Goal: Book appointment/travel/reservation

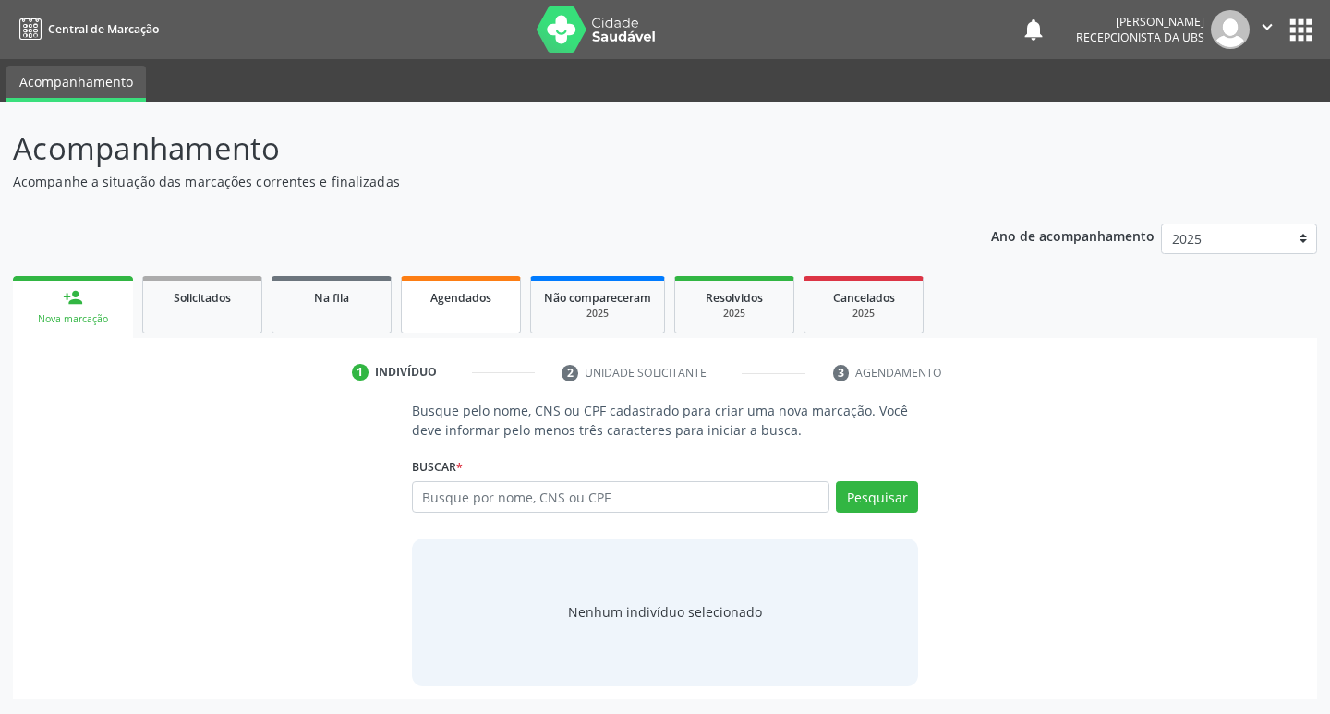
click at [466, 320] on link "Agendados" at bounding box center [461, 304] width 120 height 57
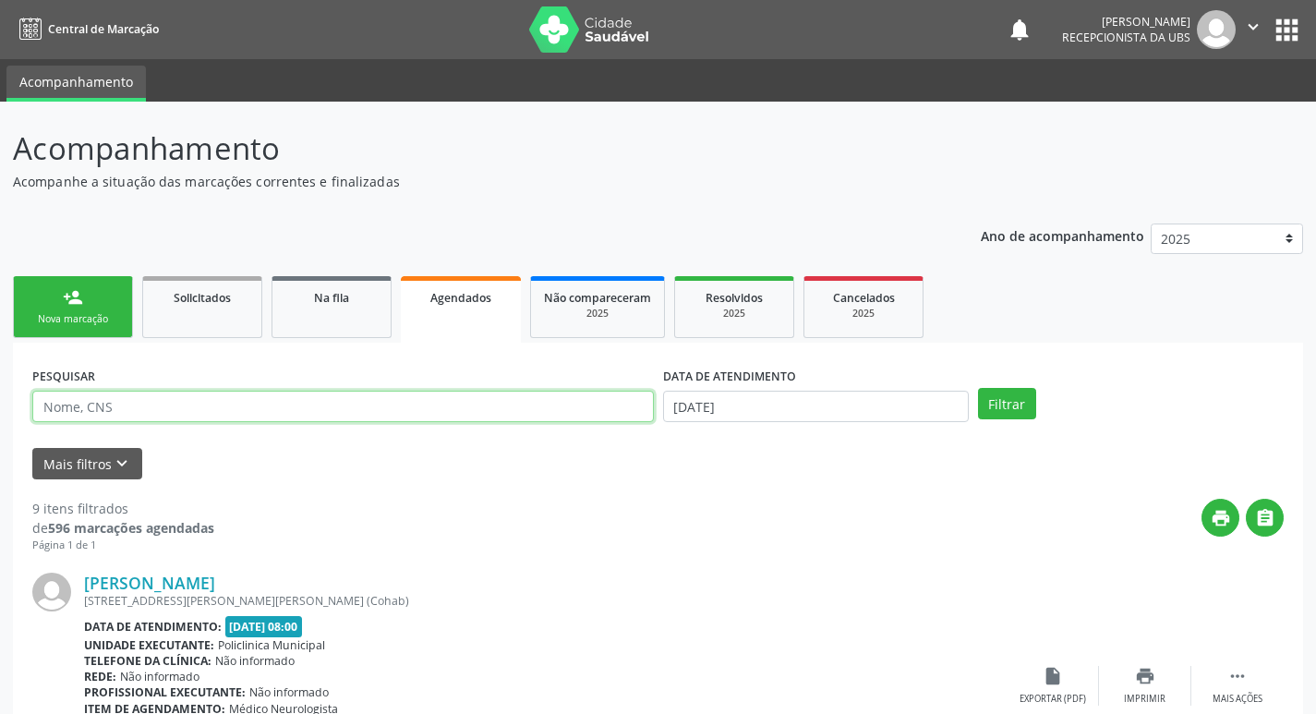
click at [143, 412] on input "text" at bounding box center [343, 406] width 622 height 31
type input "706809783219622"
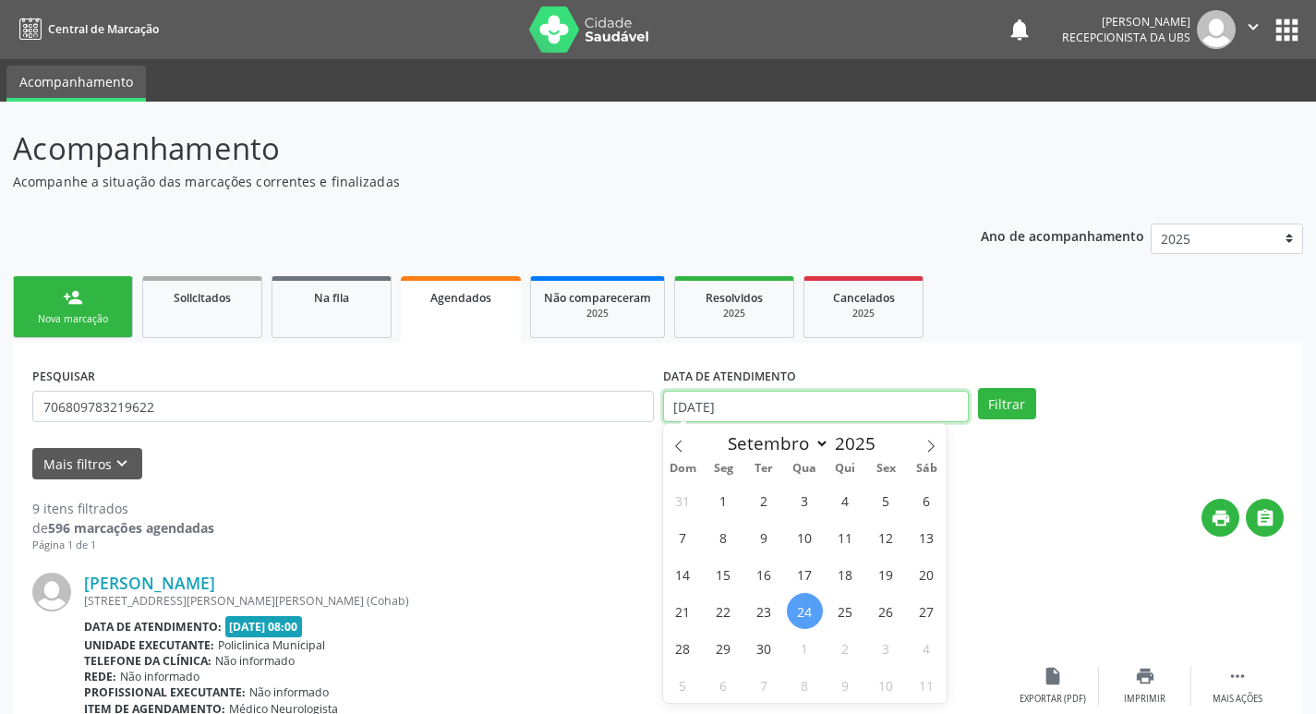
click at [862, 411] on input "24/09/2025" at bounding box center [816, 406] width 306 height 31
click at [1034, 404] on button "Filtrar" at bounding box center [1007, 403] width 58 height 31
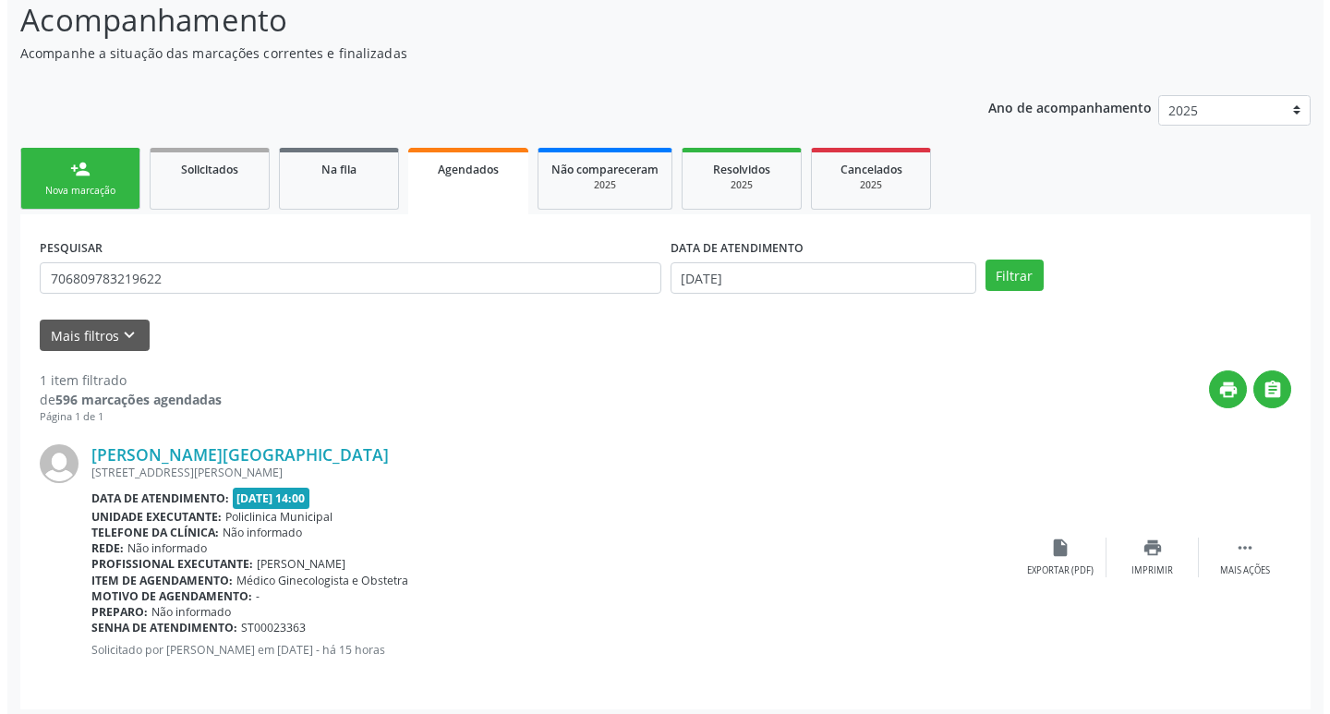
scroll to position [137, 0]
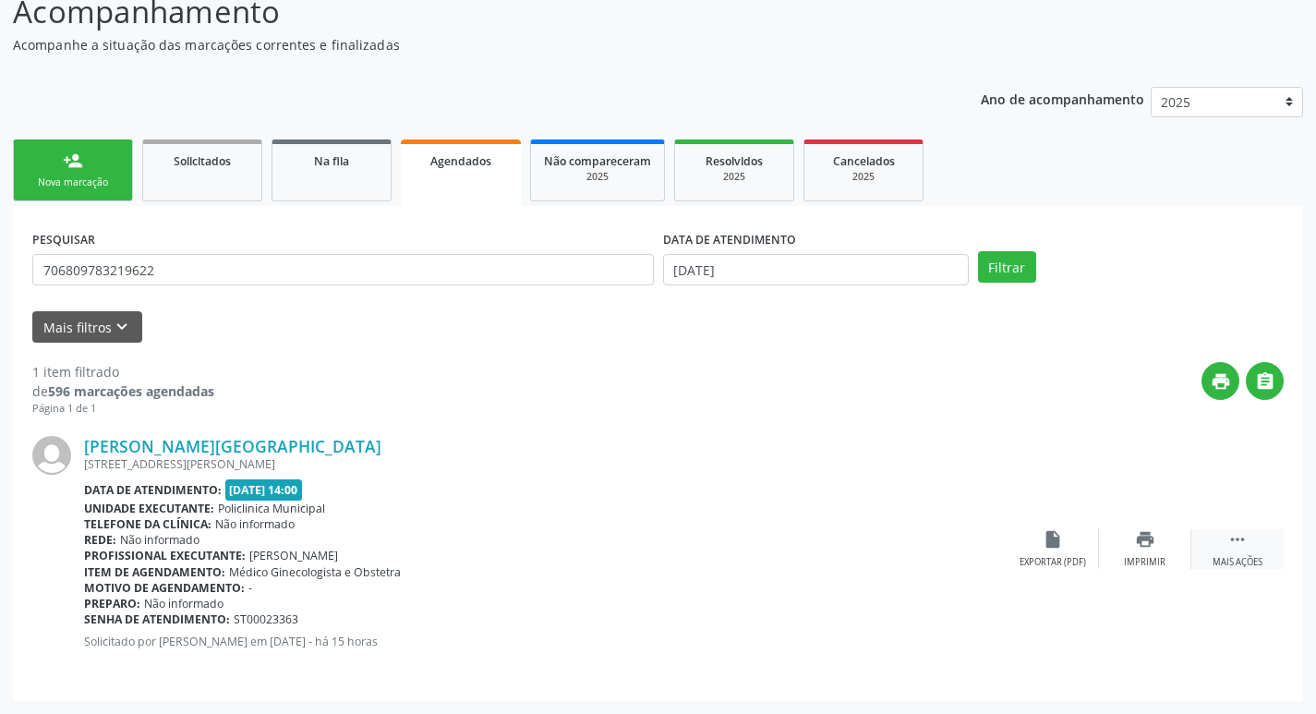
click at [1234, 552] on div " Mais ações" at bounding box center [1237, 549] width 92 height 40
click at [1049, 560] on div "Cancelar" at bounding box center [1052, 562] width 43 height 13
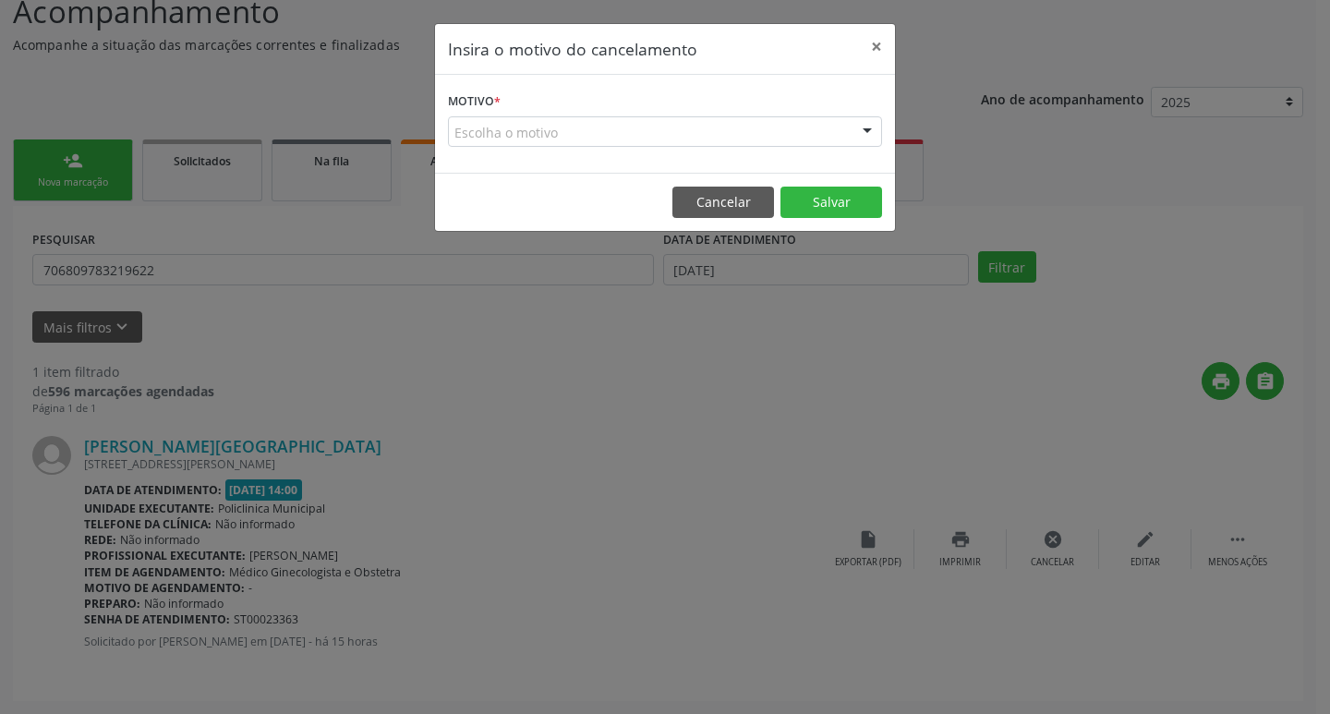
click at [774, 143] on div "Escolha o motivo" at bounding box center [665, 131] width 434 height 31
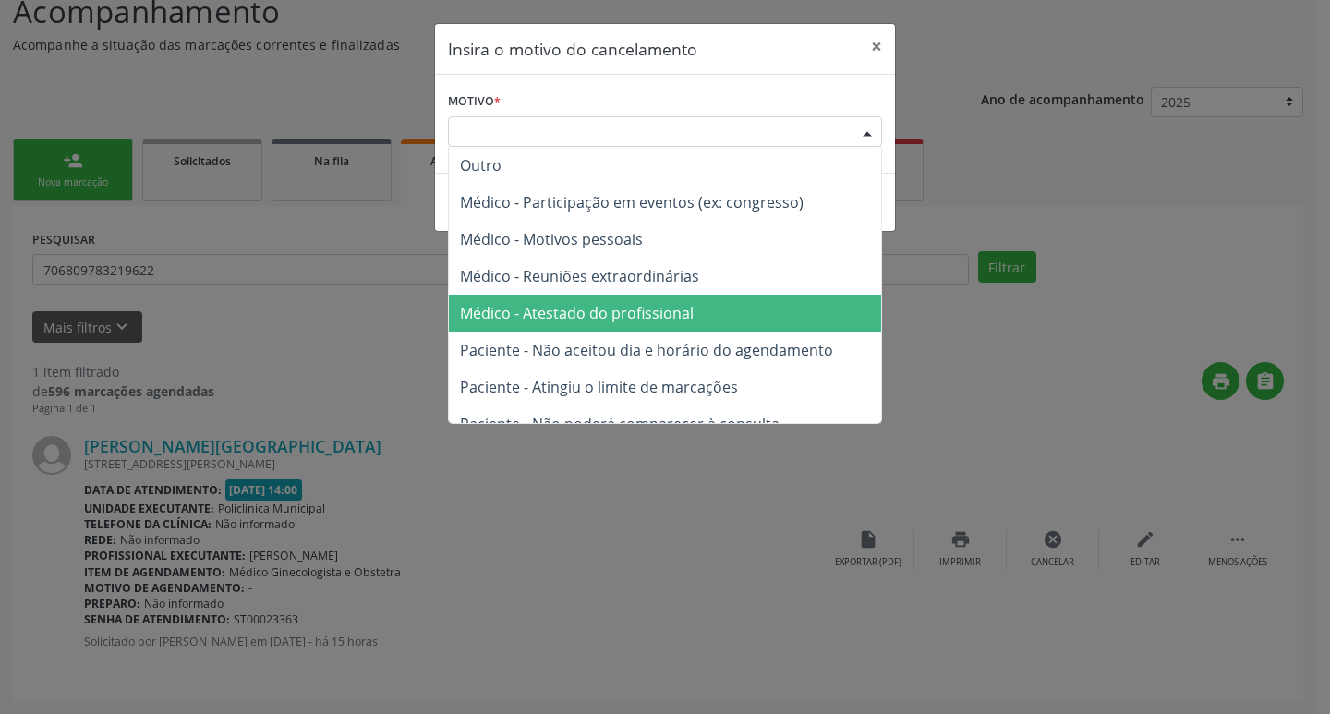
scroll to position [92, 0]
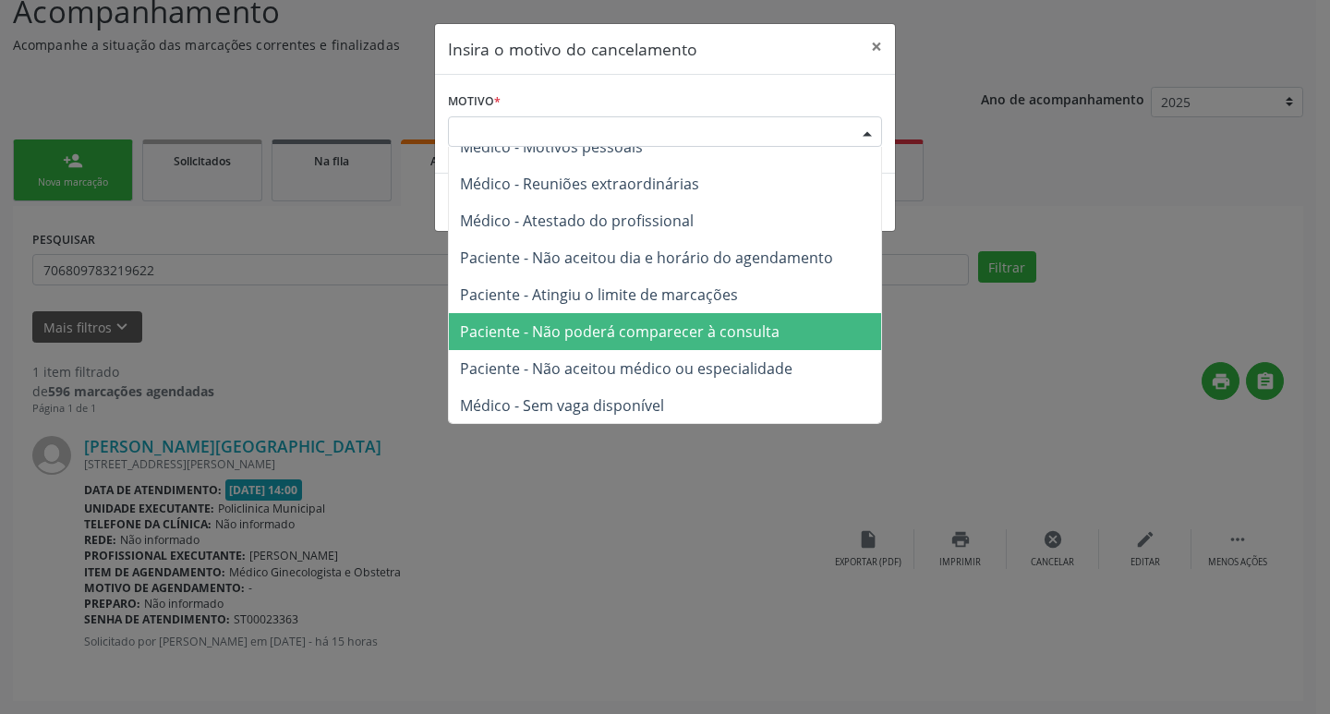
click at [722, 328] on span "Paciente - Não poderá comparecer à consulta" at bounding box center [620, 331] width 320 height 20
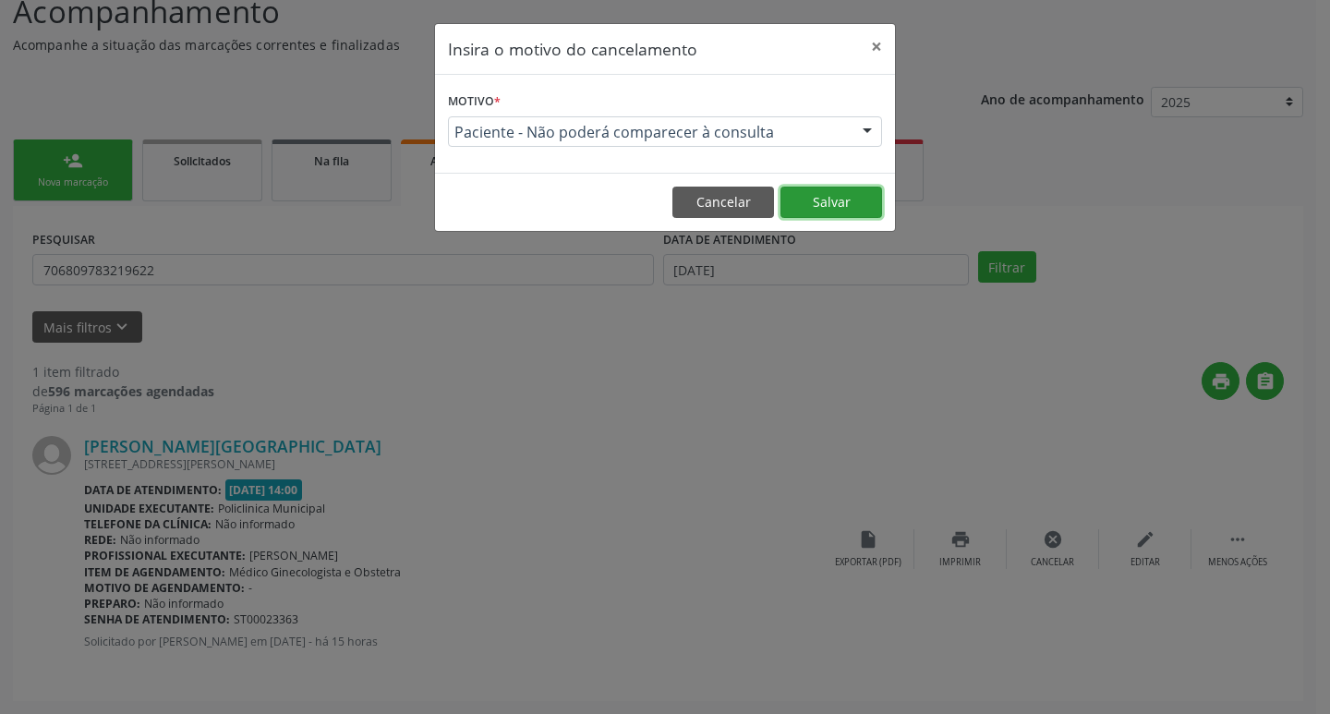
click at [842, 202] on button "Salvar" at bounding box center [831, 202] width 102 height 31
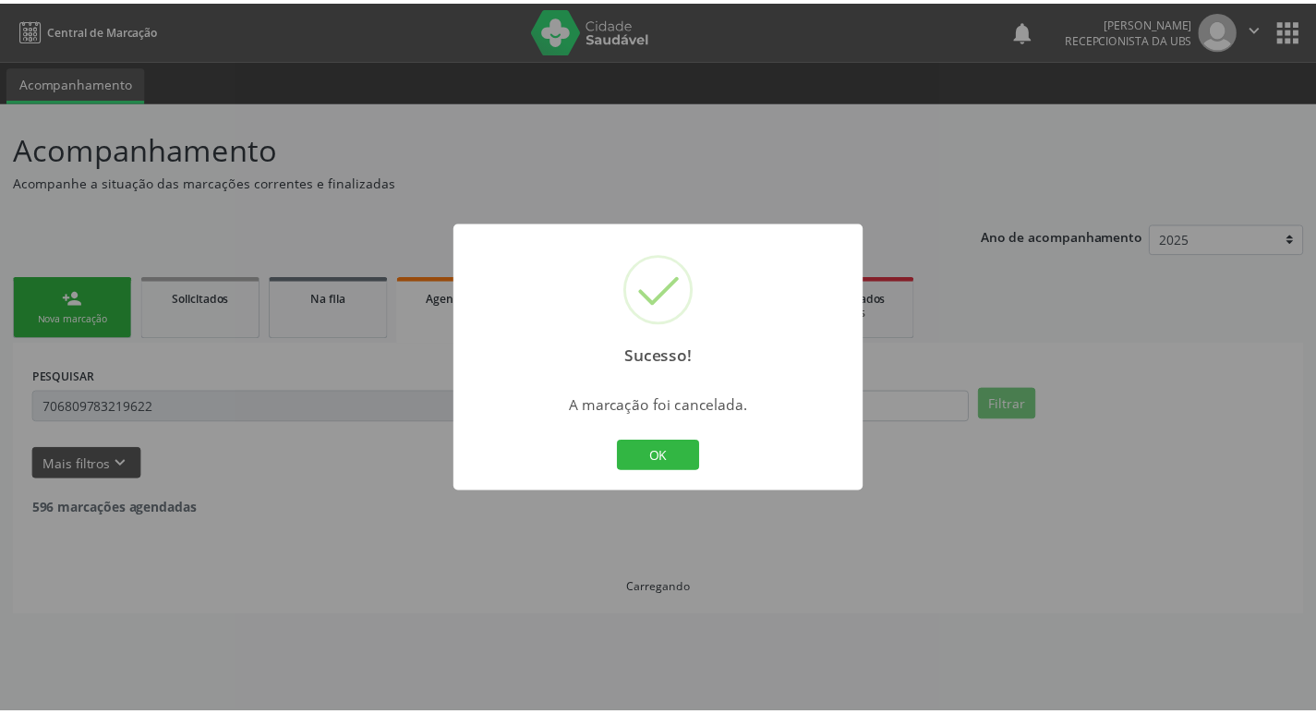
scroll to position [0, 0]
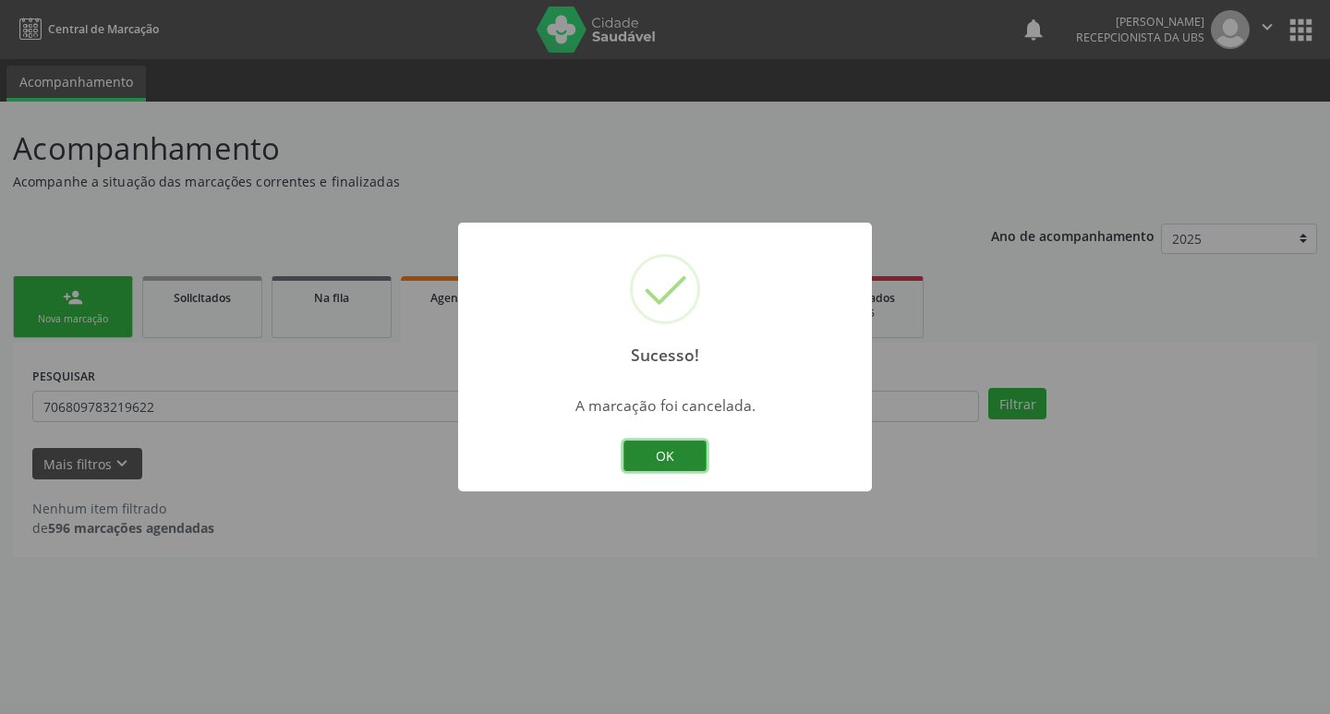
click at [681, 462] on button "OK" at bounding box center [664, 456] width 83 height 31
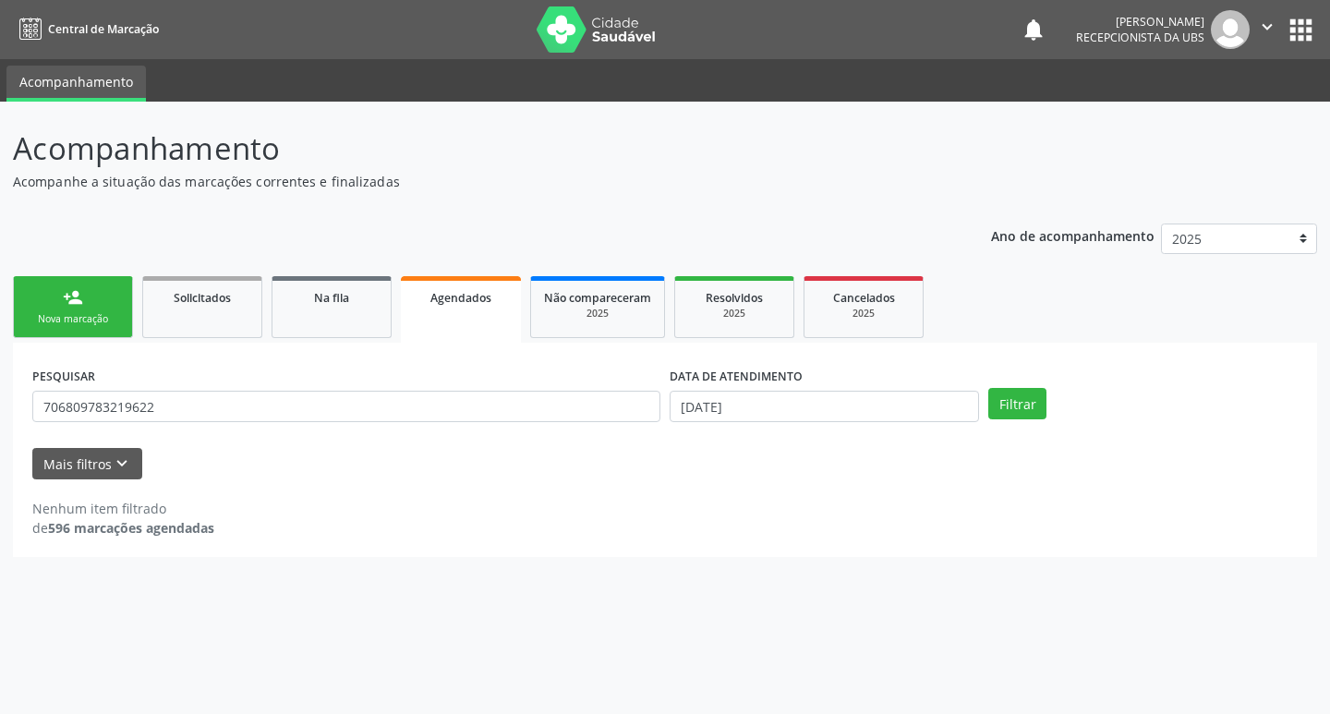
click at [109, 319] on div "Nova marcação" at bounding box center [73, 319] width 92 height 14
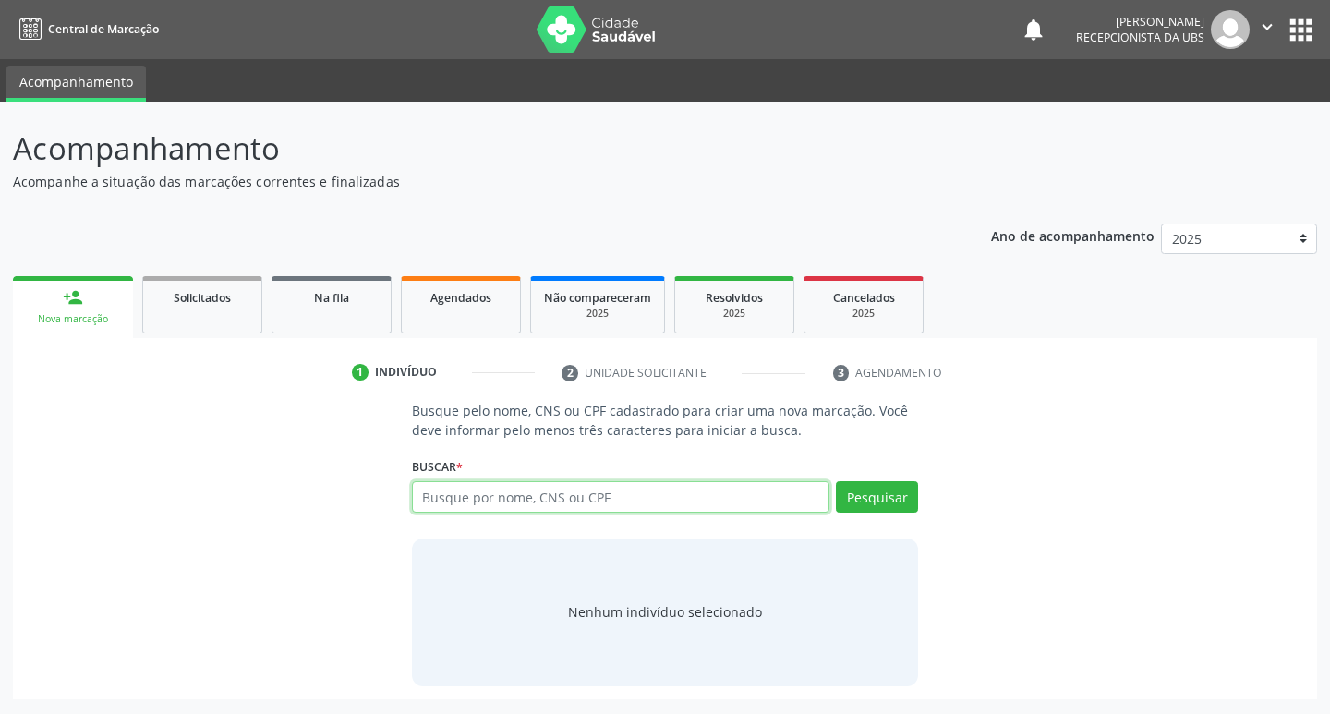
click at [528, 500] on input "text" at bounding box center [621, 496] width 418 height 31
type input "700006863126006"
click at [880, 494] on button "Pesquisar" at bounding box center [877, 496] width 82 height 31
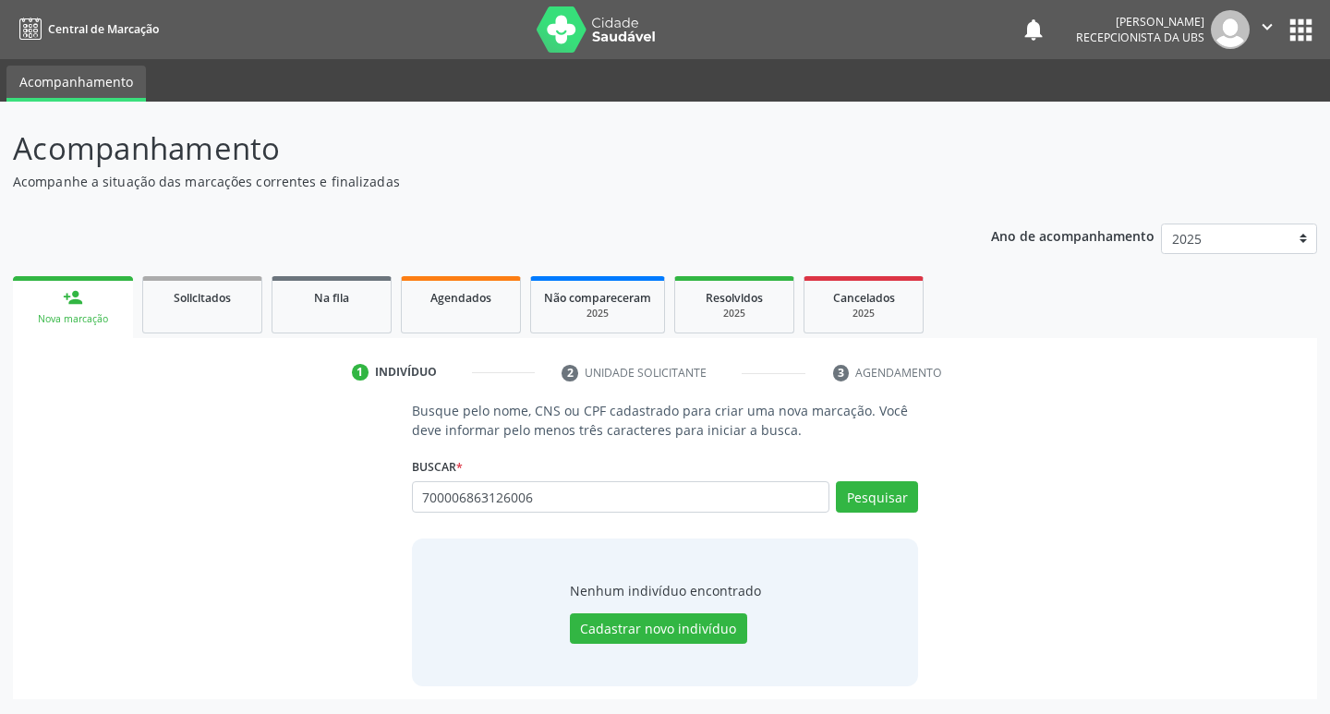
click at [674, 518] on div "700006863126006 Busque por nome, CNS ou CPF Nenhum resultado encontrado para: "…" at bounding box center [665, 503] width 507 height 44
click at [714, 493] on input "700006863126006" at bounding box center [621, 496] width 418 height 31
type input "7"
paste input "898003734182826"
type input "898003734182826"
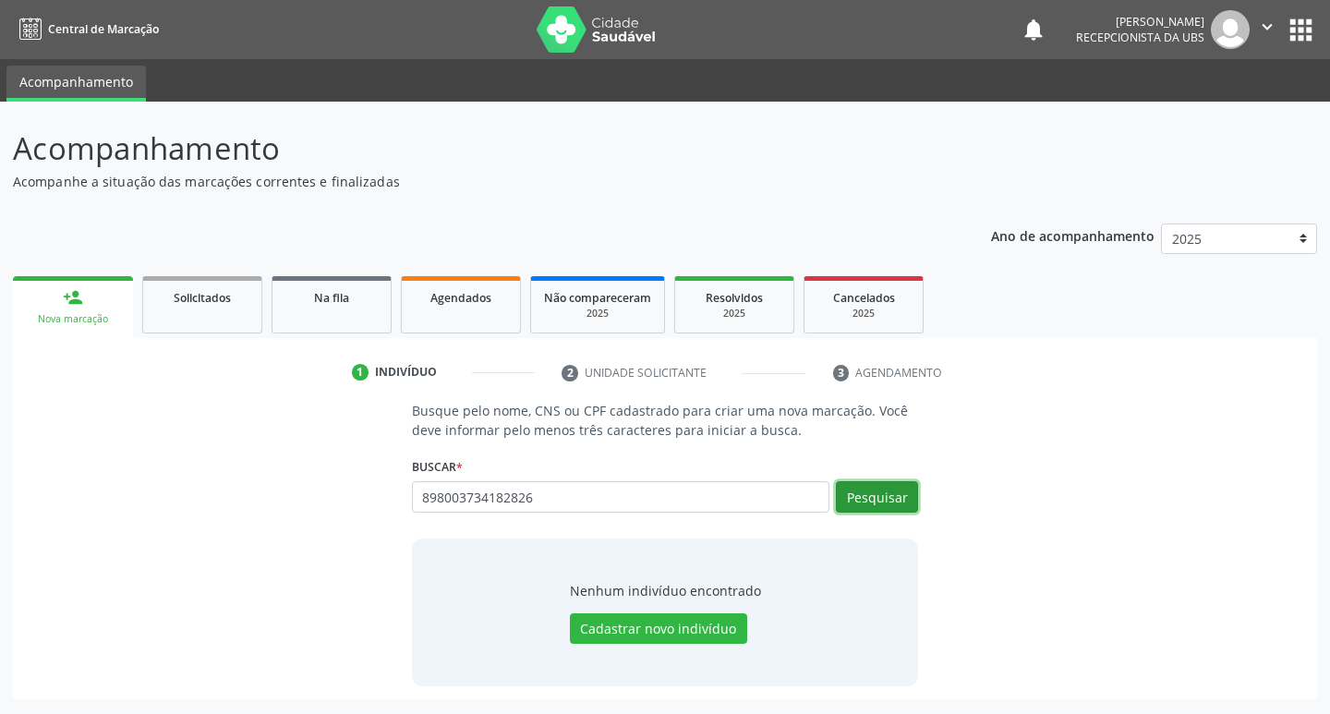
click at [878, 501] on button "Pesquisar" at bounding box center [877, 496] width 82 height 31
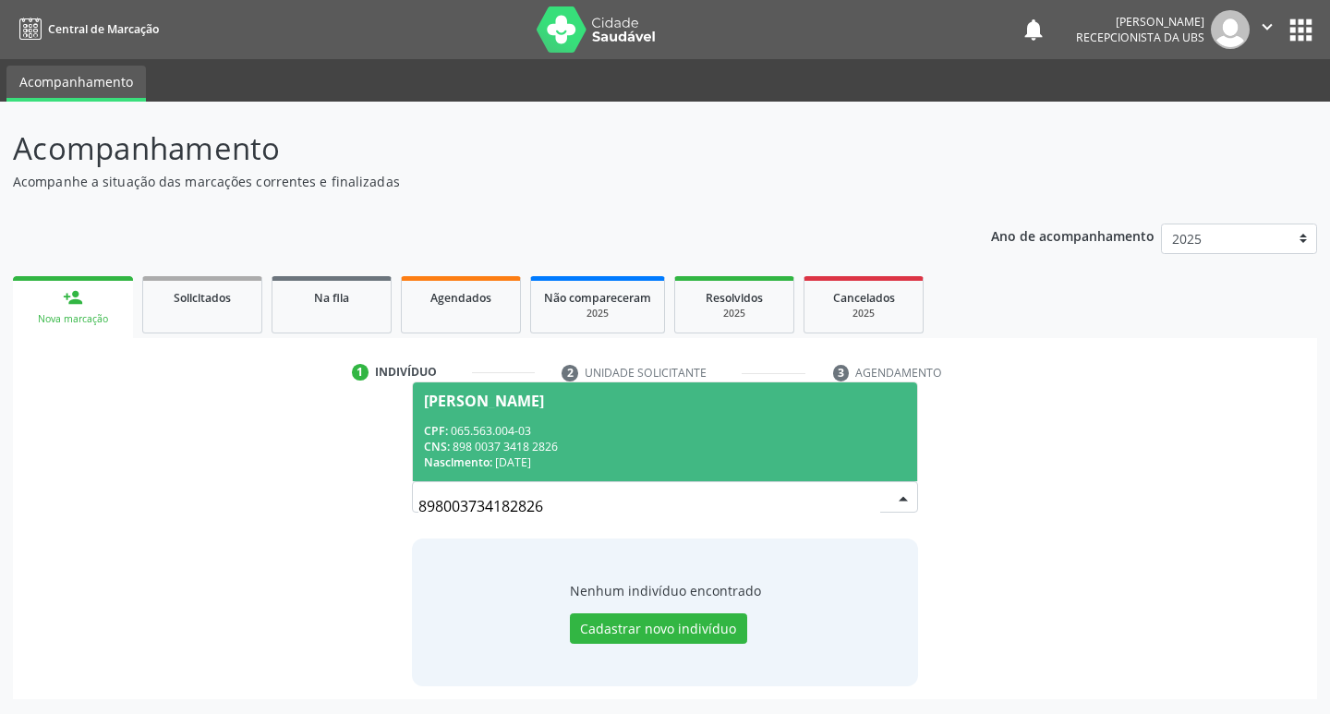
click at [590, 421] on span "Maria Pereira de Souza Melo CPF: 065.563.004-03 CNS: 898 0037 3418 2826 Nascime…" at bounding box center [665, 431] width 505 height 99
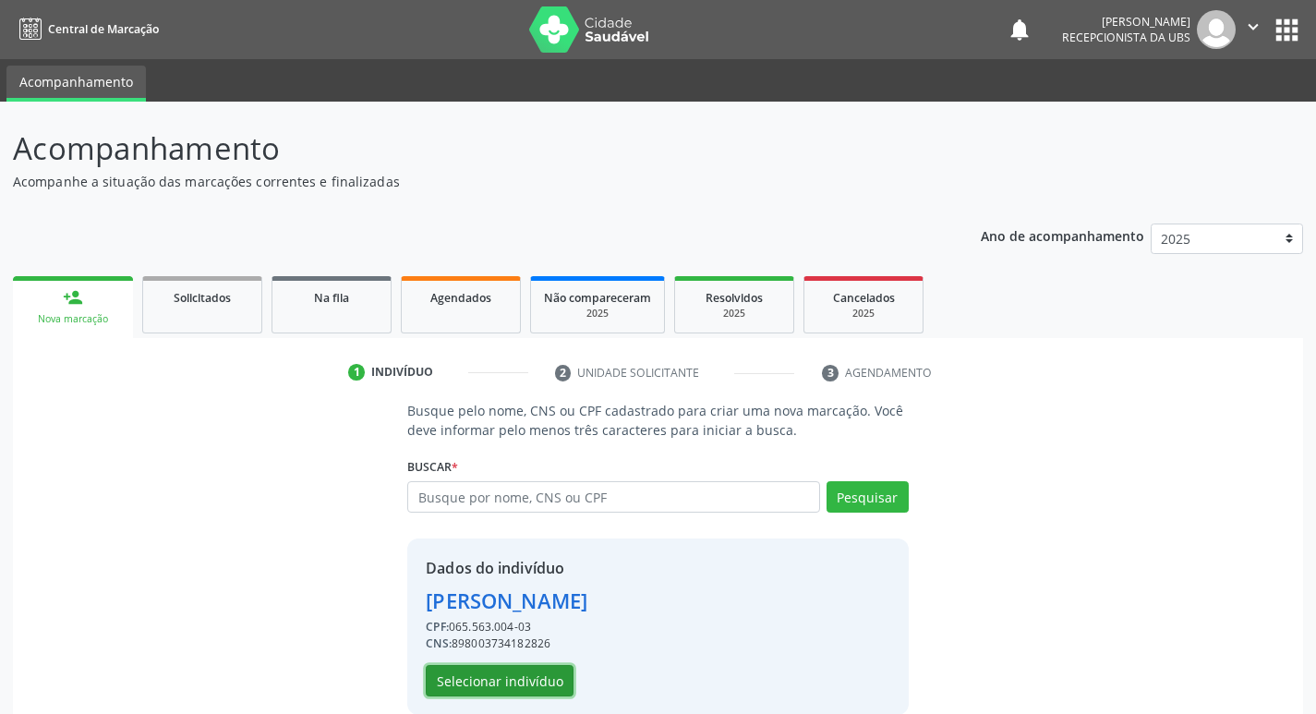
click at [550, 688] on button "Selecionar indivíduo" at bounding box center [500, 680] width 148 height 31
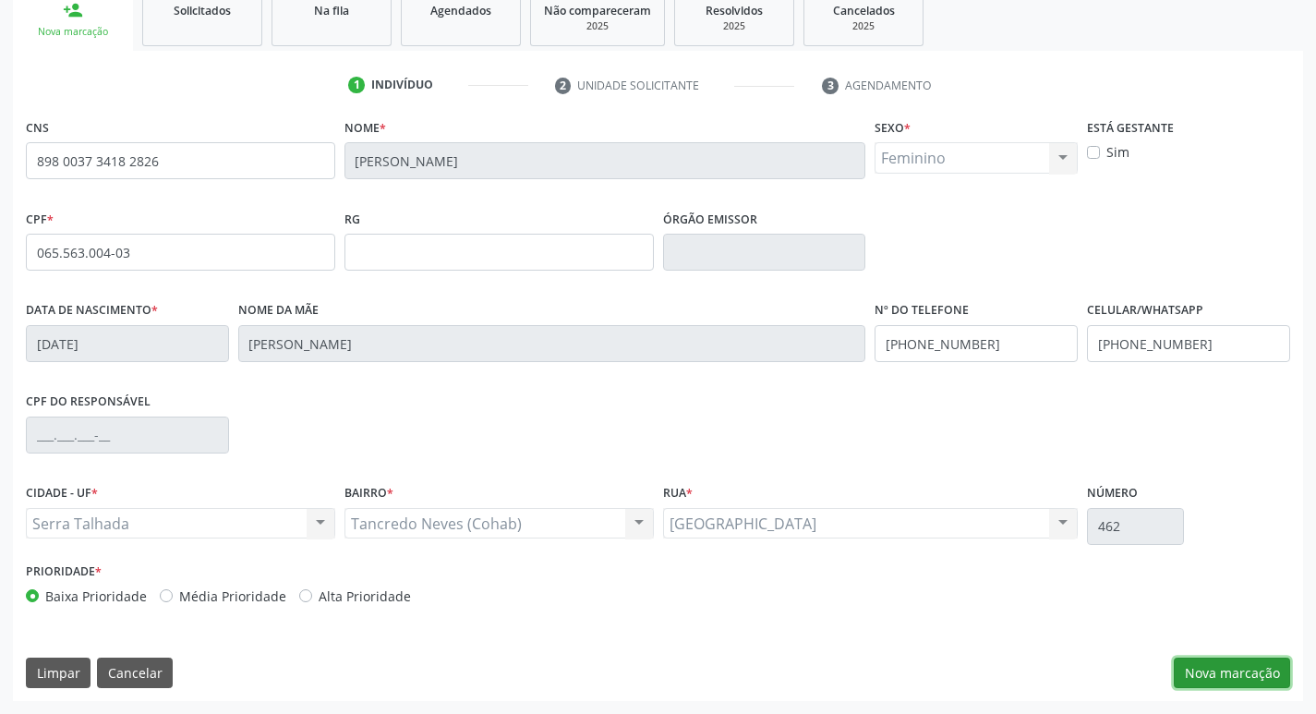
click at [1242, 675] on button "Nova marcação" at bounding box center [1232, 673] width 116 height 31
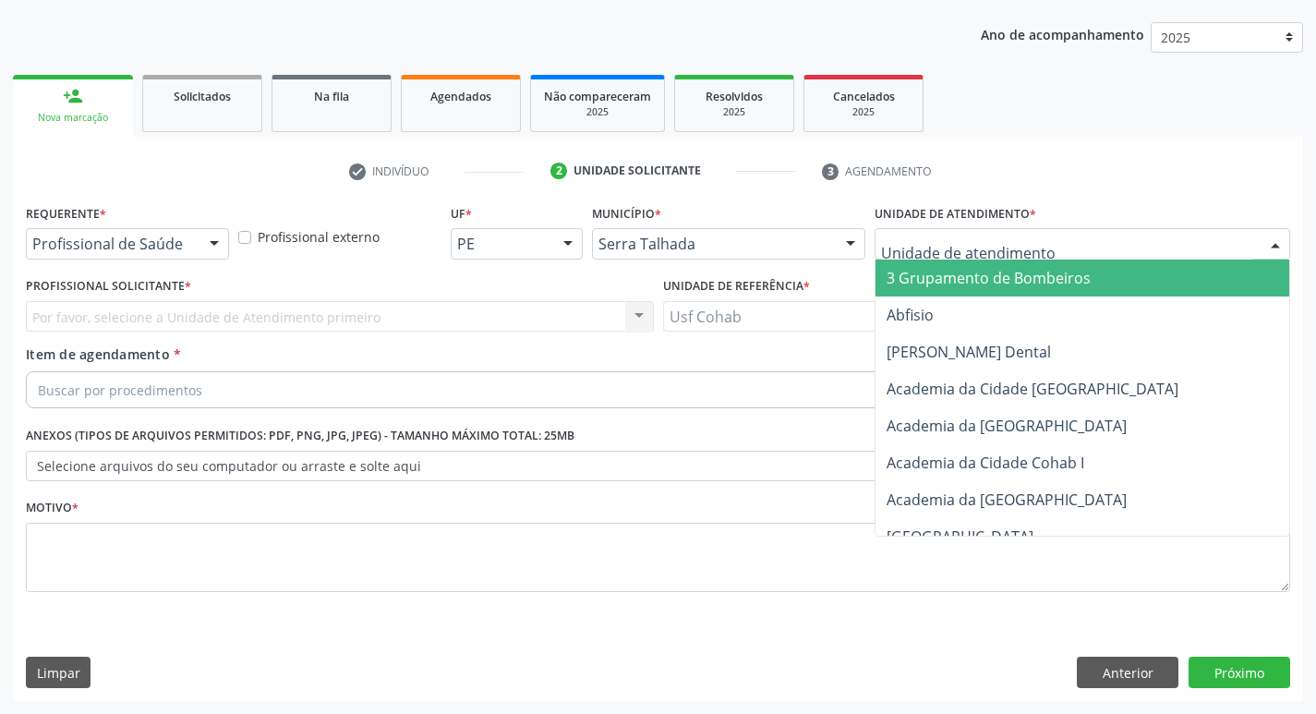
click at [1040, 247] on div at bounding box center [1083, 243] width 416 height 31
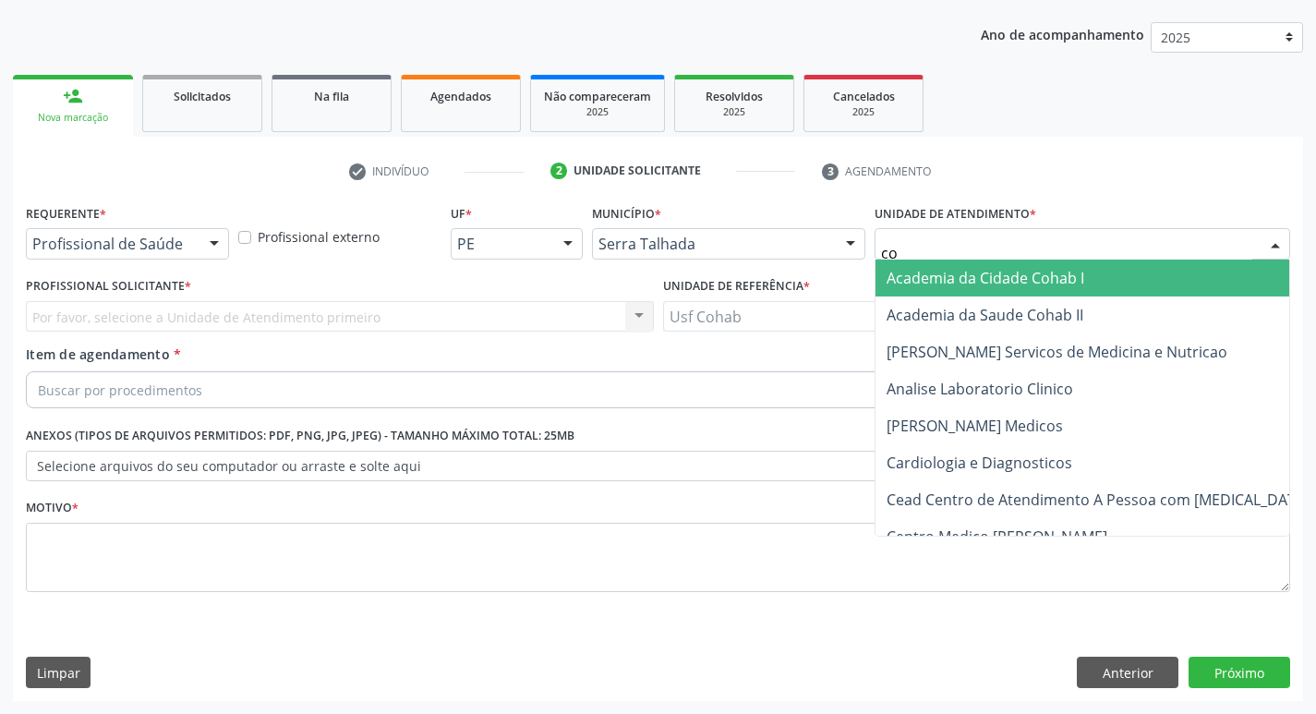
type input "coh"
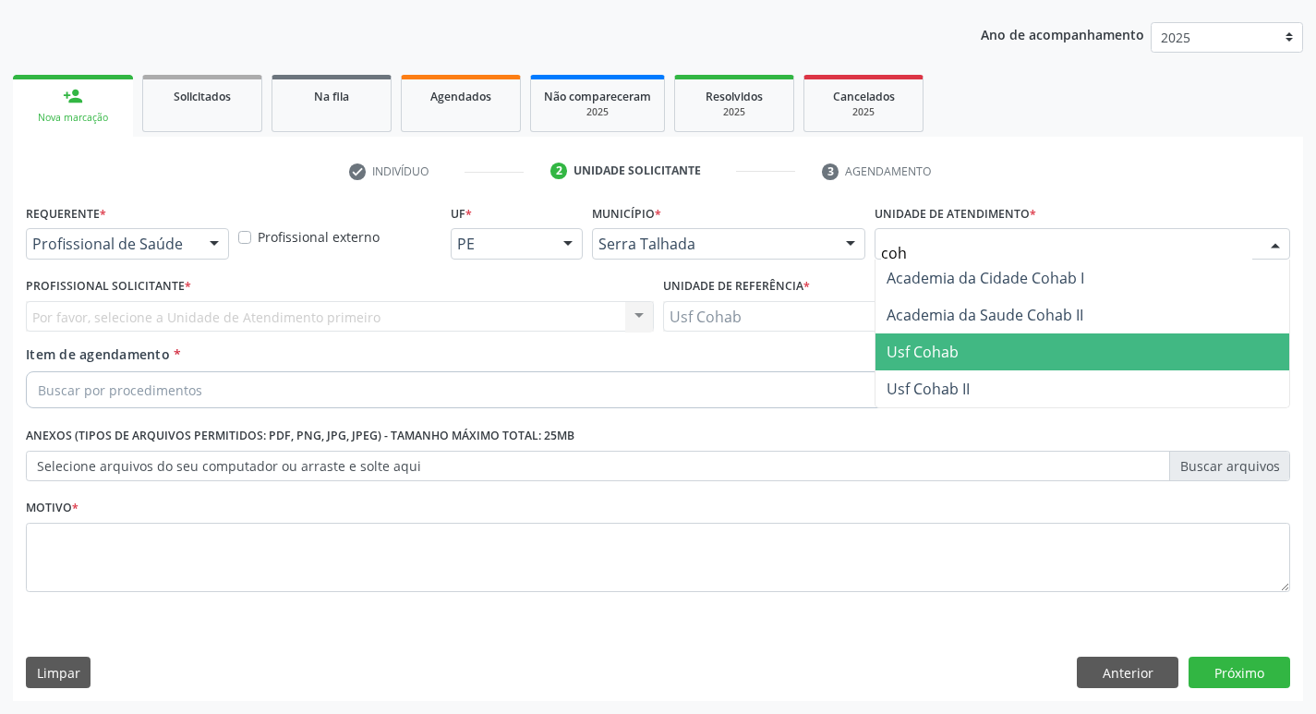
click at [1011, 348] on span "Usf Cohab" at bounding box center [1083, 351] width 414 height 37
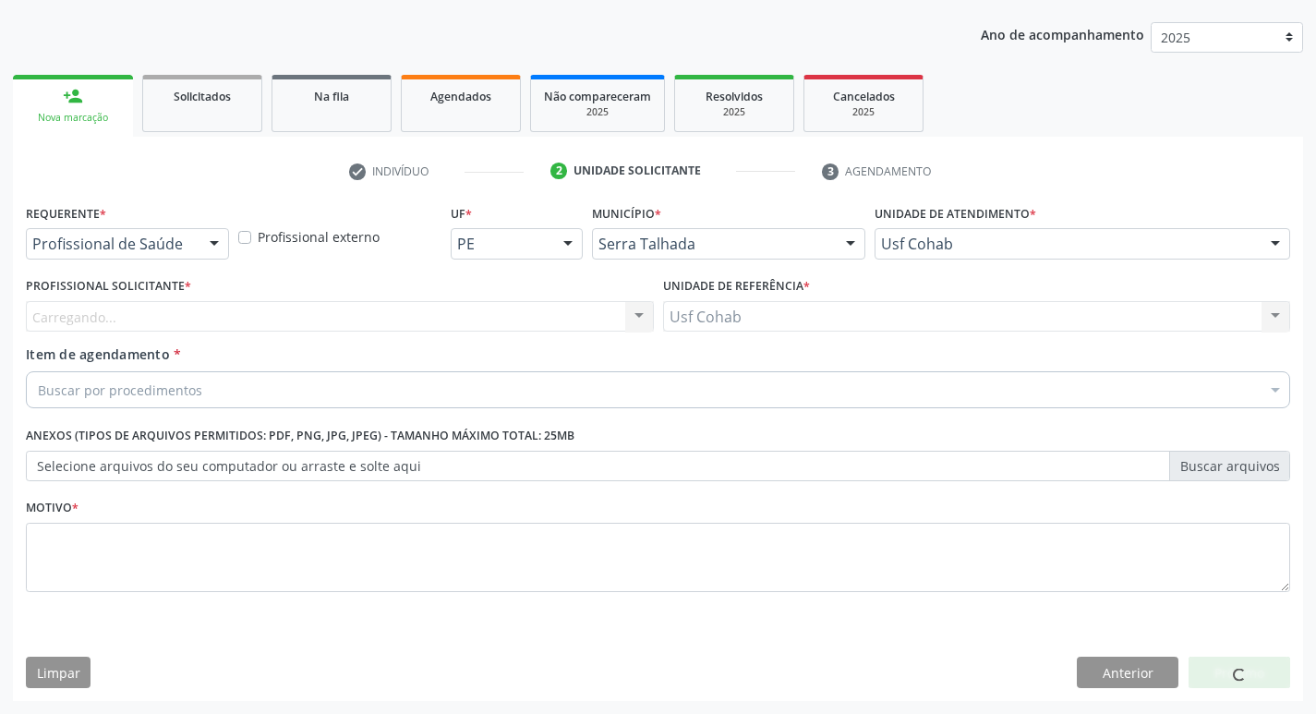
click at [507, 321] on div "Carregando... Nenhum resultado encontrado para: " " Não há nenhuma opção para s…" at bounding box center [340, 316] width 628 height 31
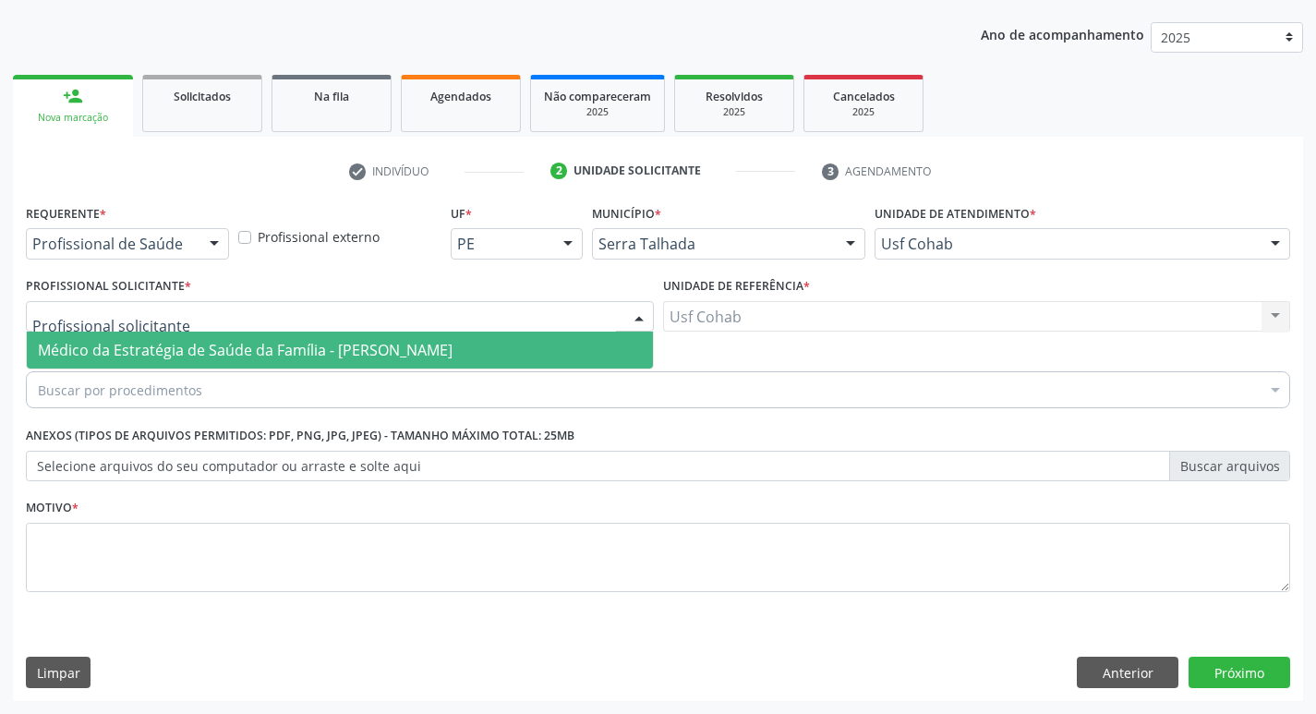
click at [544, 315] on div at bounding box center [340, 316] width 628 height 31
click at [520, 346] on span "Médico da Estratégia de Saúde da Família - Elizabete Faria Ramos" at bounding box center [340, 350] width 626 height 37
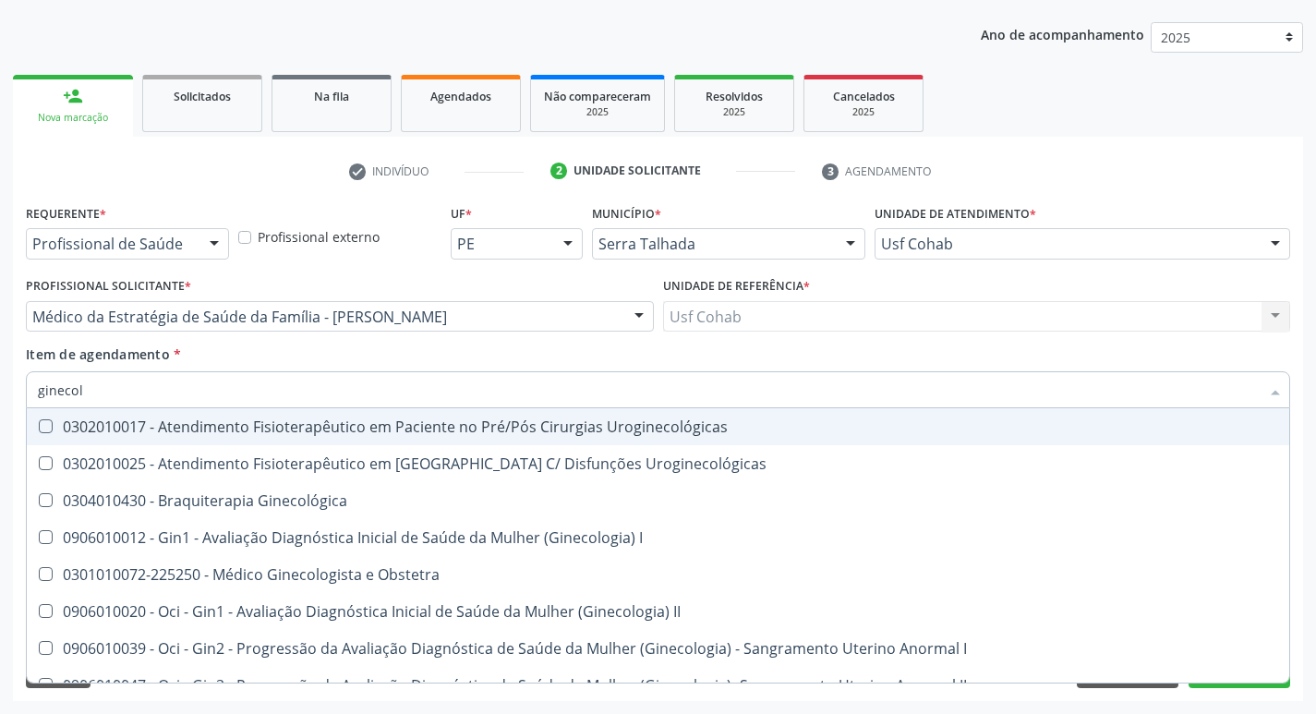
type input "ginecolo"
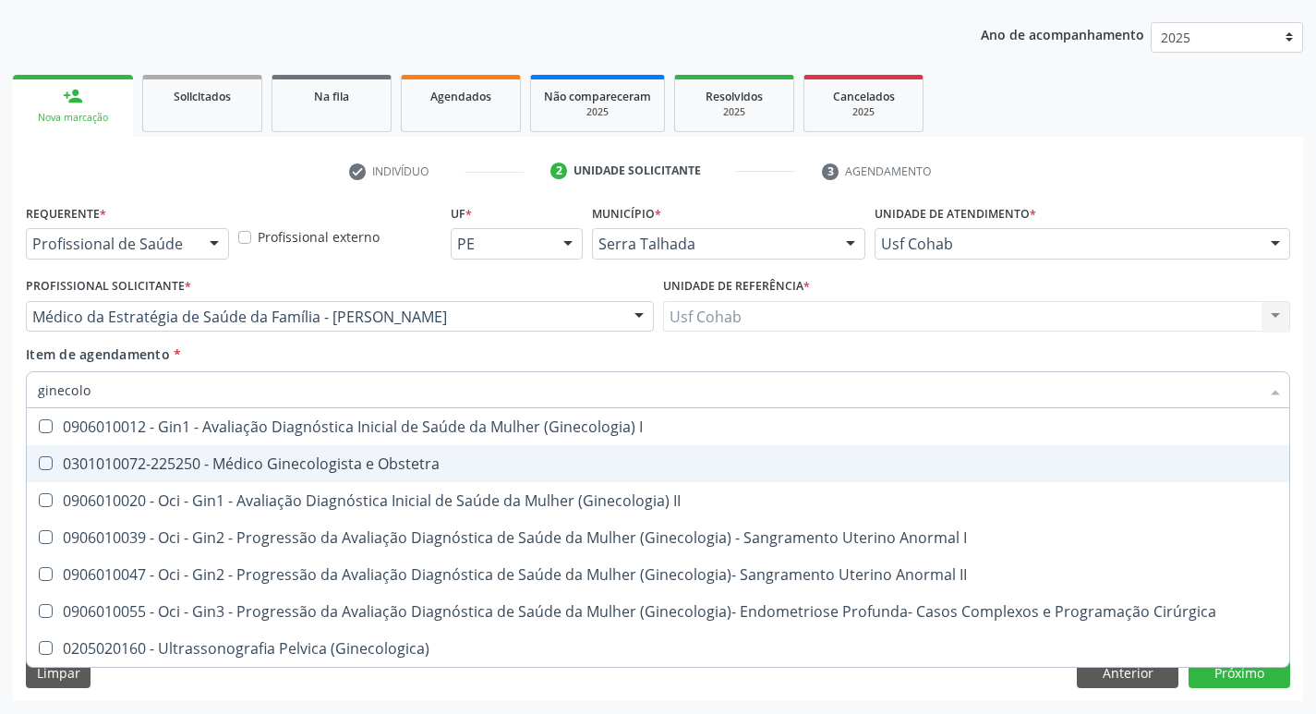
click at [175, 457] on div "0301010072-225250 - Médico Ginecologista e Obstetra" at bounding box center [658, 463] width 1240 height 15
checkbox Obstetra "true"
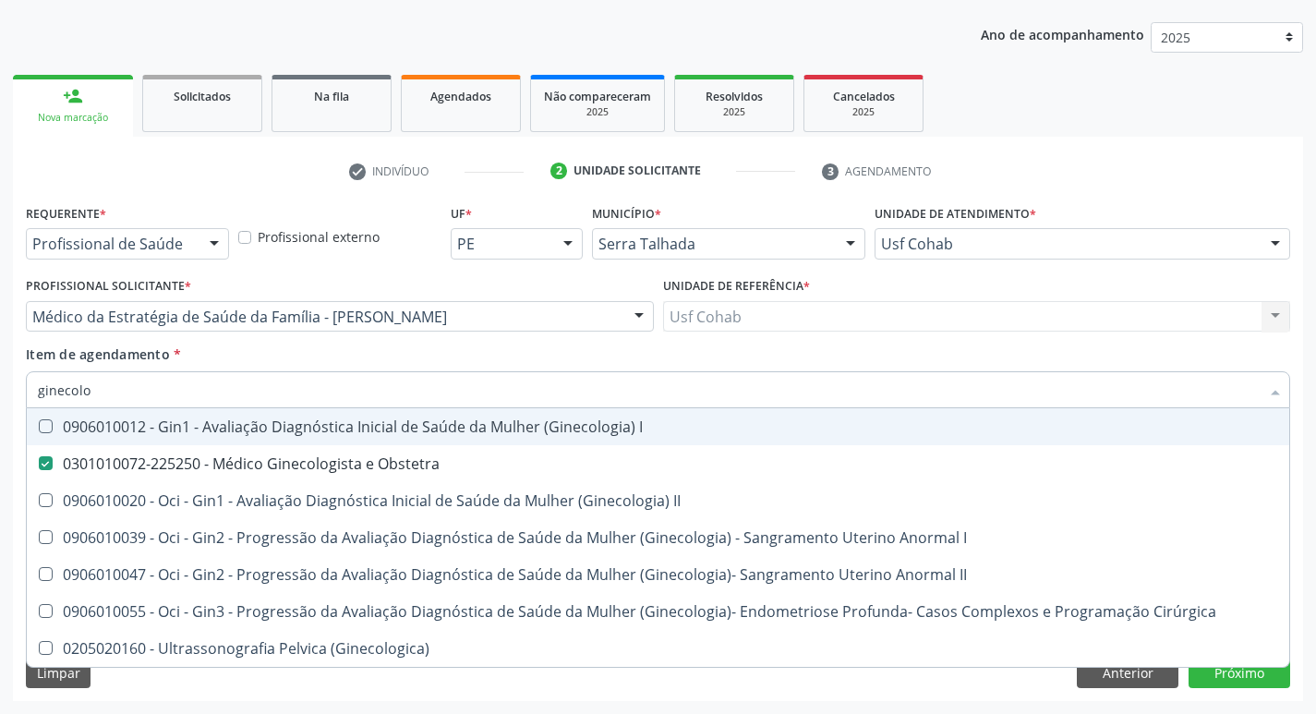
click at [18, 382] on div "Requerente * Profissional de Saúde Profissional de Saúde Paciente Nenhum result…" at bounding box center [658, 451] width 1290 height 502
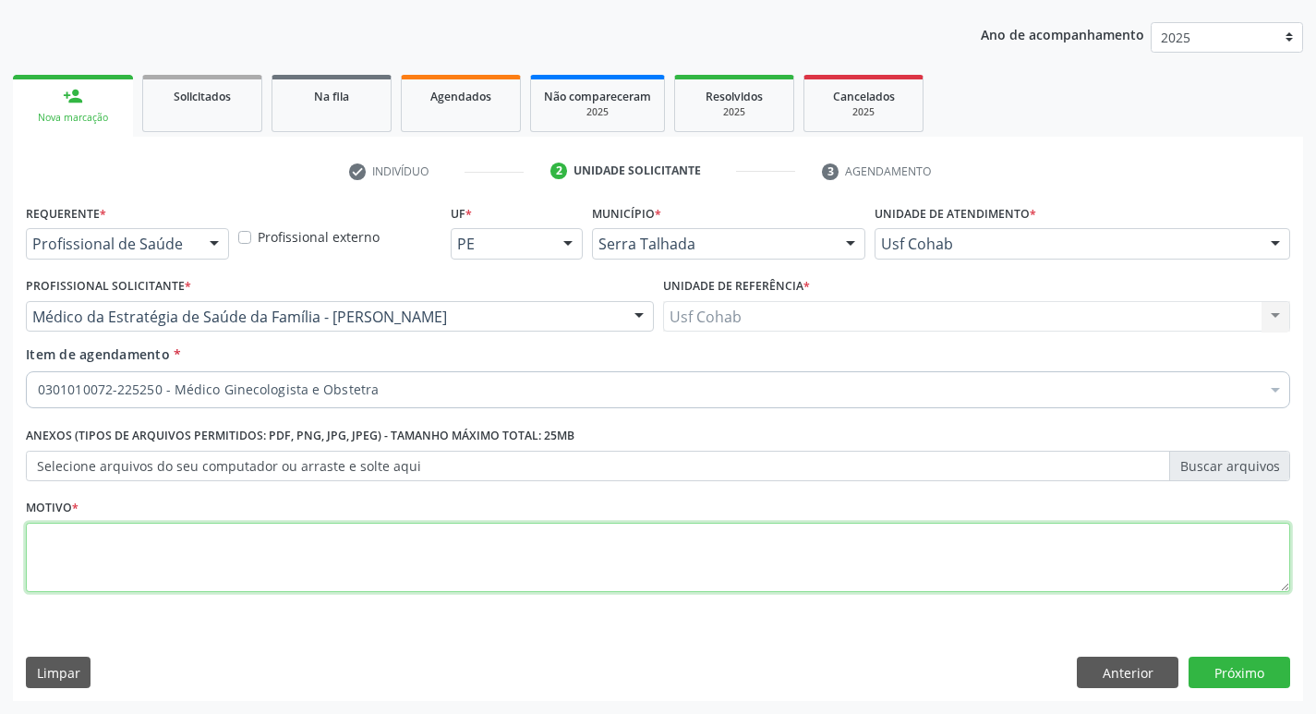
click at [187, 563] on textarea at bounding box center [658, 558] width 1264 height 70
type textarea "-"
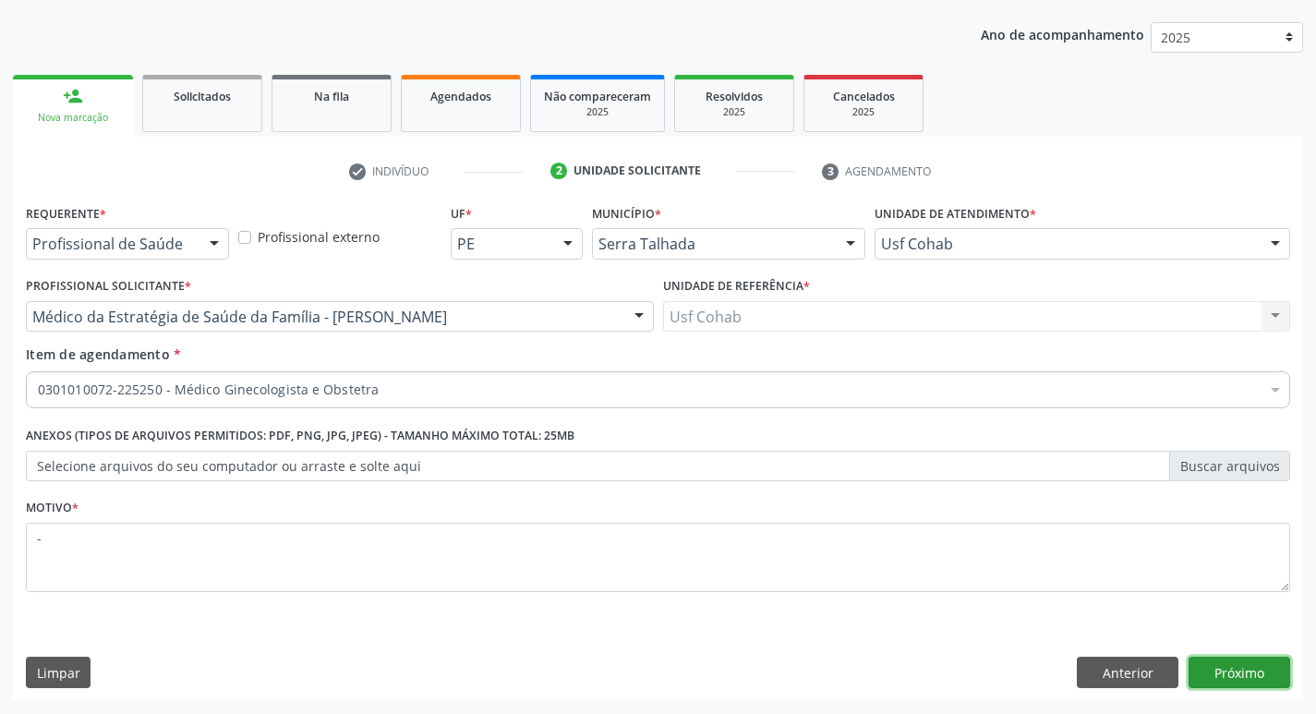
click at [1227, 671] on button "Próximo" at bounding box center [1240, 672] width 102 height 31
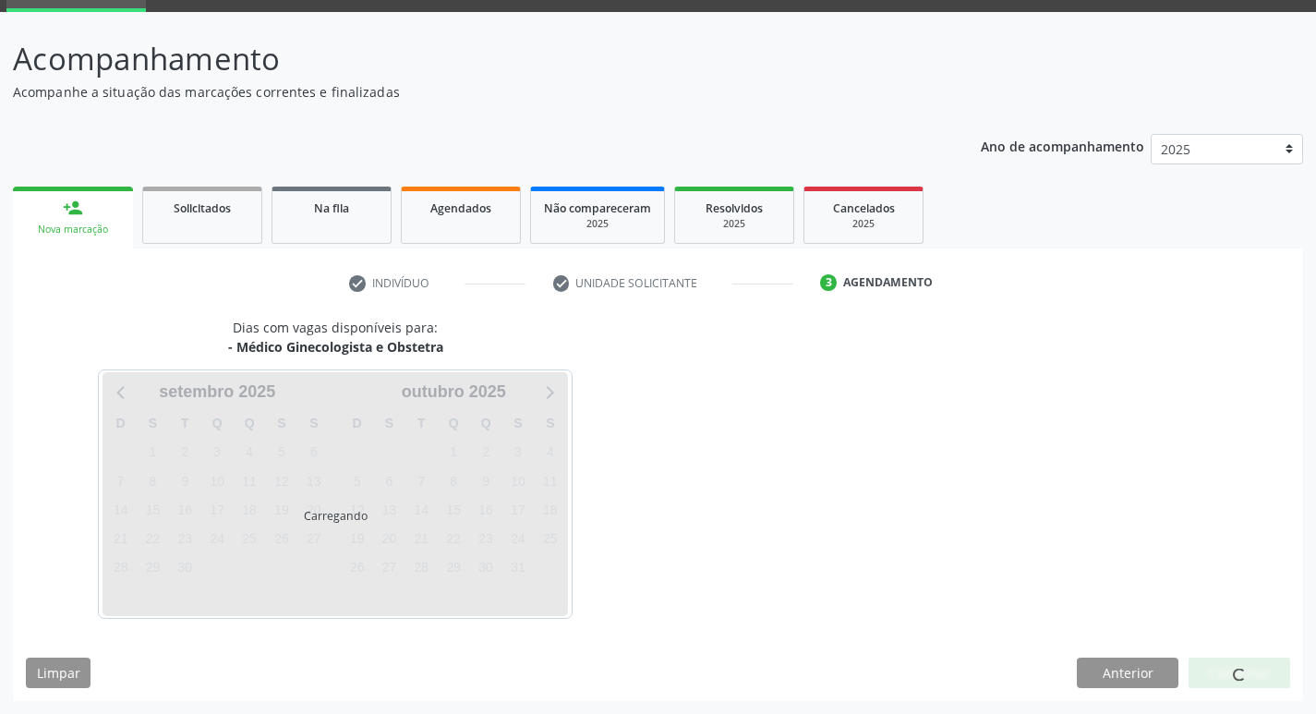
scroll to position [90, 0]
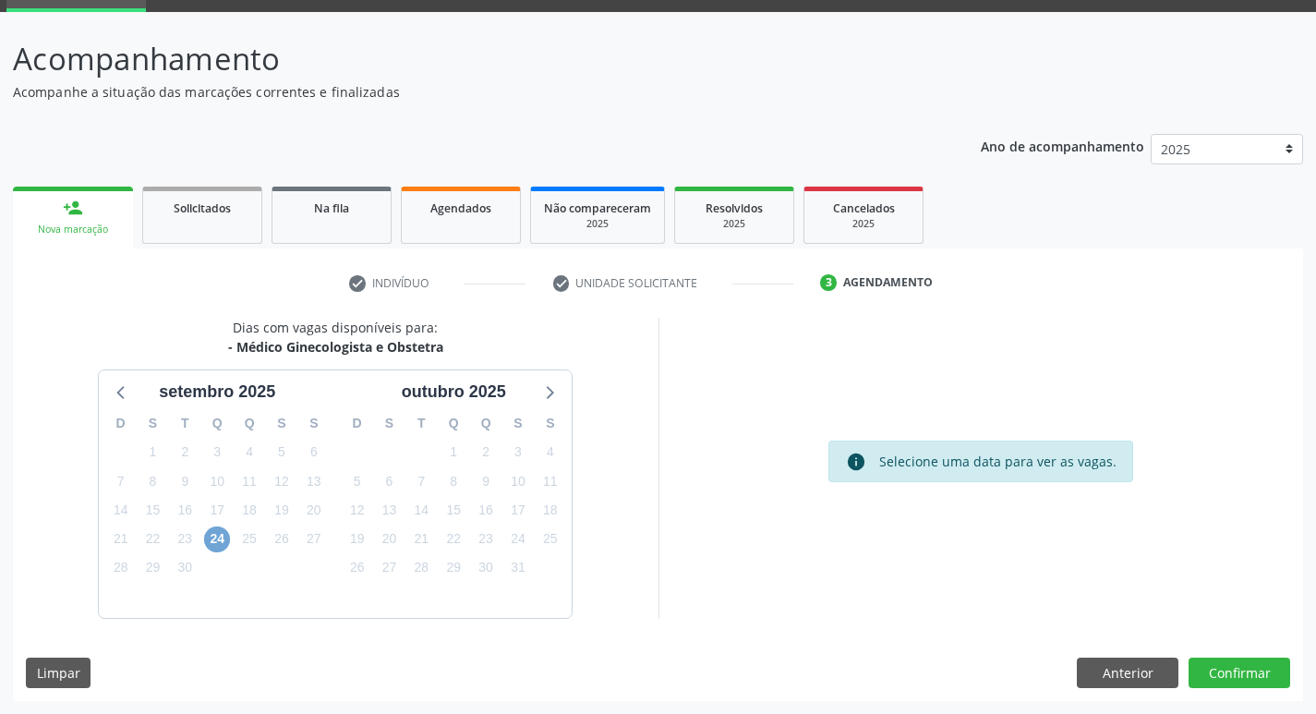
click at [217, 535] on span "24" at bounding box center [217, 539] width 26 height 26
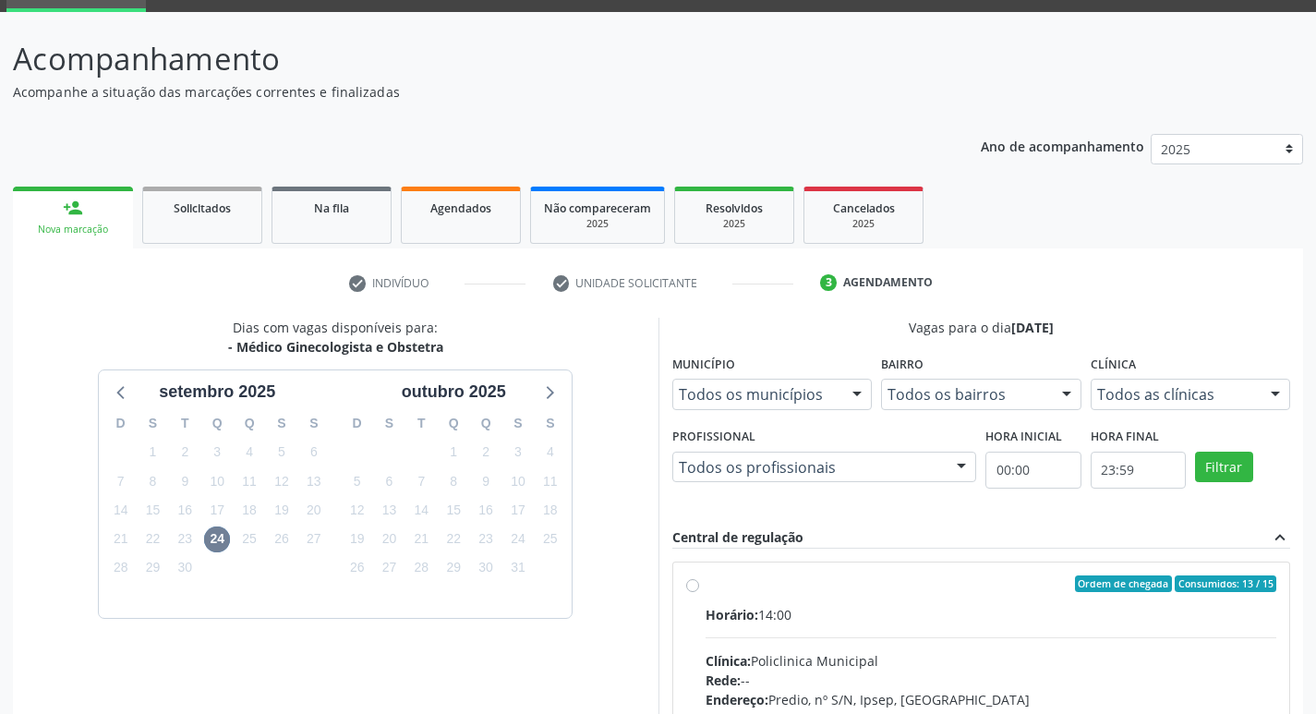
click at [1166, 616] on div "Horário: 14:00" at bounding box center [992, 614] width 572 height 19
click at [699, 592] on input "Ordem de chegada Consumidos: 13 / 15 Horário: 14:00 Clínica: Policlinica Munici…" at bounding box center [692, 583] width 13 height 17
radio input "true"
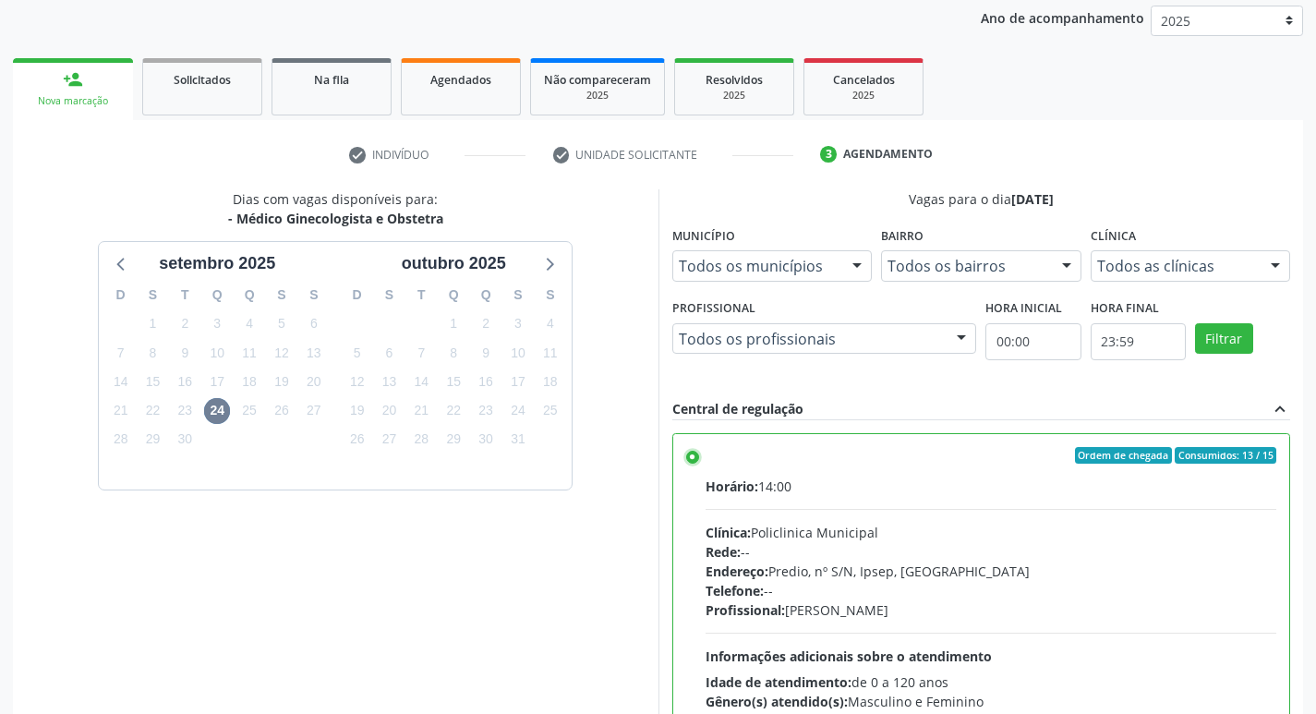
scroll to position [390, 0]
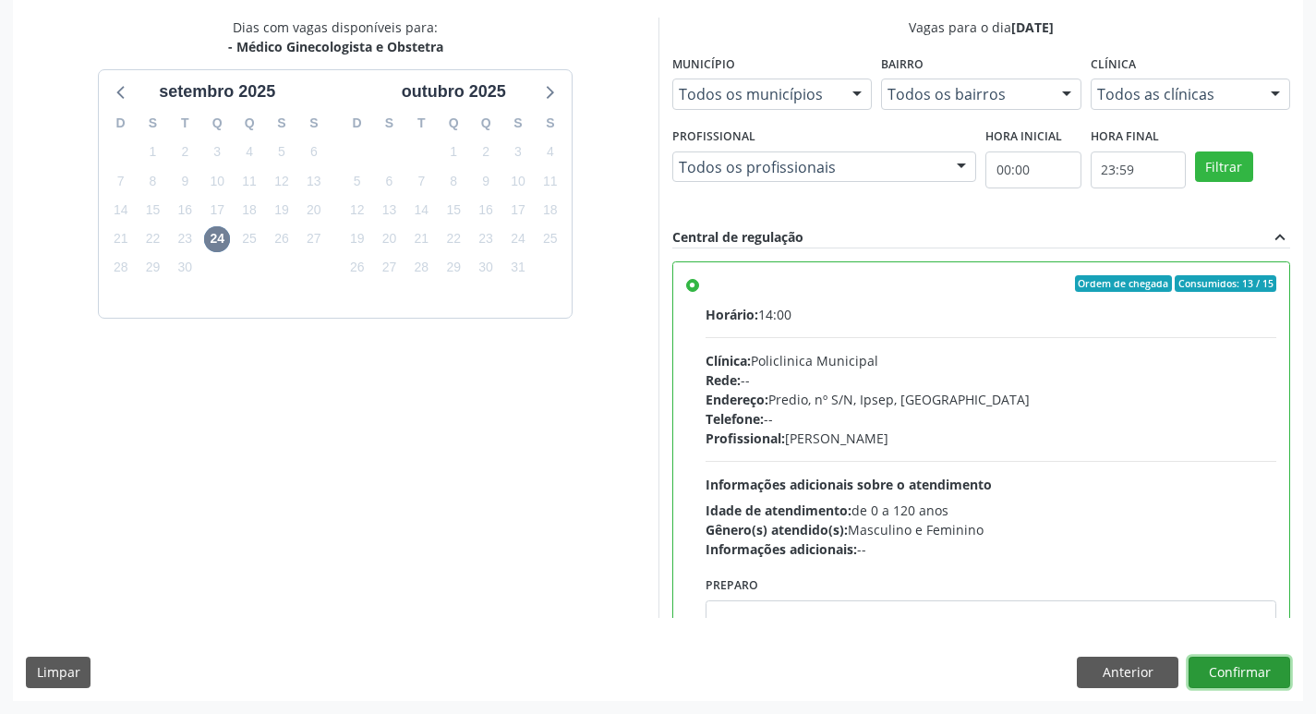
click at [1254, 678] on button "Confirmar" at bounding box center [1240, 672] width 102 height 31
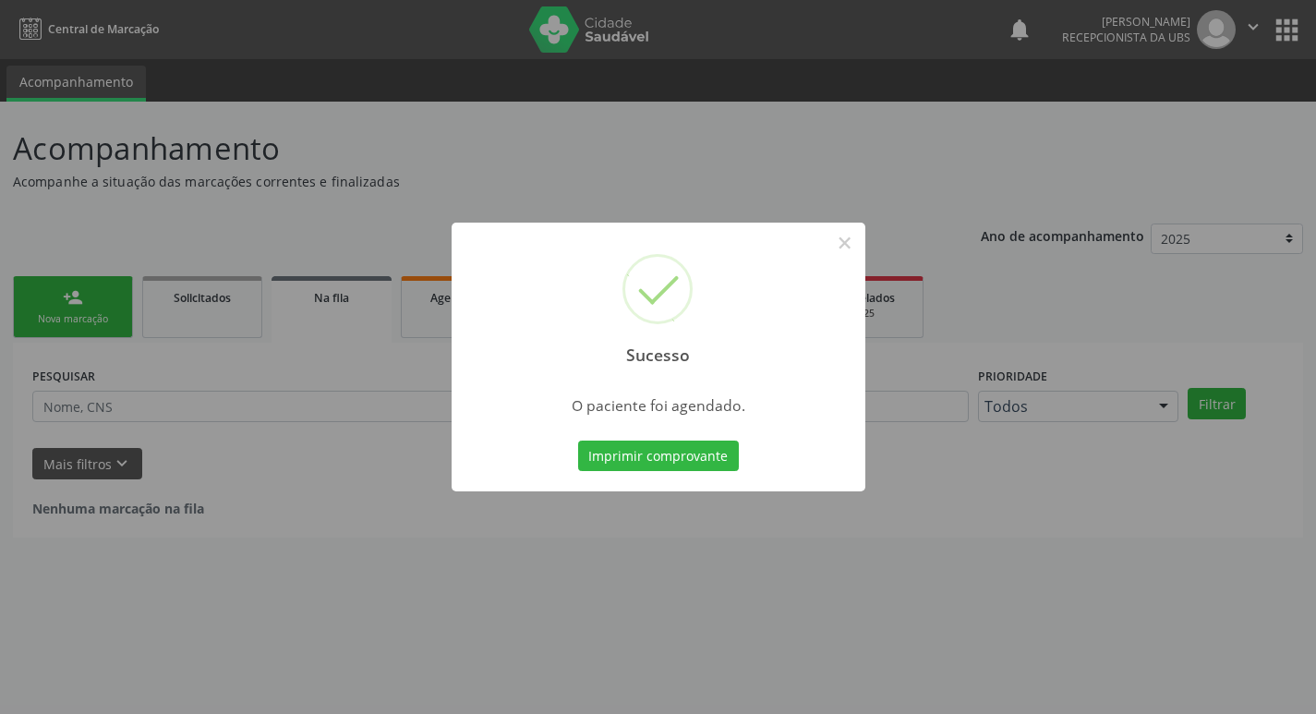
scroll to position [0, 0]
click at [668, 444] on button "Imprimir comprovante" at bounding box center [665, 456] width 161 height 31
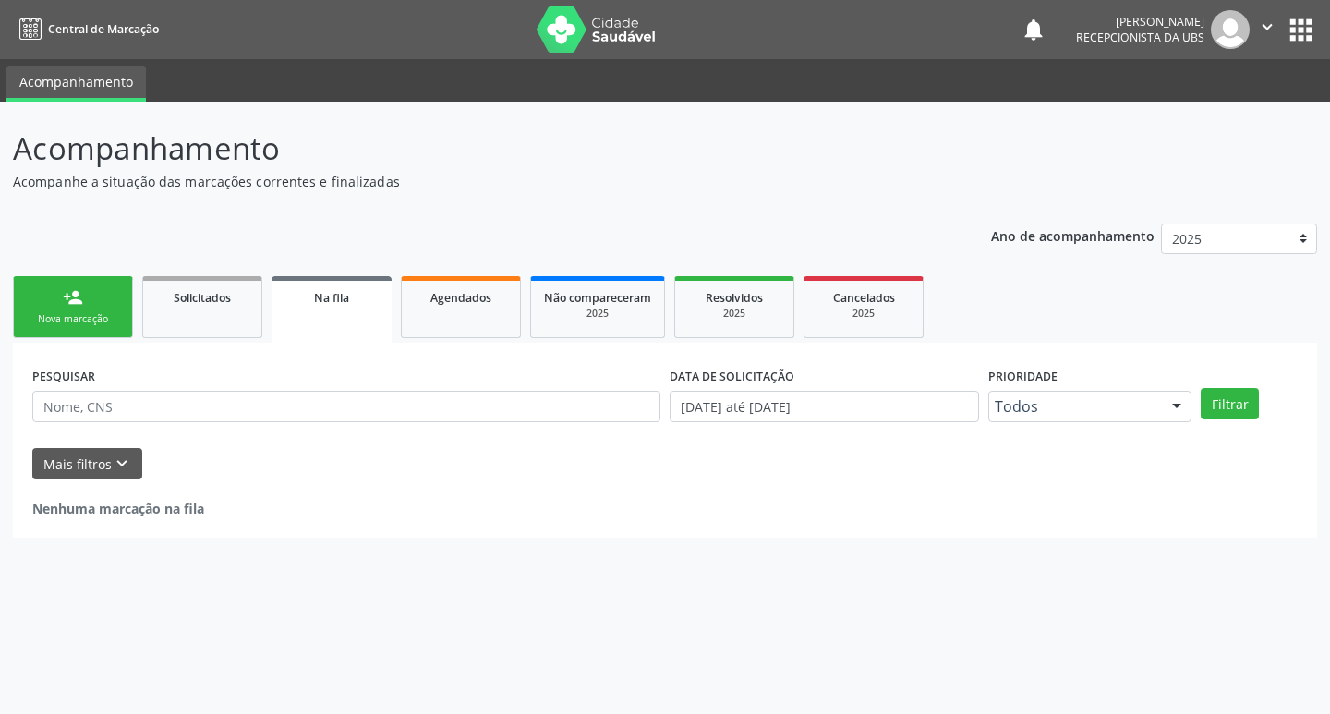
click at [105, 314] on div "Nova marcação" at bounding box center [73, 319] width 92 height 14
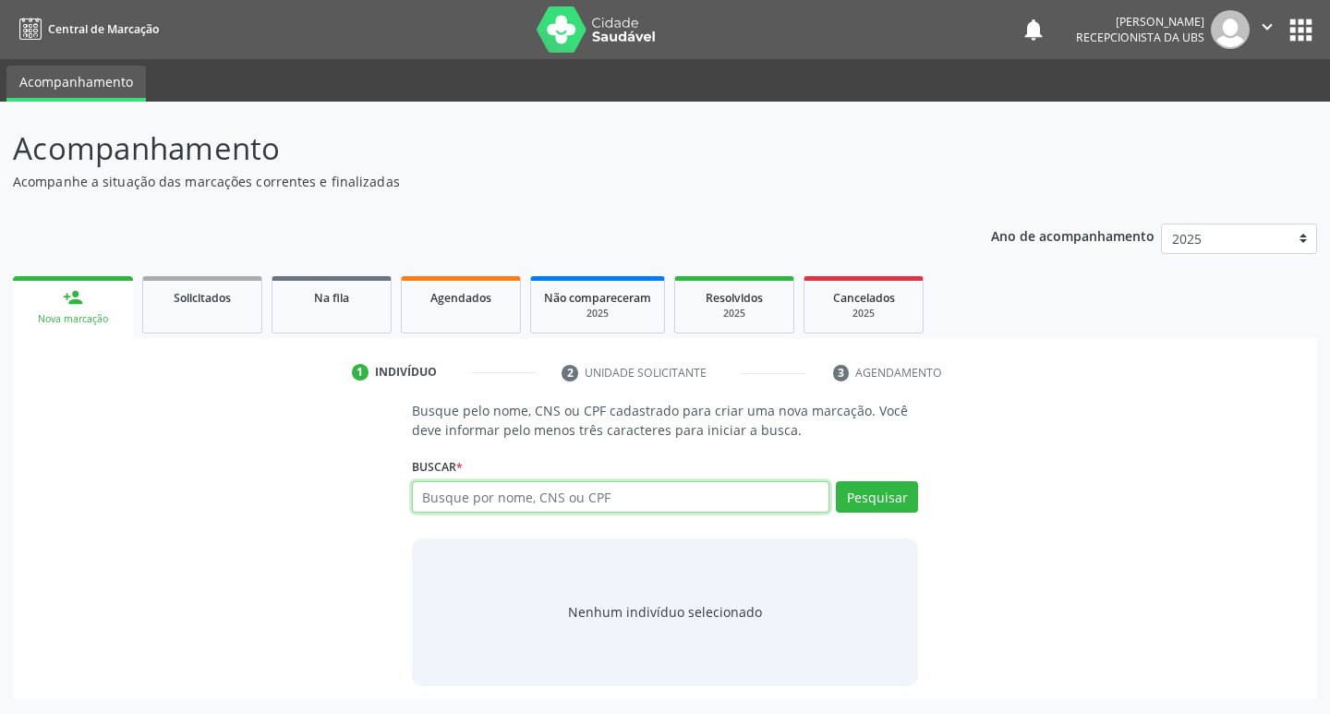
click at [597, 510] on input "text" at bounding box center [621, 496] width 418 height 31
type input "700103871781790"
drag, startPoint x: 879, startPoint y: 496, endPoint x: 817, endPoint y: 512, distance: 63.8
click at [877, 496] on button "Pesquisar" at bounding box center [877, 496] width 82 height 31
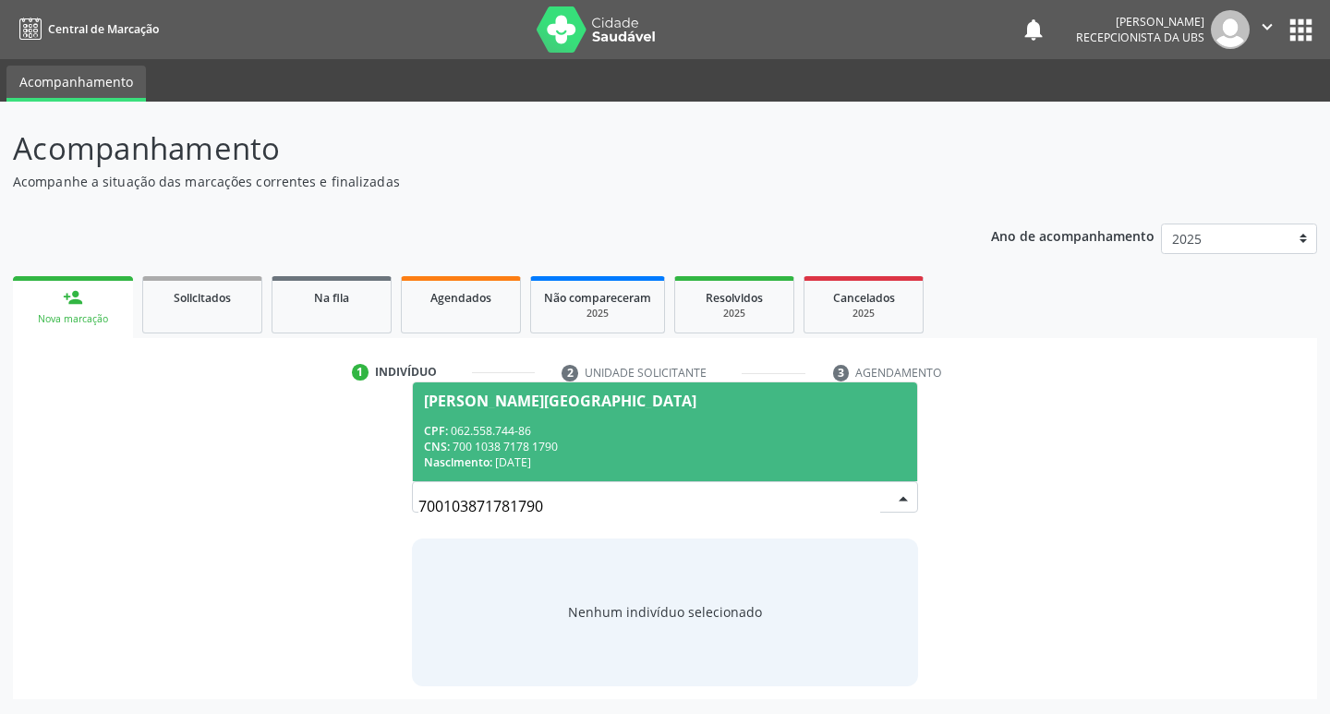
click at [719, 418] on span "Givanilda Galdino de Lima CPF: 062.558.744-86 CNS: 700 1038 7178 1790 Nasciment…" at bounding box center [665, 431] width 505 height 99
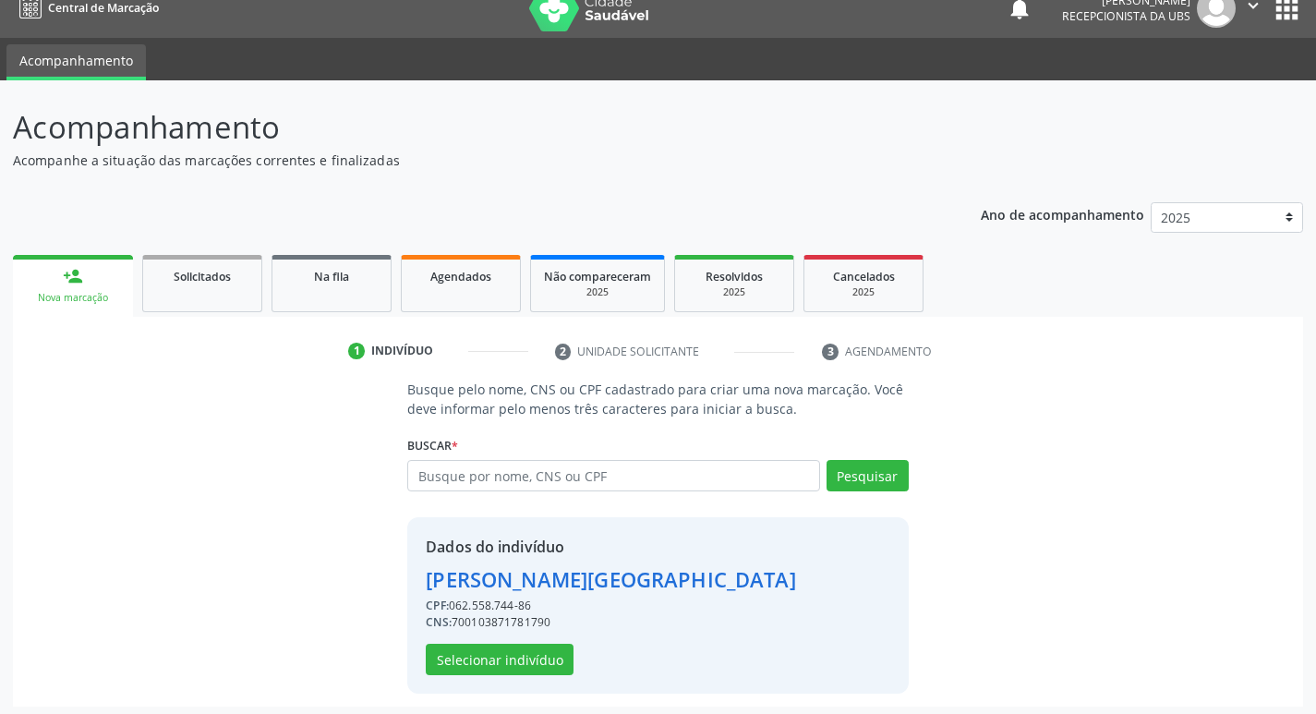
scroll to position [27, 0]
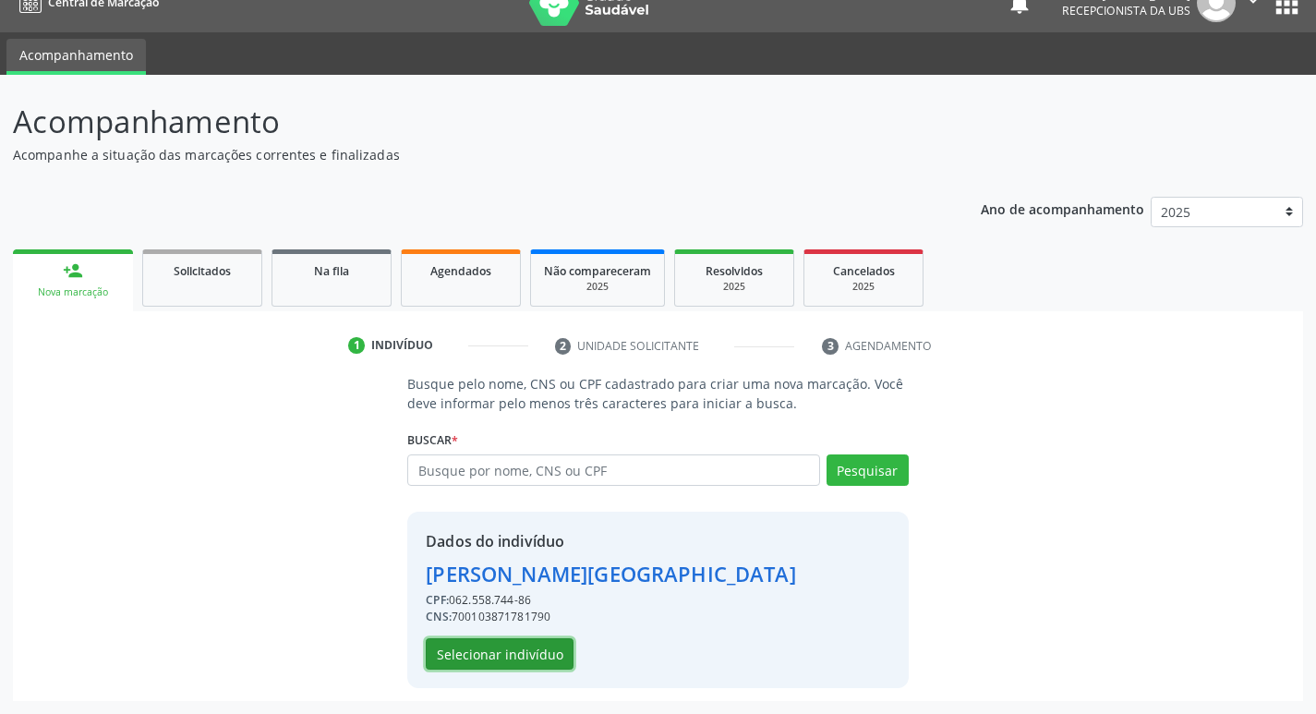
click at [447, 650] on button "Selecionar indivíduo" at bounding box center [500, 653] width 148 height 31
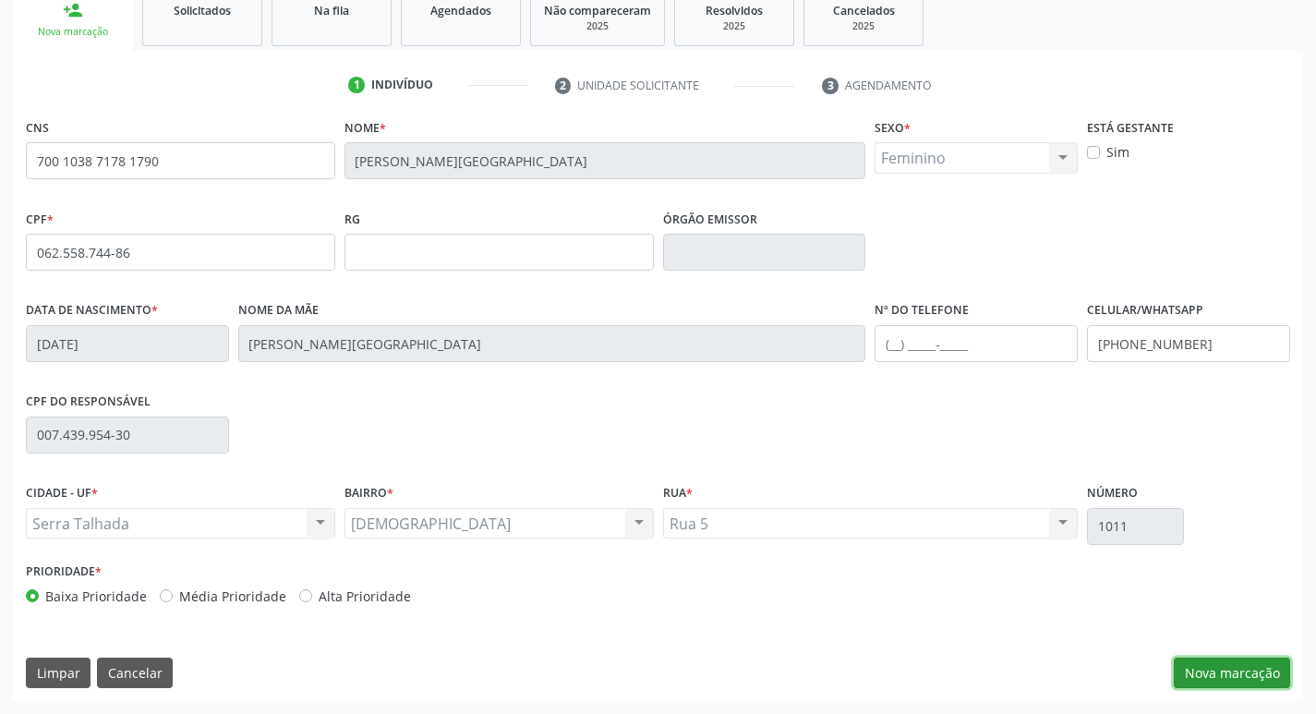
click at [1206, 671] on button "Nova marcação" at bounding box center [1232, 673] width 116 height 31
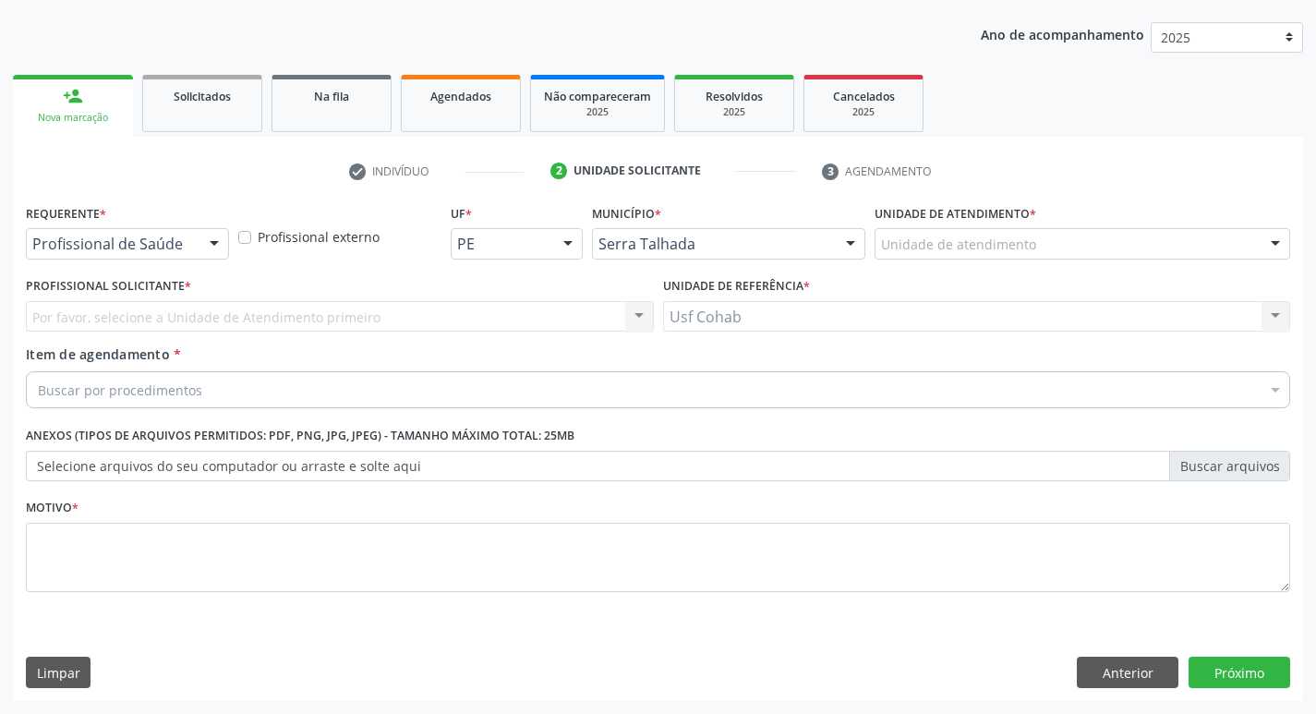
scroll to position [201, 0]
drag, startPoint x: 972, startPoint y: 237, endPoint x: 1073, endPoint y: 266, distance: 105.6
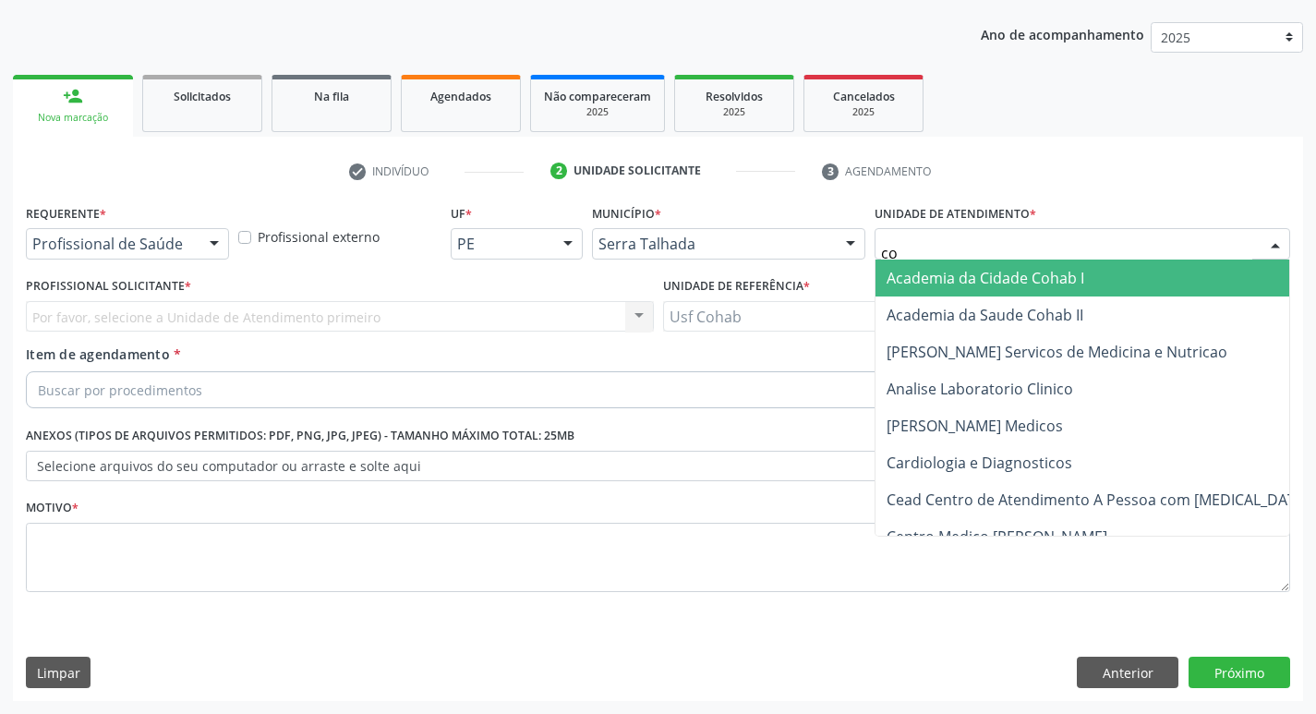
type input "coh"
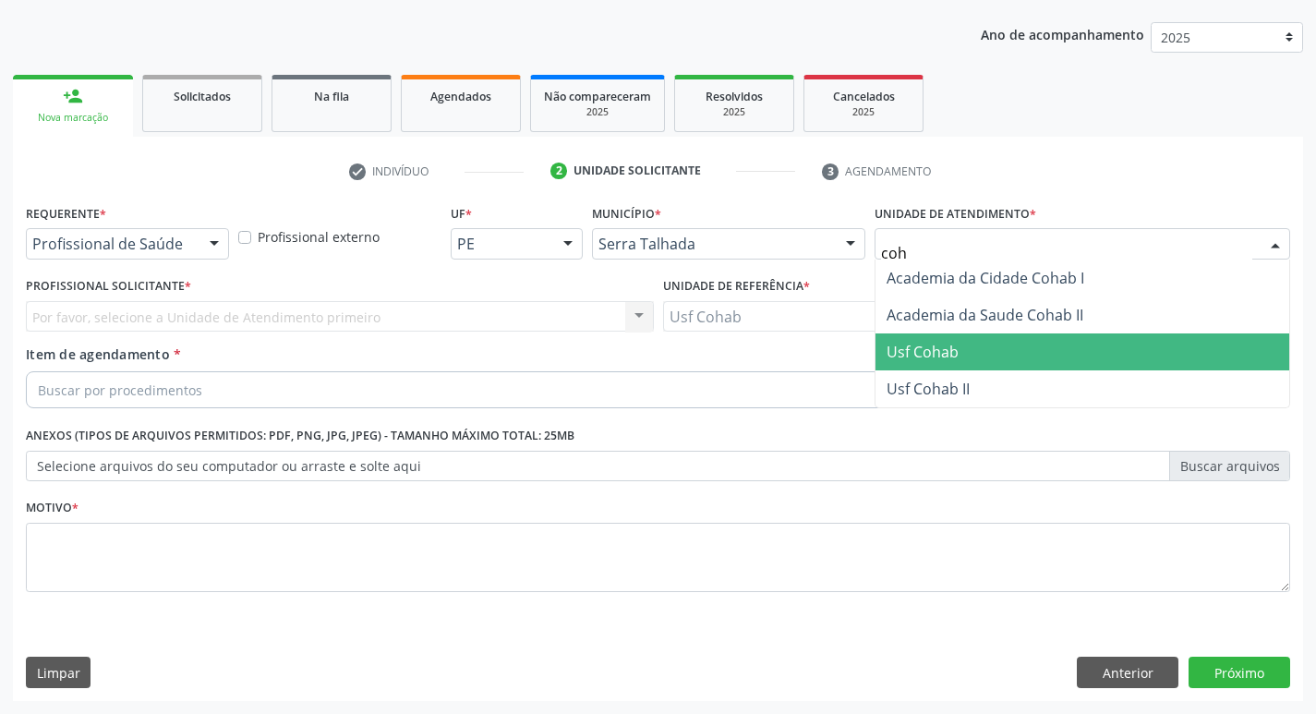
click at [929, 348] on span "Usf Cohab" at bounding box center [923, 352] width 72 height 20
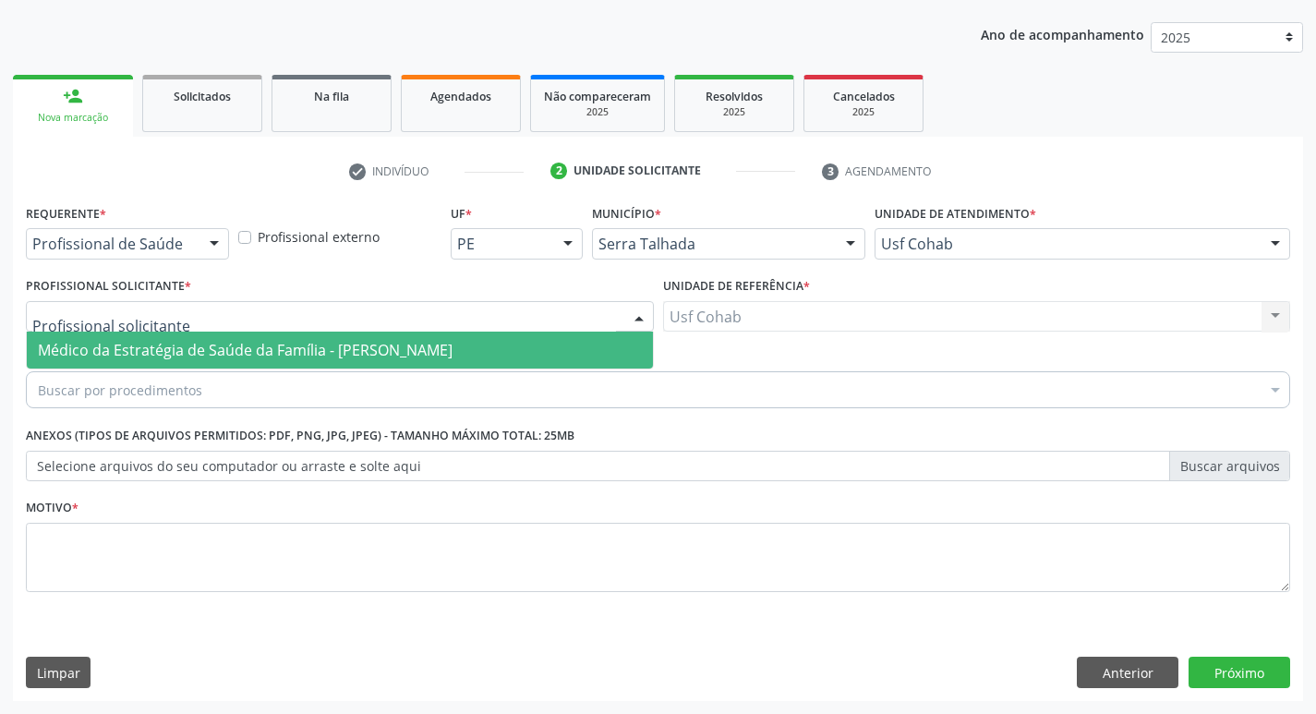
click at [164, 358] on span "Médico da Estratégia de Saúde da Família - Elizabete Faria Ramos" at bounding box center [245, 350] width 415 height 20
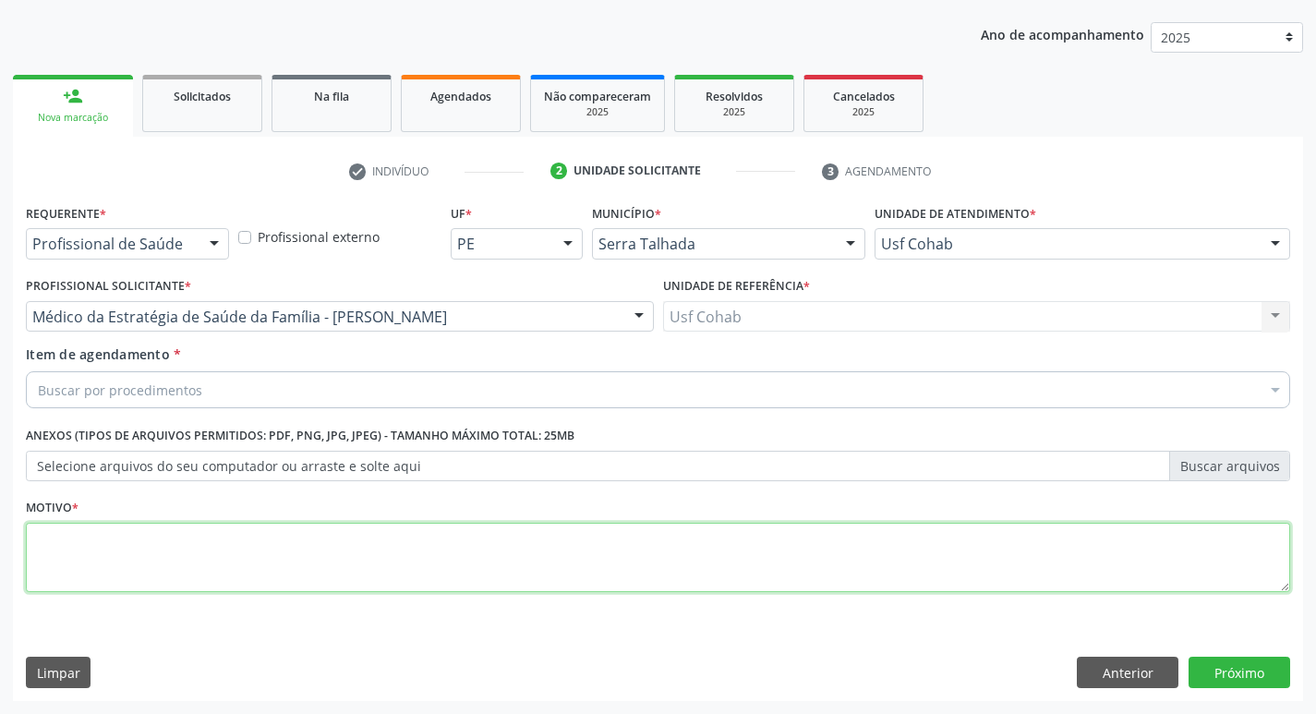
click at [141, 524] on textarea at bounding box center [658, 558] width 1264 height 70
type textarea "-"
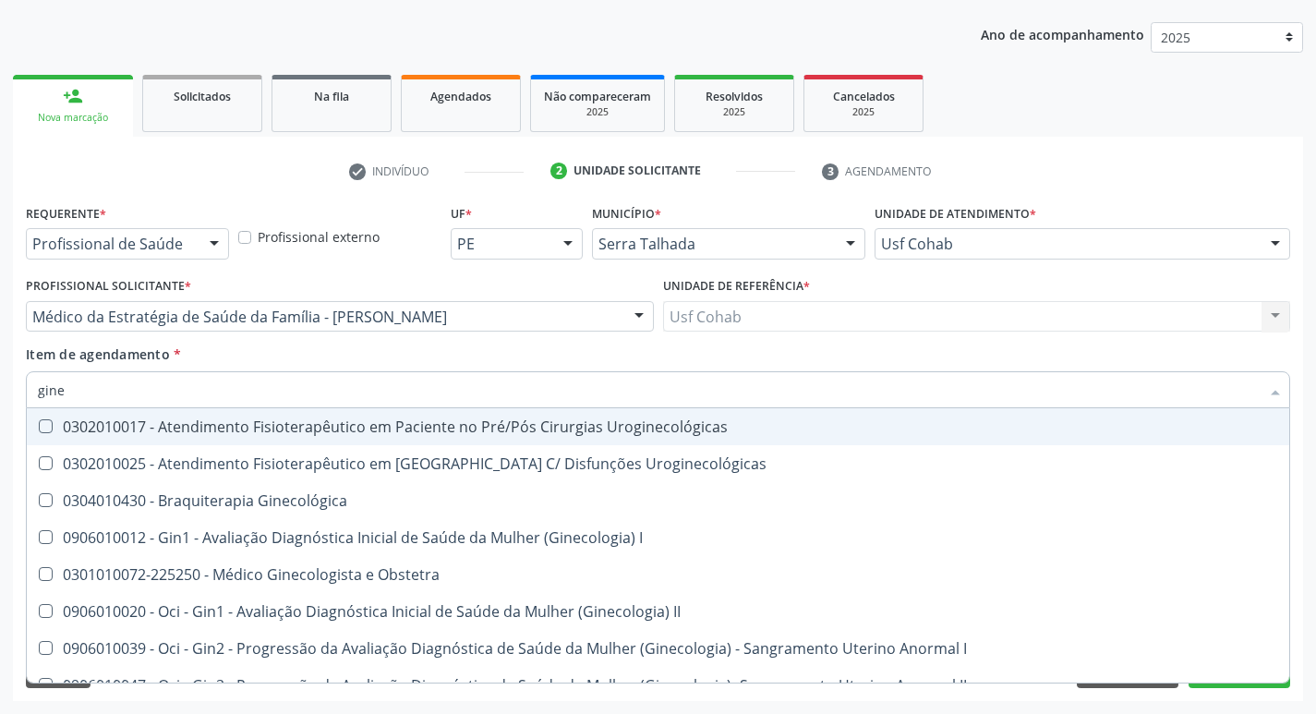
type input "ginec"
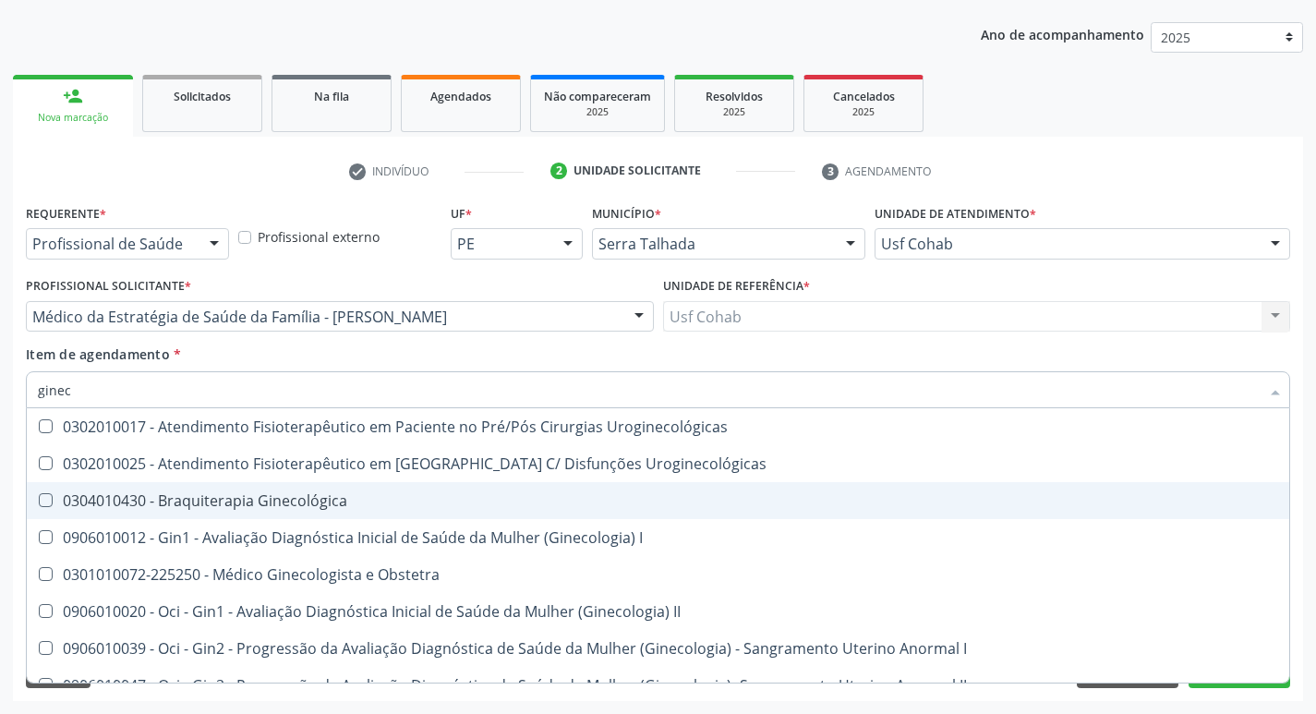
click at [289, 506] on div "0304010430 - Braquiterapia Ginecológica" at bounding box center [658, 500] width 1240 height 15
checkbox Ginecológica "true"
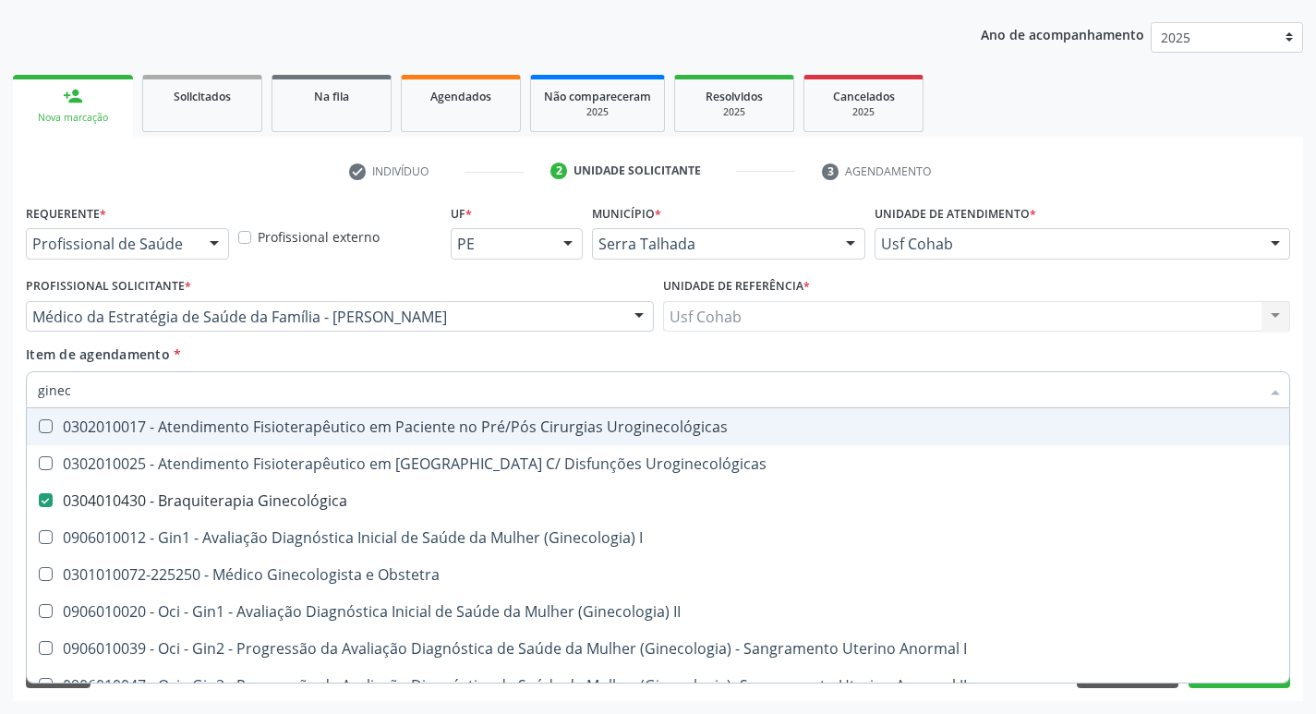
click at [0, 356] on div "Acompanhamento Acompanhe a situação das marcações correntes e finalizadas Relat…" at bounding box center [658, 307] width 1316 height 814
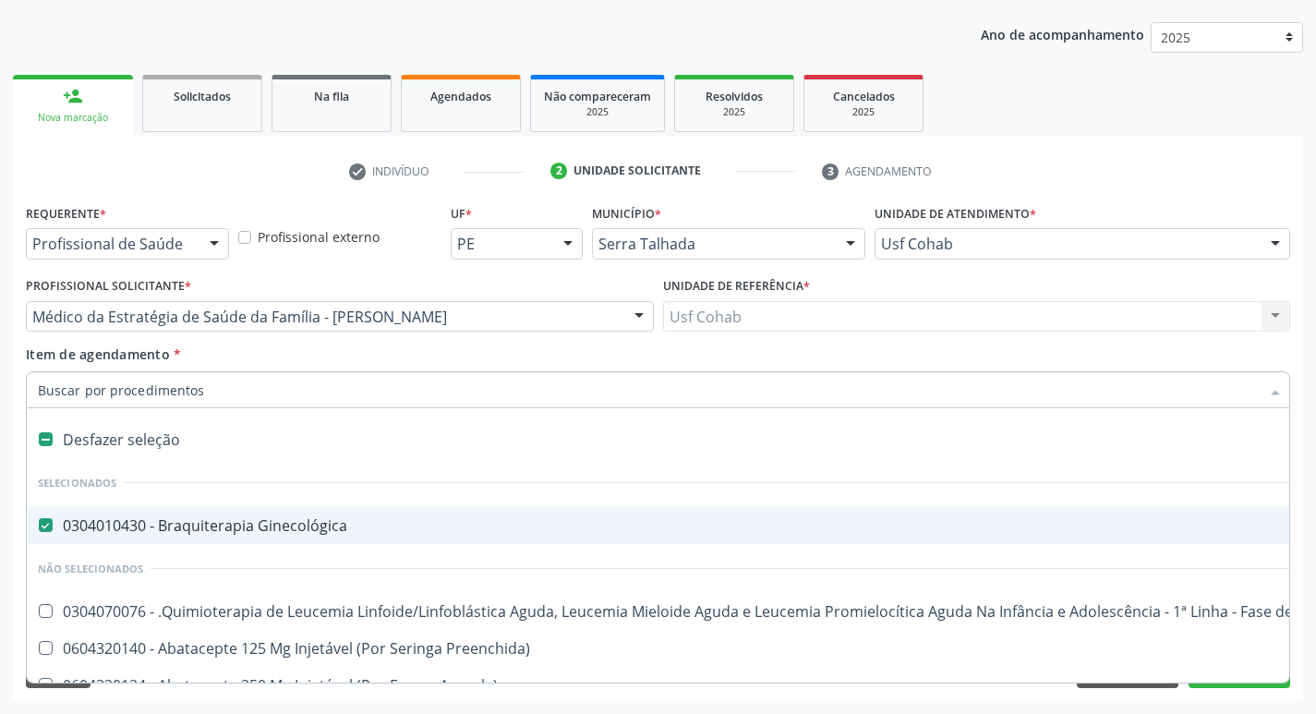
click at [47, 510] on span "0304010430 - Braquiterapia Ginecológica" at bounding box center [757, 525] width 1460 height 37
checkbox Ginecológica "false"
click at [224, 393] on input "Item de agendamento *" at bounding box center [649, 389] width 1222 height 37
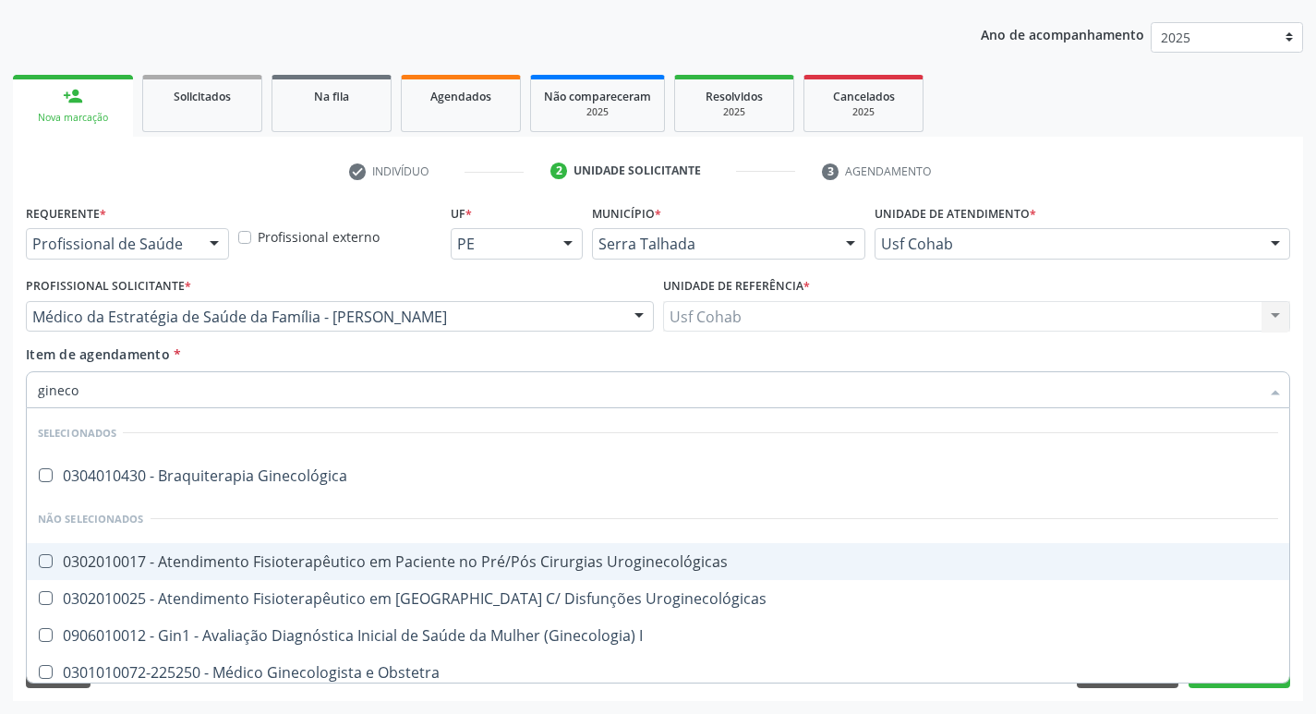
type input "ginecol"
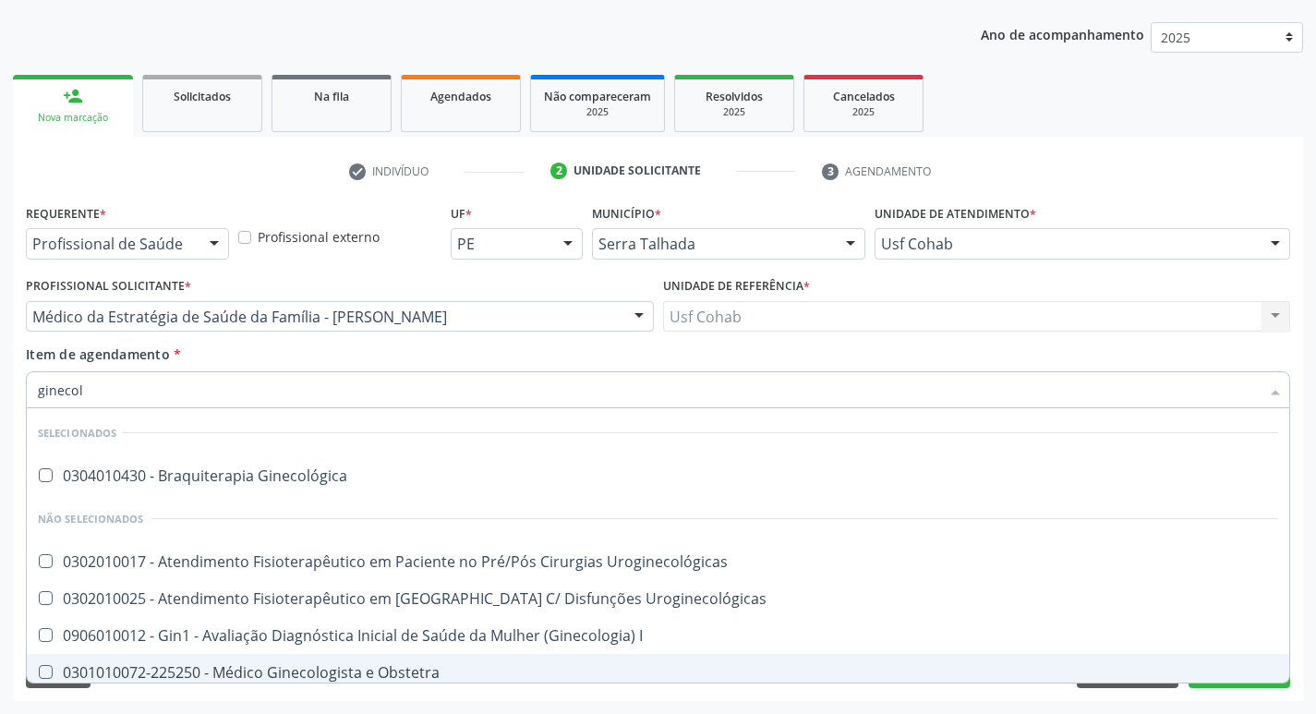
click at [290, 669] on div "0301010072-225250 - Médico Ginecologista e Obstetra" at bounding box center [658, 672] width 1240 height 15
checkbox Obstetra "true"
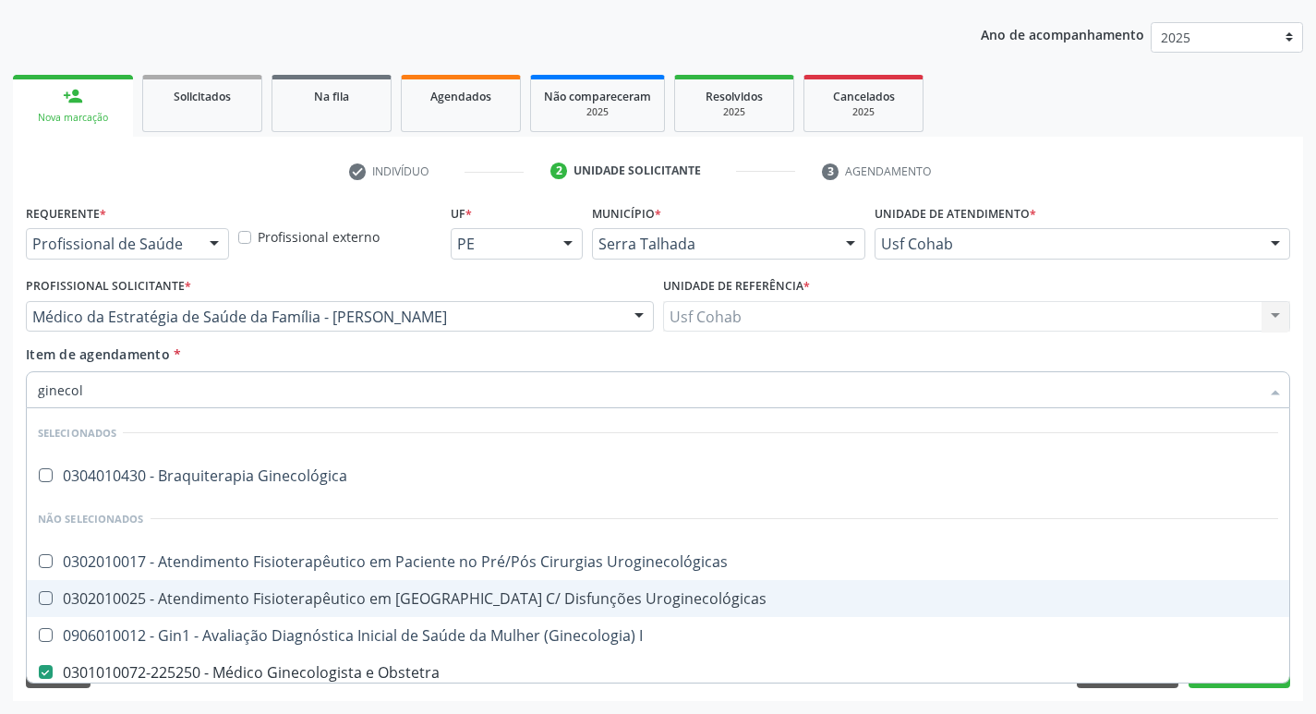
click at [0, 417] on div "Acompanhamento Acompanhe a situação das marcações correntes e finalizadas Relat…" at bounding box center [658, 307] width 1316 height 814
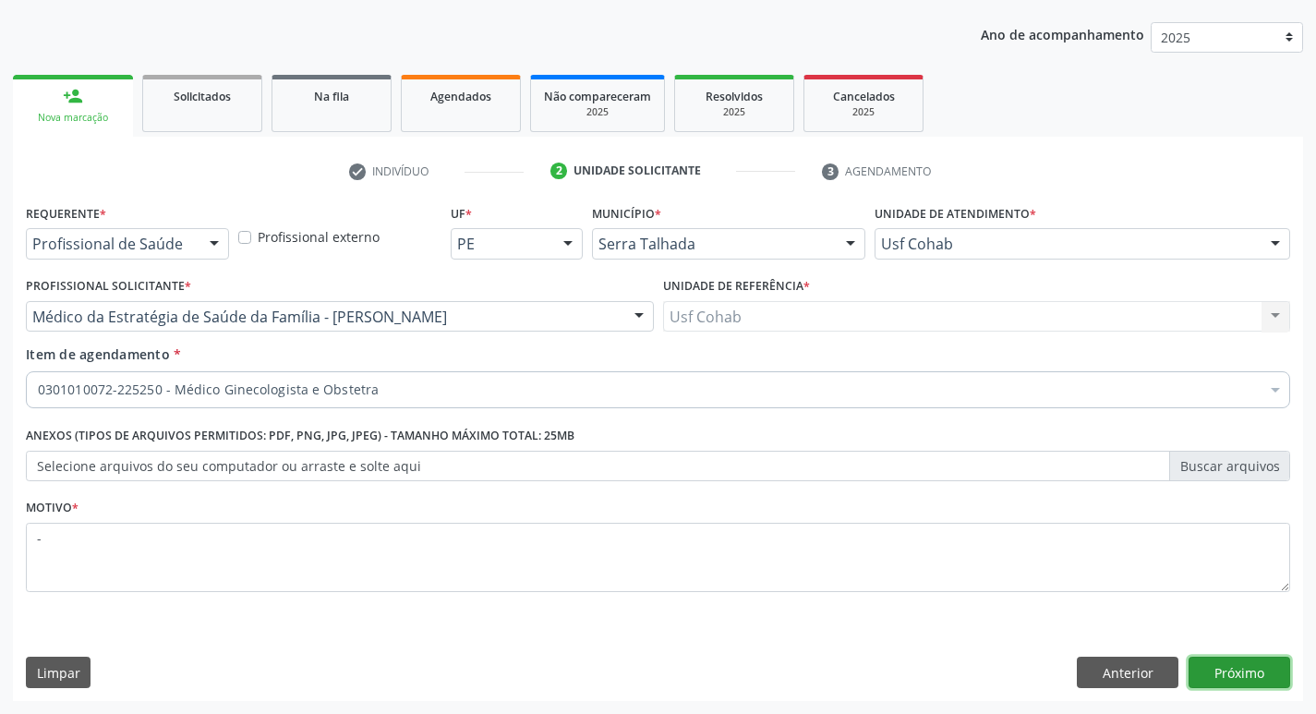
click at [1252, 666] on button "Próximo" at bounding box center [1240, 672] width 102 height 31
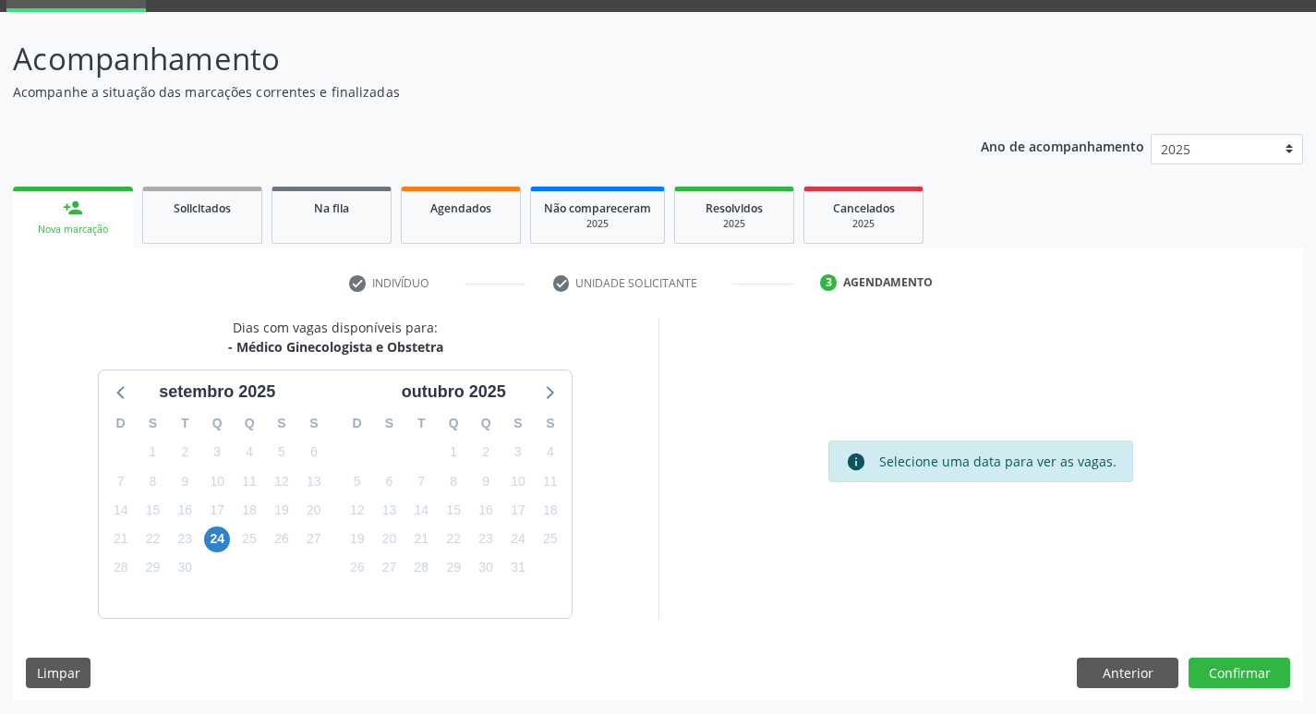
click at [234, 547] on div "25" at bounding box center [250, 539] width 32 height 29
click at [219, 539] on span "24" at bounding box center [217, 539] width 26 height 26
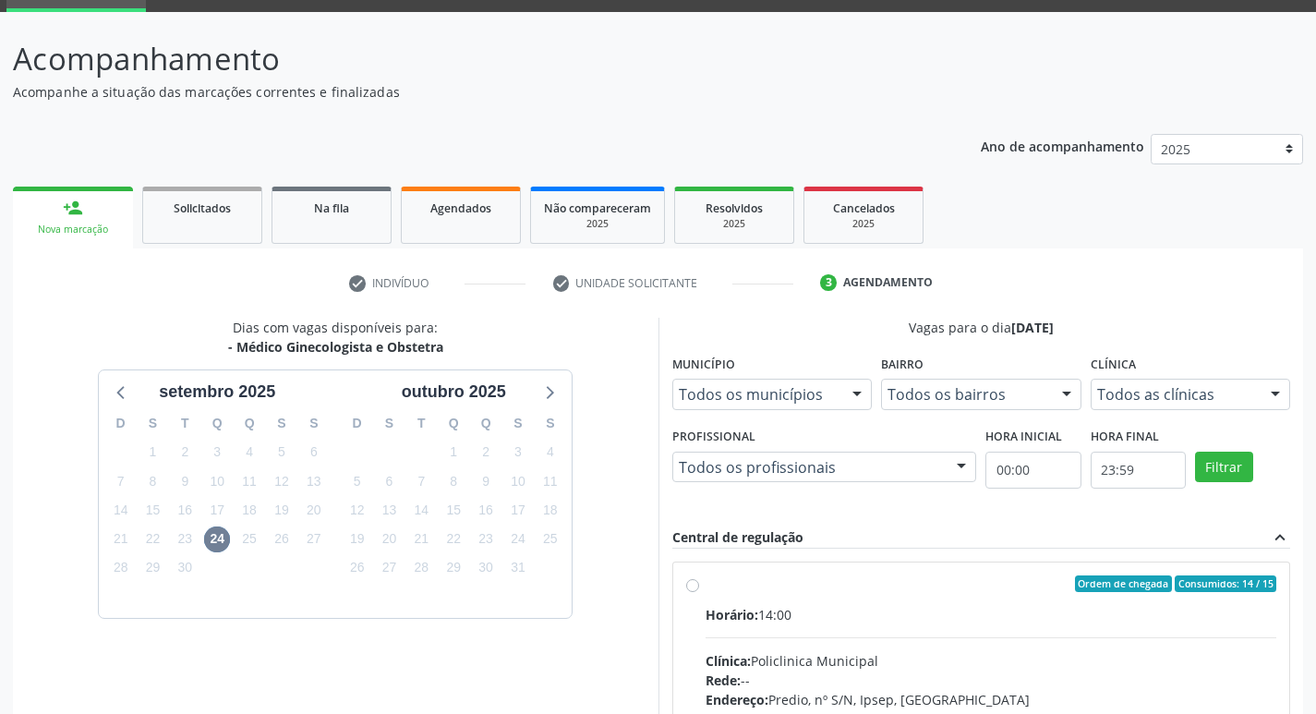
click at [889, 610] on div "Horário: 14:00" at bounding box center [992, 614] width 572 height 19
click at [699, 592] on input "Ordem de chegada Consumidos: 14 / 15 Horário: 14:00 Clínica: Policlinica Munici…" at bounding box center [692, 583] width 13 height 17
radio input "true"
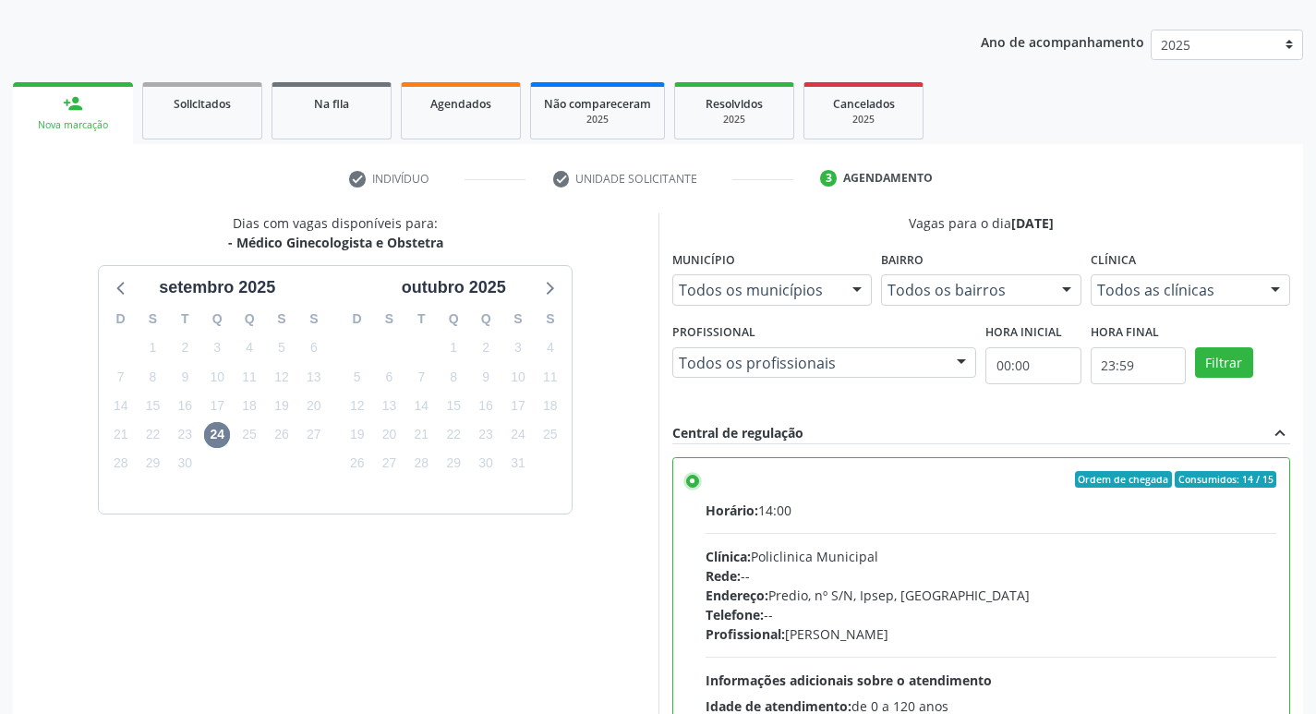
scroll to position [390, 0]
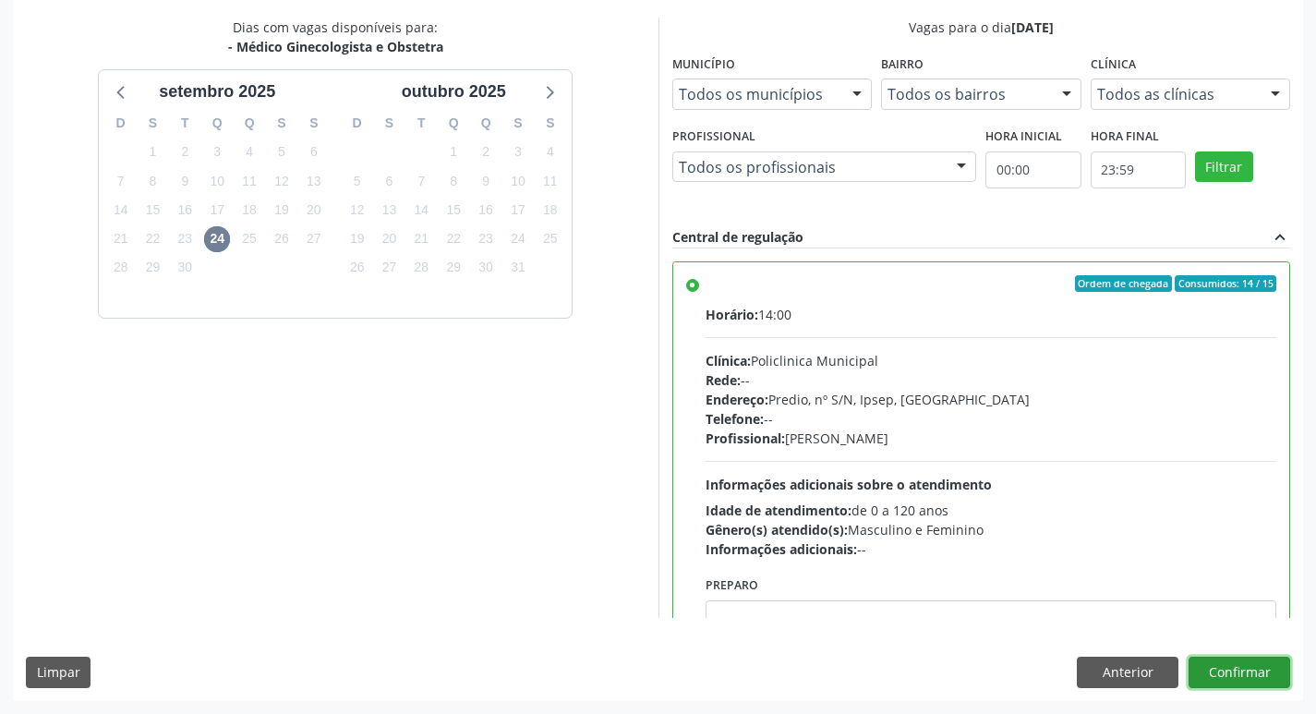
click at [1227, 674] on button "Confirmar" at bounding box center [1240, 672] width 102 height 31
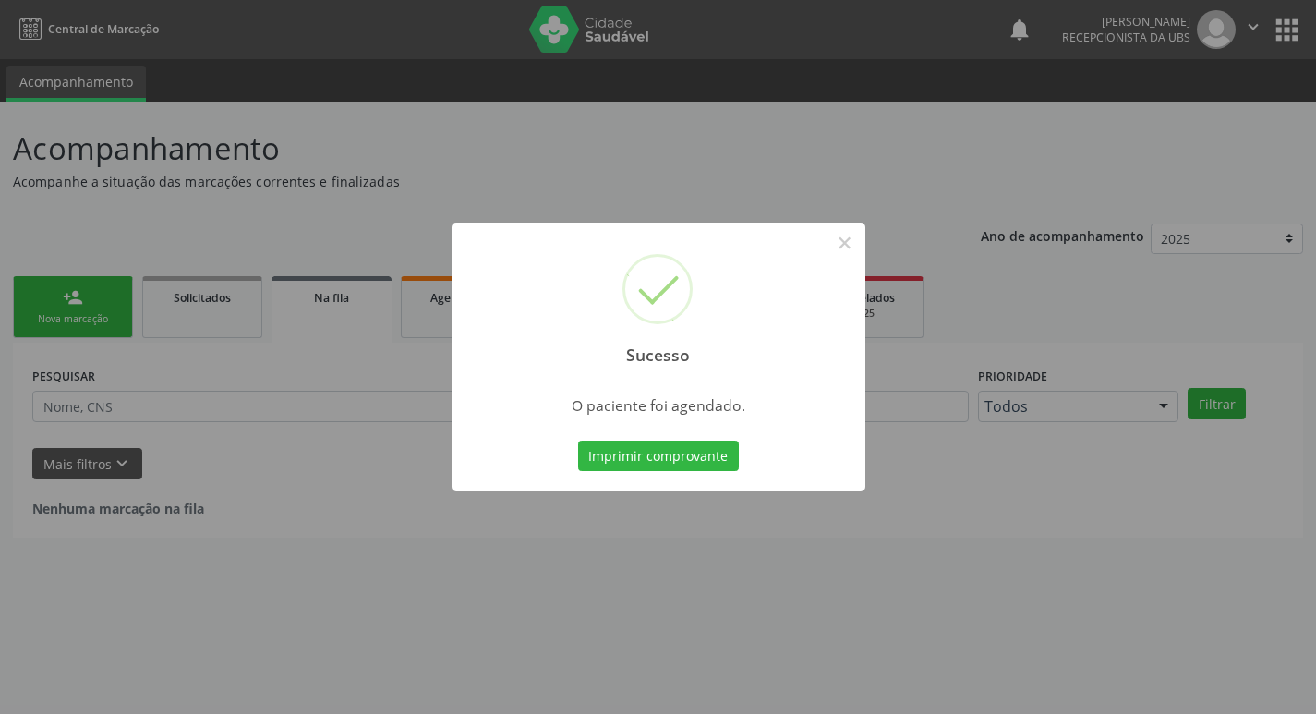
scroll to position [0, 0]
click at [685, 441] on button "Imprimir comprovante" at bounding box center [665, 456] width 161 height 31
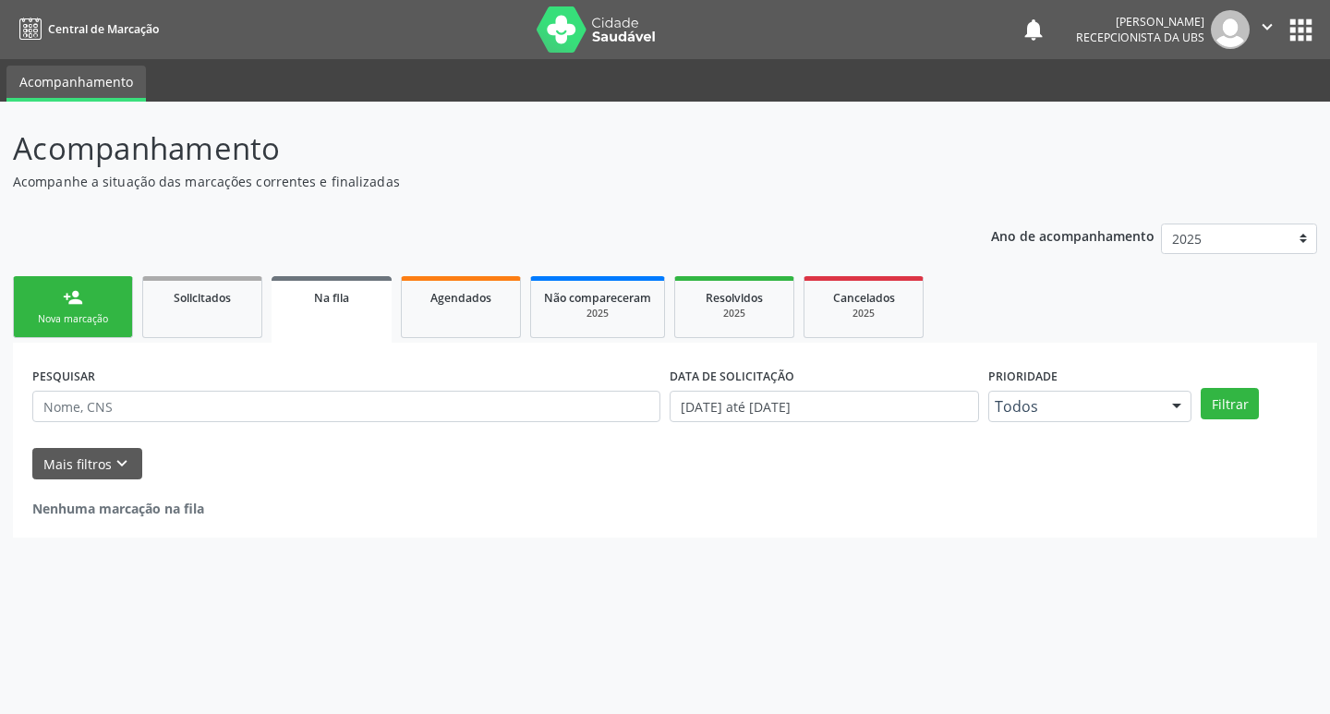
click at [89, 325] on div "Nova marcação" at bounding box center [73, 319] width 92 height 14
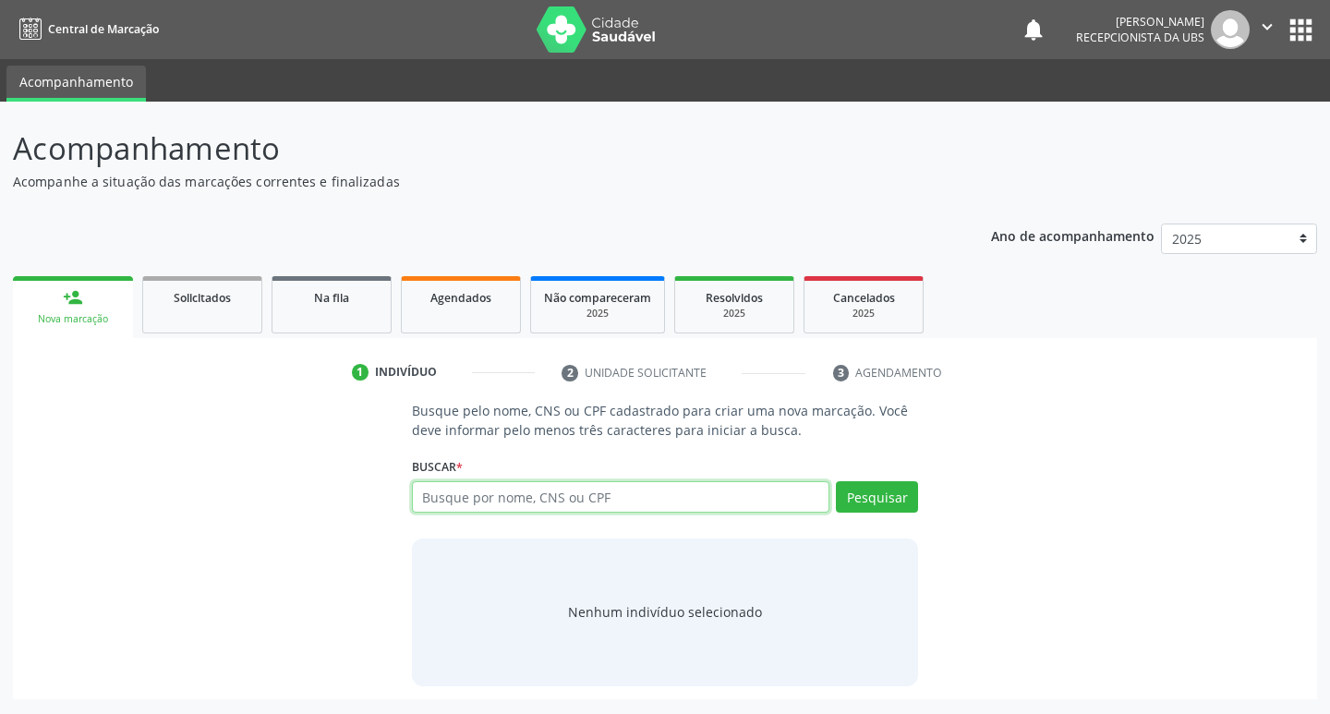
click at [567, 499] on input "text" at bounding box center [621, 496] width 418 height 31
type input "700609900406868"
click at [891, 490] on button "Pesquisar" at bounding box center [877, 496] width 82 height 31
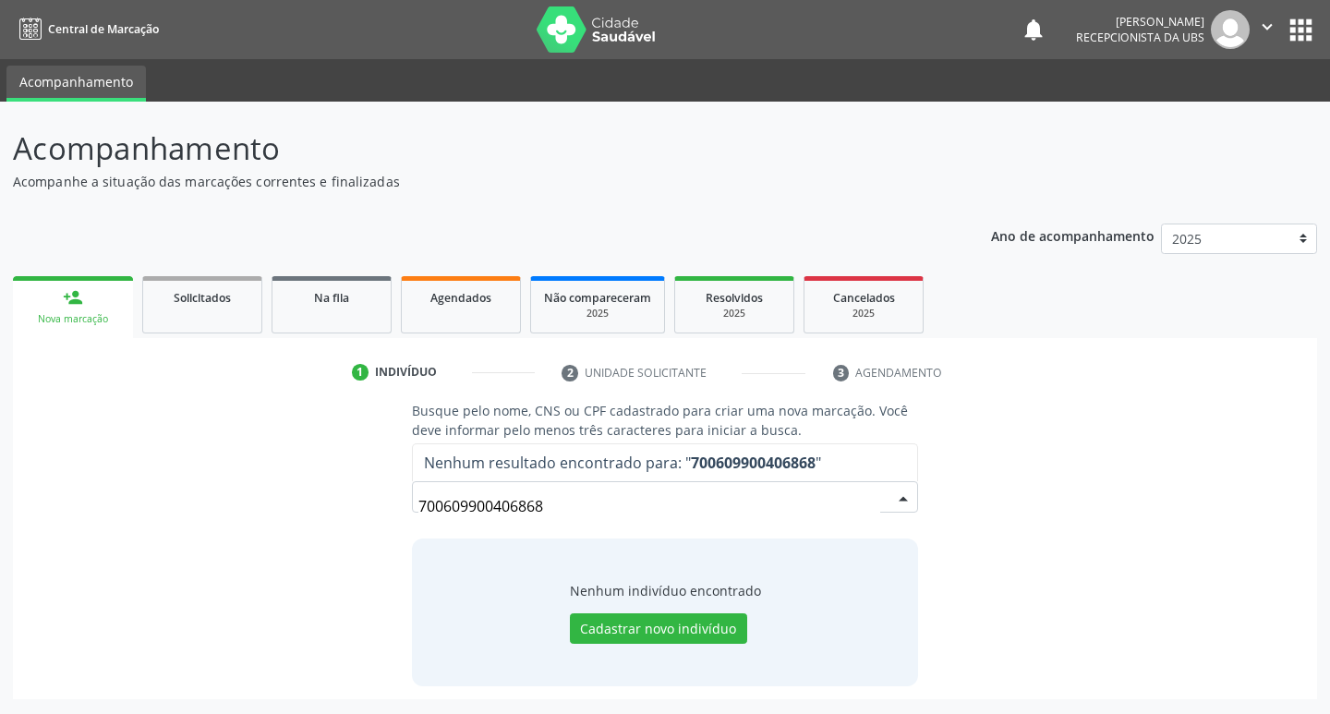
click at [600, 519] on input "700609900406868" at bounding box center [649, 506] width 463 height 37
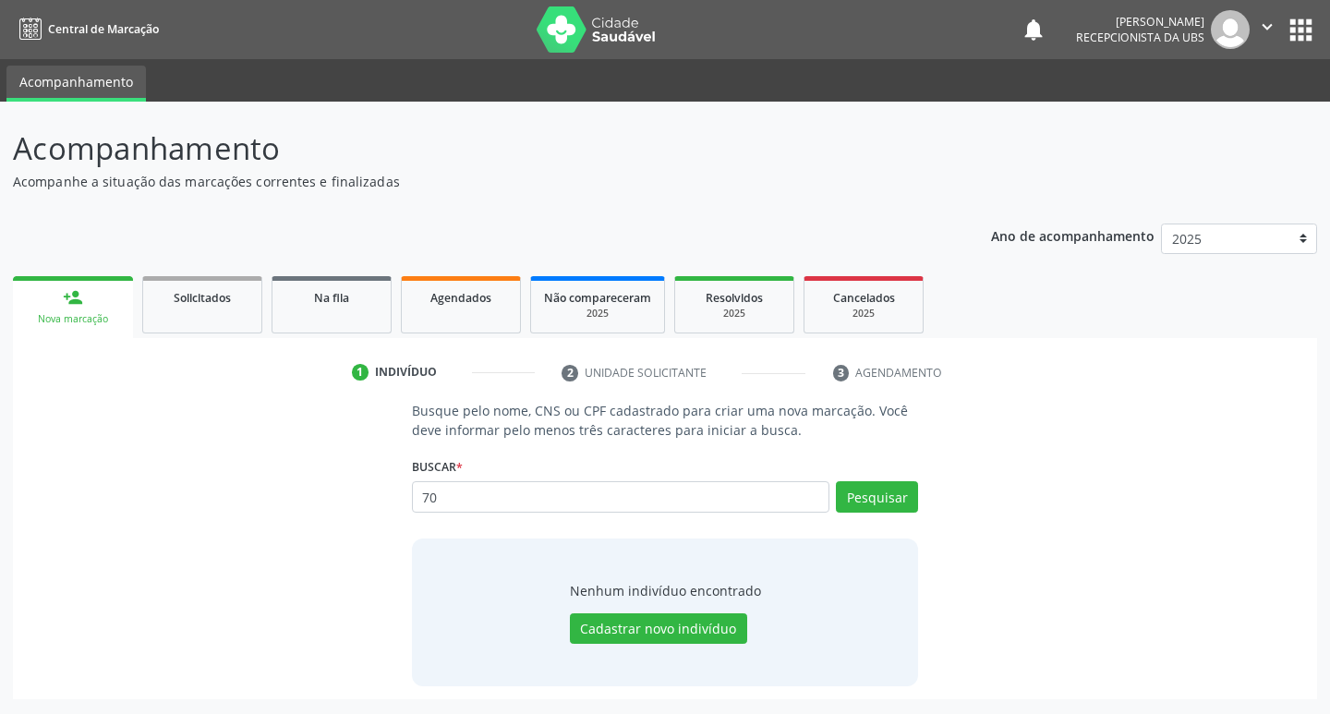
type input "7"
click at [33, 298] on link "person_add Nova marcação" at bounding box center [73, 307] width 120 height 62
drag, startPoint x: 611, startPoint y: 497, endPoint x: 526, endPoint y: 466, distance: 91.5
click at [539, 468] on div "Buscar * 70060990040686 Busque por nome, CNS ou CPF Nenhum resultado encontrado…" at bounding box center [665, 489] width 507 height 72
click at [583, 494] on input "text" at bounding box center [621, 496] width 418 height 31
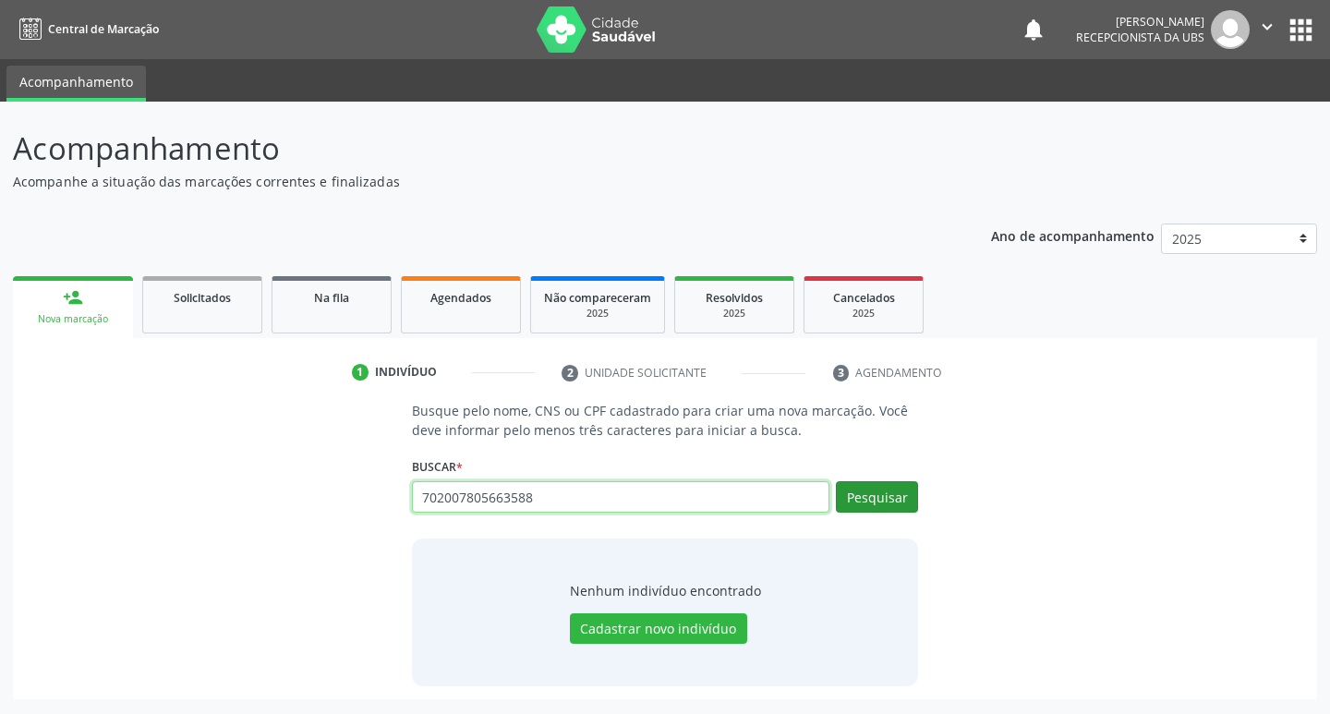
type input "702007805663588"
click at [899, 488] on button "Pesquisar" at bounding box center [877, 496] width 82 height 31
click at [546, 505] on input "702007805663588" at bounding box center [621, 496] width 418 height 31
type input "7"
paste input "702007865663588"
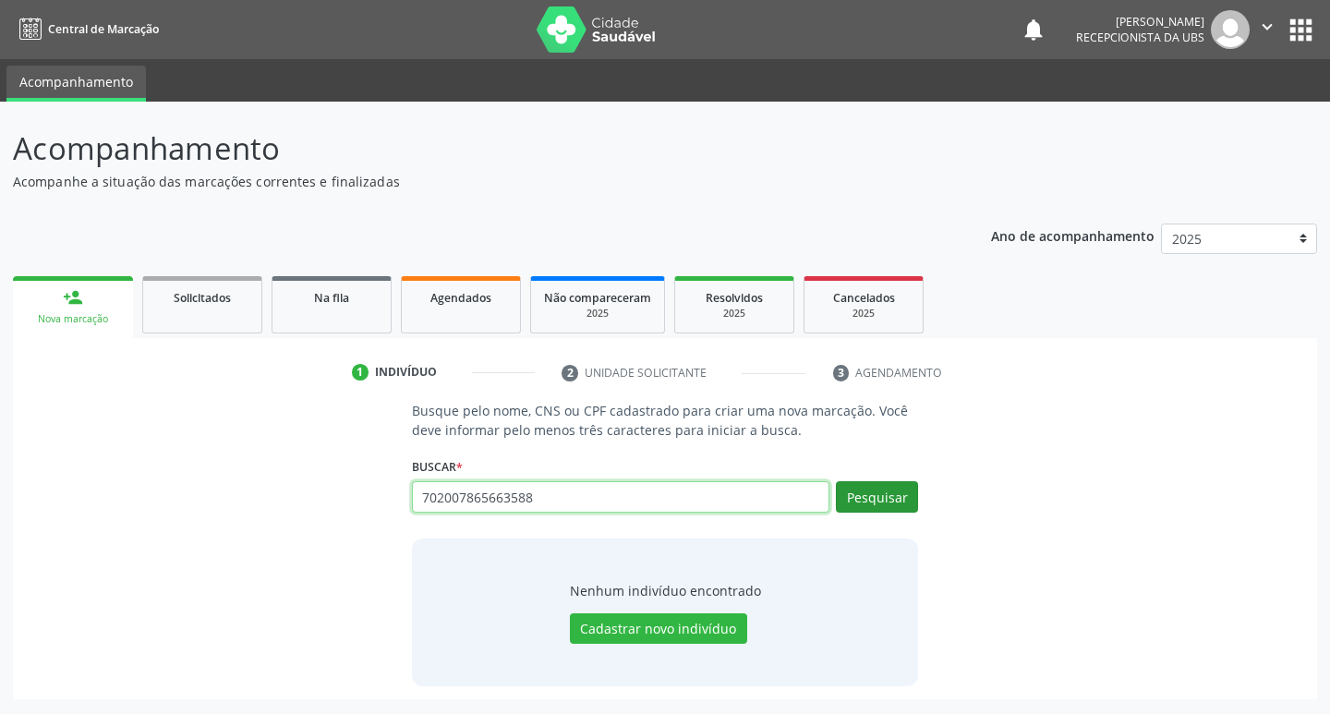
type input "702007865663588"
click at [874, 494] on button "Pesquisar" at bounding box center [877, 496] width 82 height 31
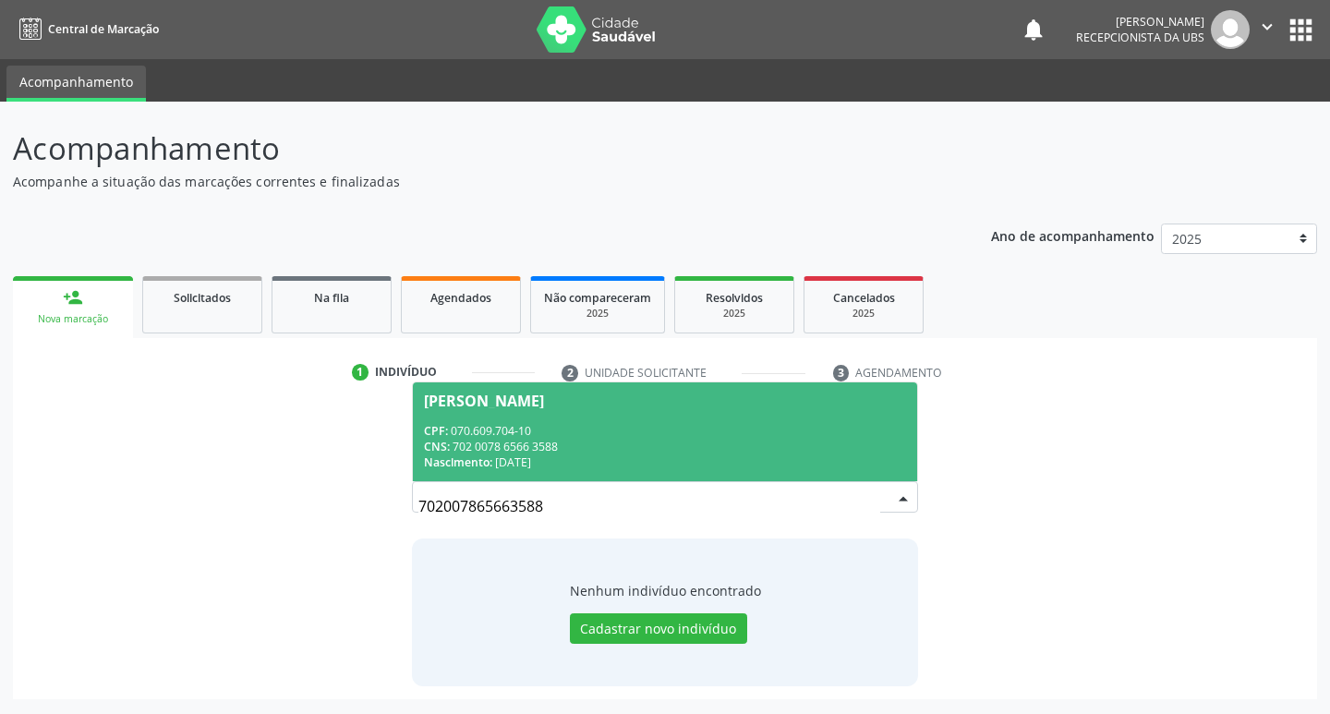
click at [726, 467] on div "Nascimento: 27/01/1988" at bounding box center [665, 462] width 483 height 16
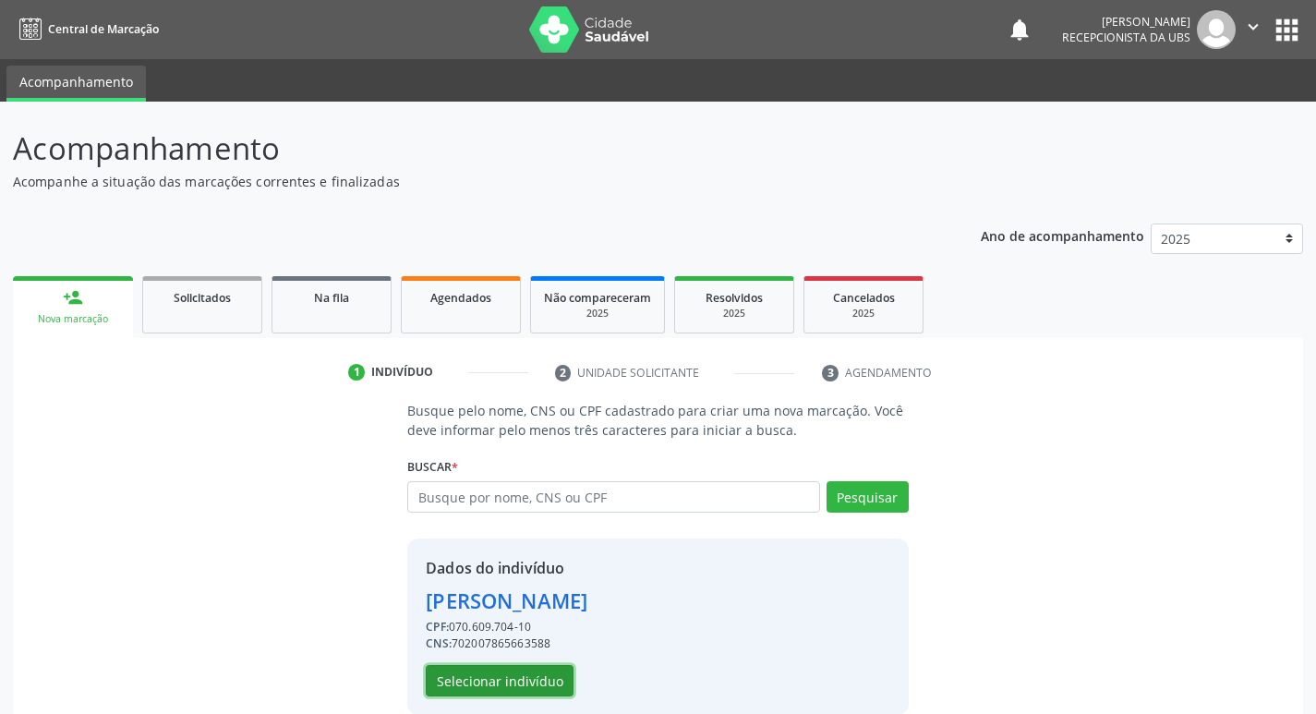
click at [549, 677] on button "Selecionar indivíduo" at bounding box center [500, 680] width 148 height 31
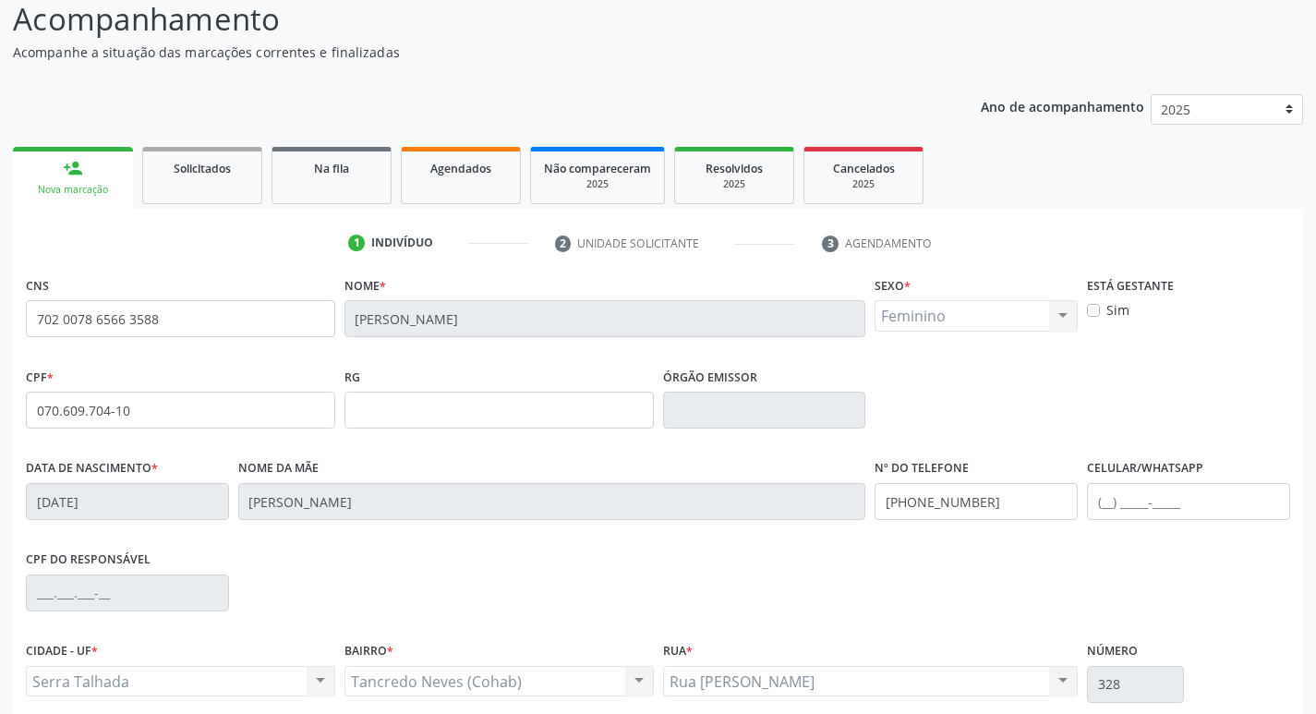
scroll to position [277, 0]
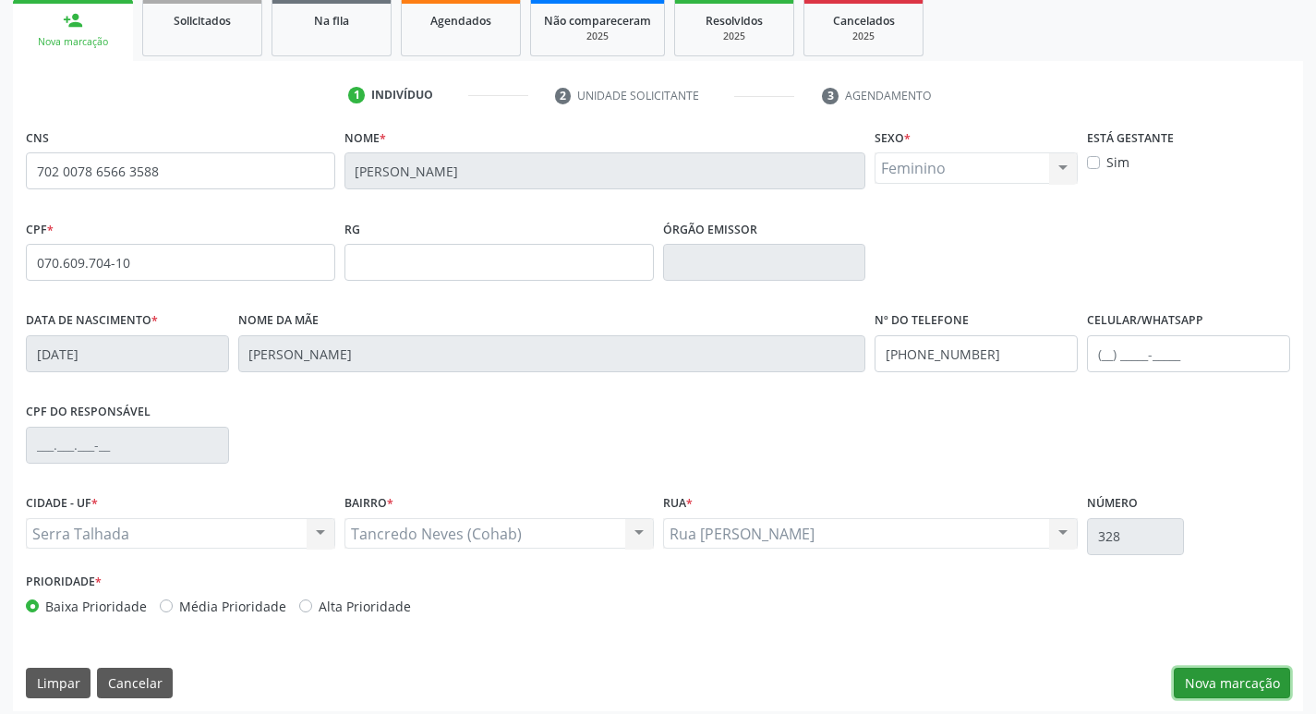
click at [1191, 669] on button "Nova marcação" at bounding box center [1232, 683] width 116 height 31
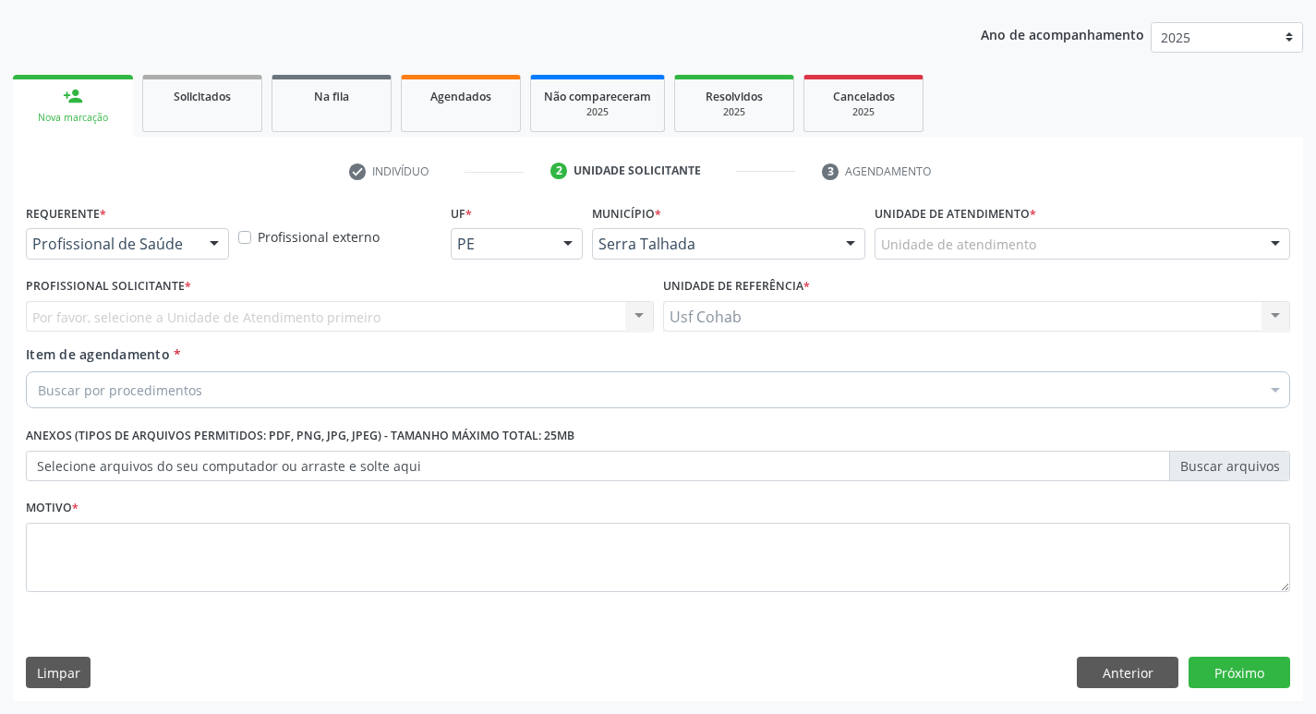
scroll to position [201, 0]
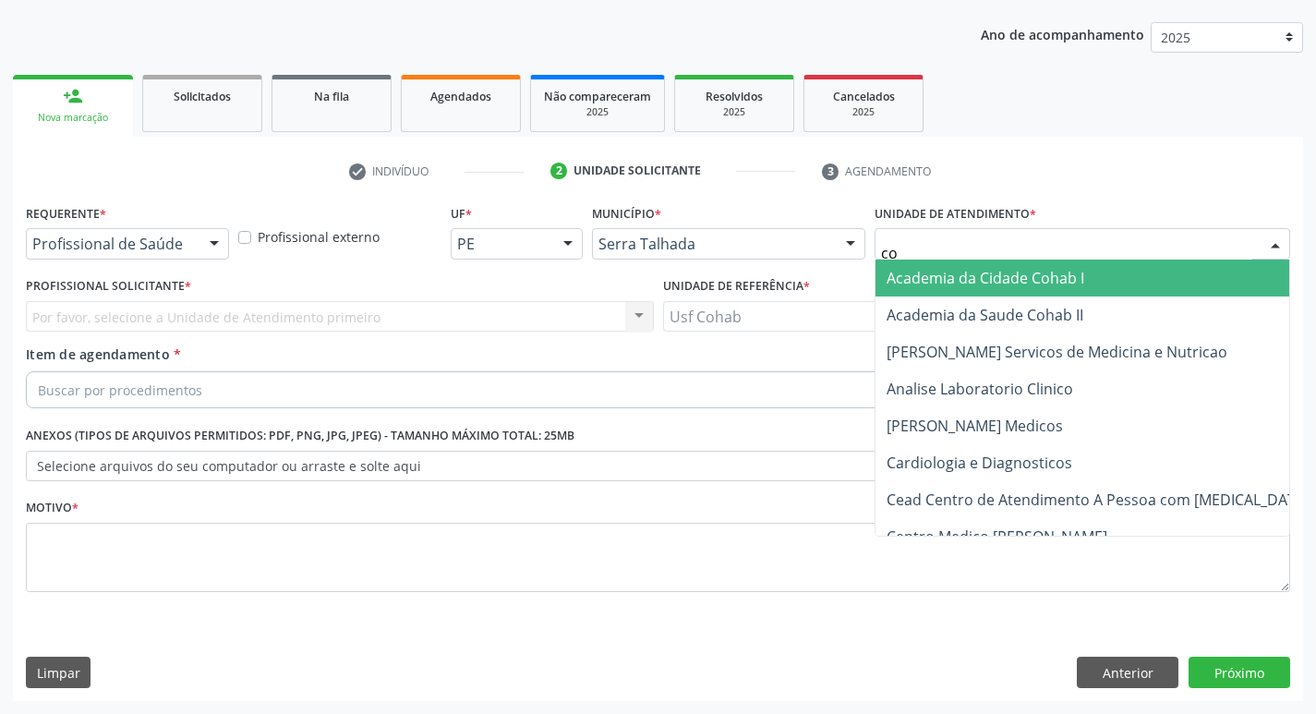
type input "coh"
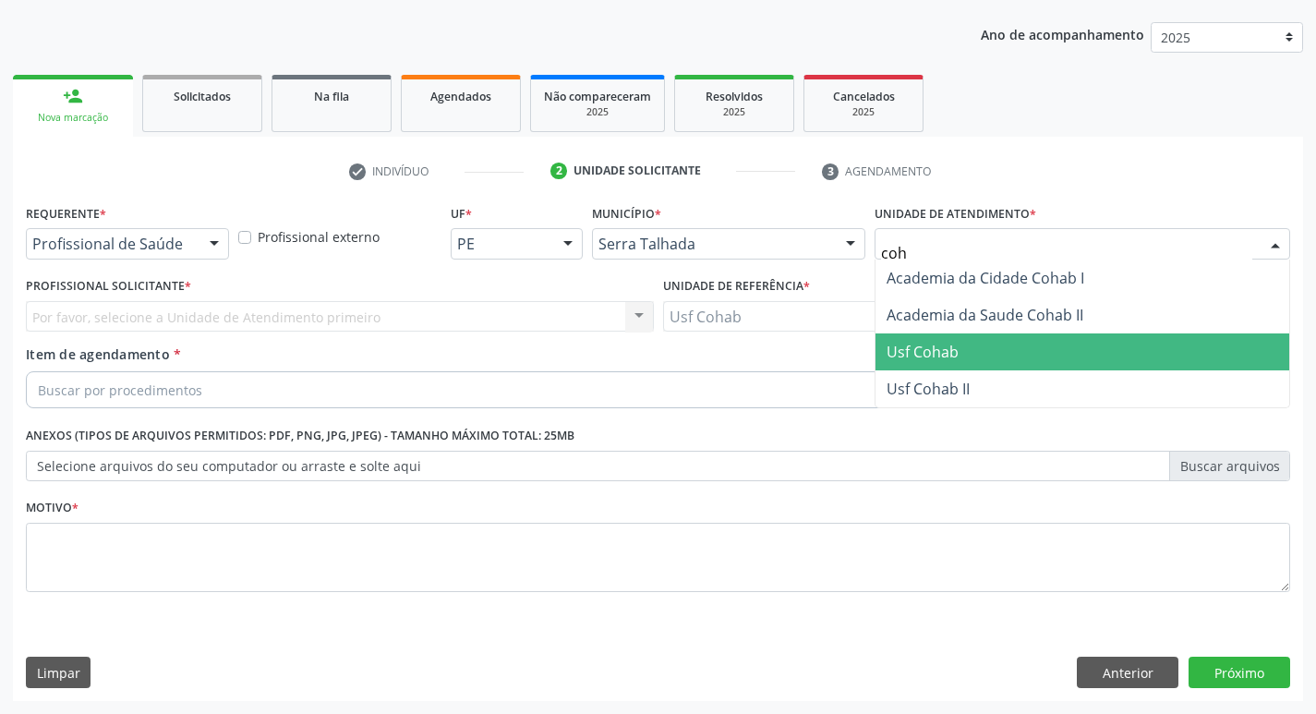
click at [953, 339] on span "Usf Cohab" at bounding box center [1083, 351] width 414 height 37
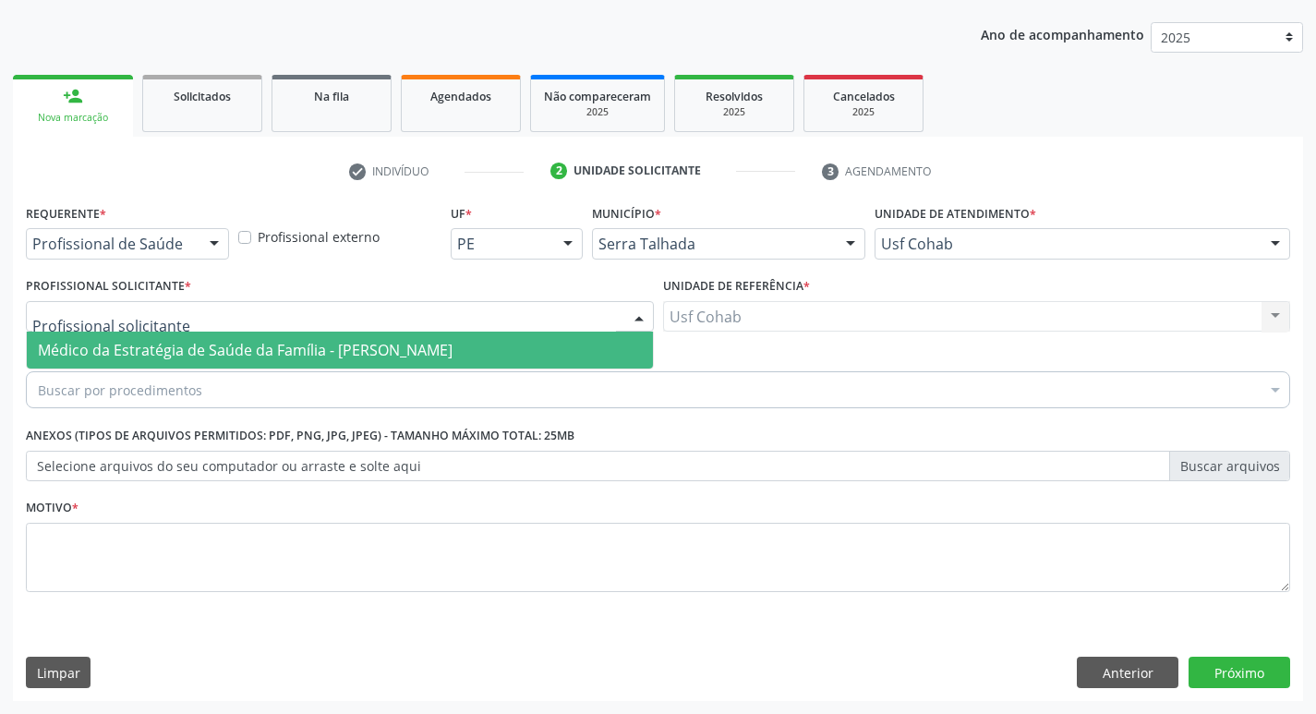
click at [598, 318] on div at bounding box center [340, 316] width 628 height 31
drag, startPoint x: 583, startPoint y: 346, endPoint x: 541, endPoint y: 354, distance: 42.2
click at [581, 347] on span "Médico da Estratégia de Saúde da Família - Elizabete Faria Ramos" at bounding box center [340, 350] width 626 height 37
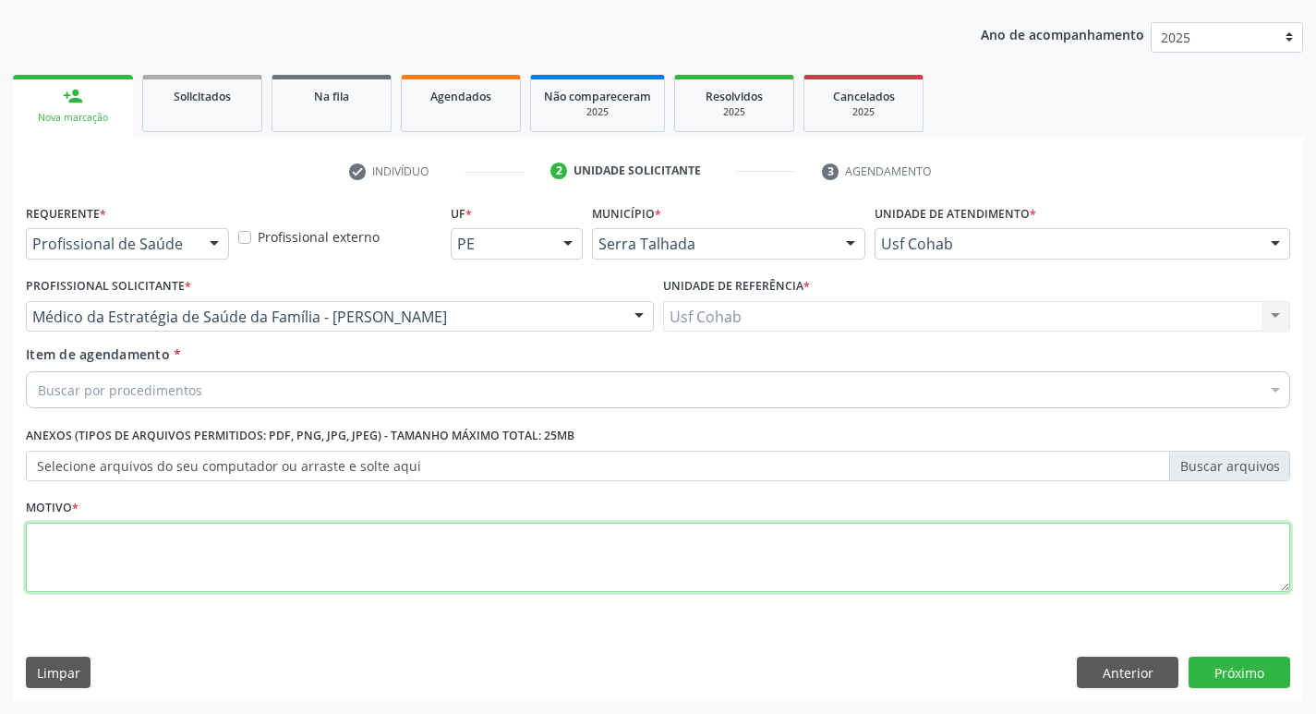
drag, startPoint x: 278, startPoint y: 580, endPoint x: 308, endPoint y: 560, distance: 36.6
click at [303, 563] on textarea at bounding box center [658, 558] width 1264 height 70
type textarea "-"
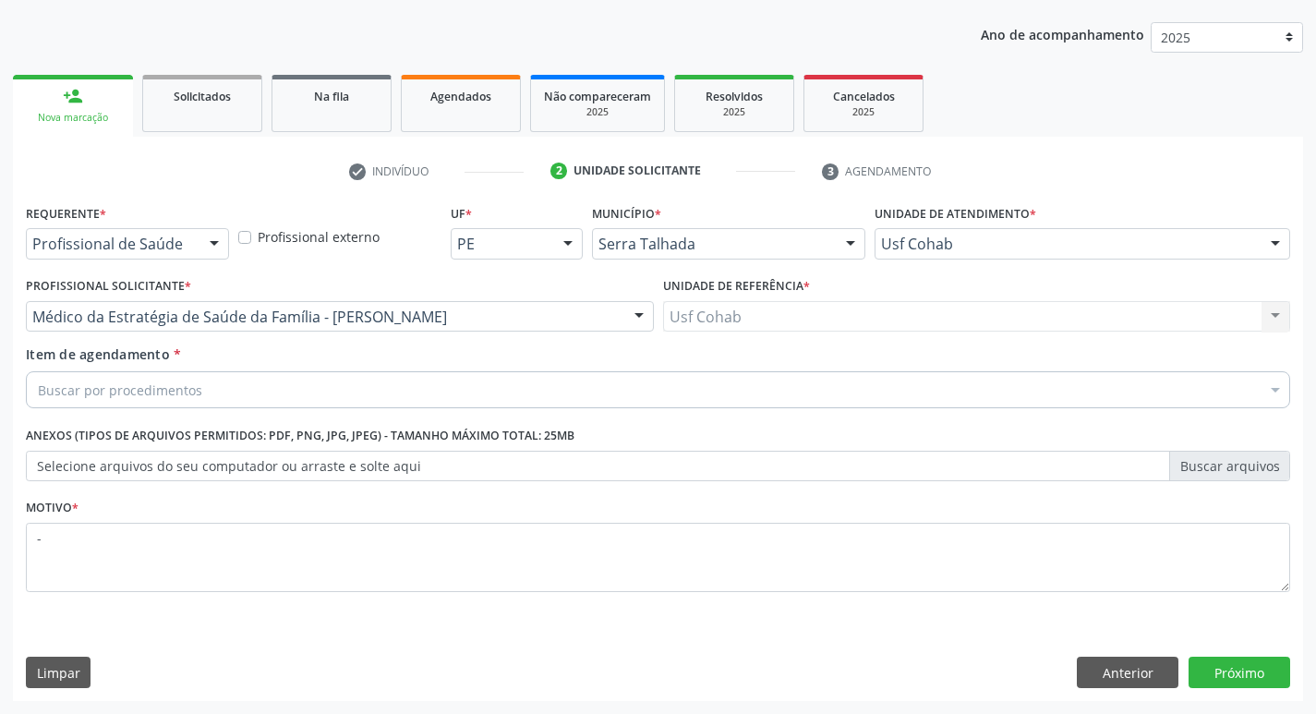
click at [302, 392] on div "Buscar por procedimentos" at bounding box center [658, 389] width 1264 height 37
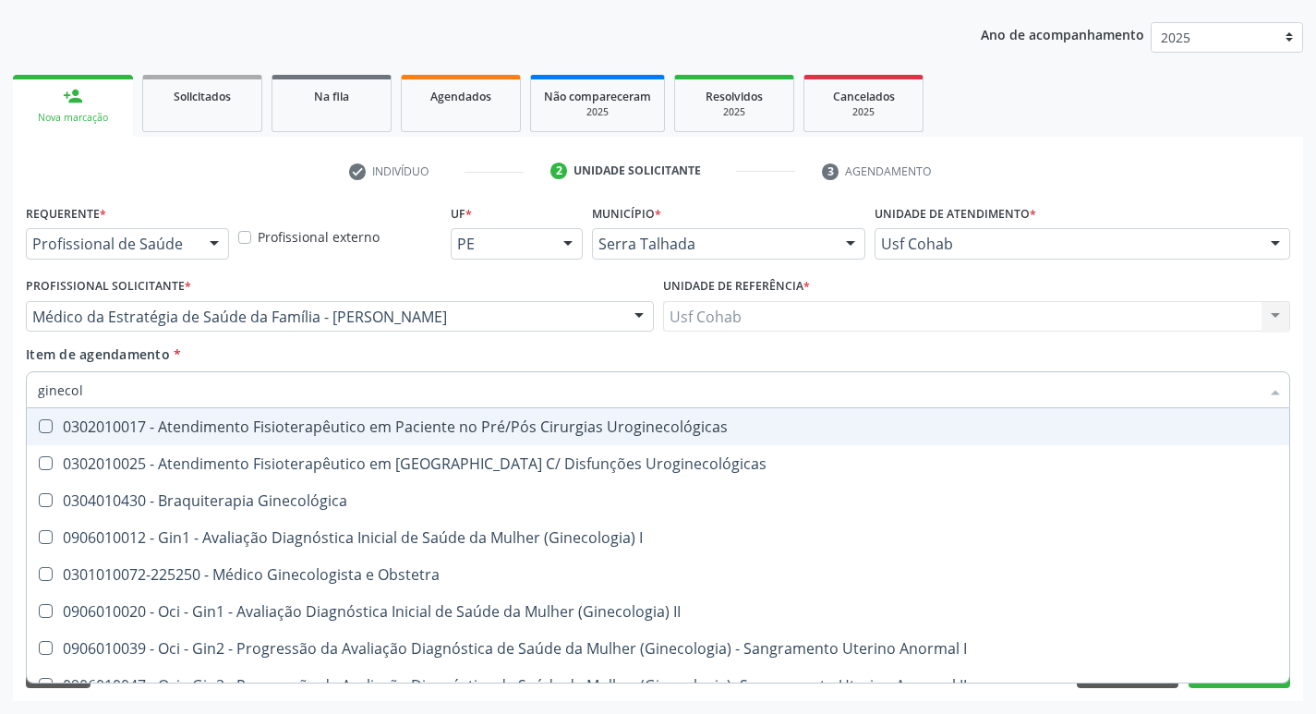
type input "ginecolo"
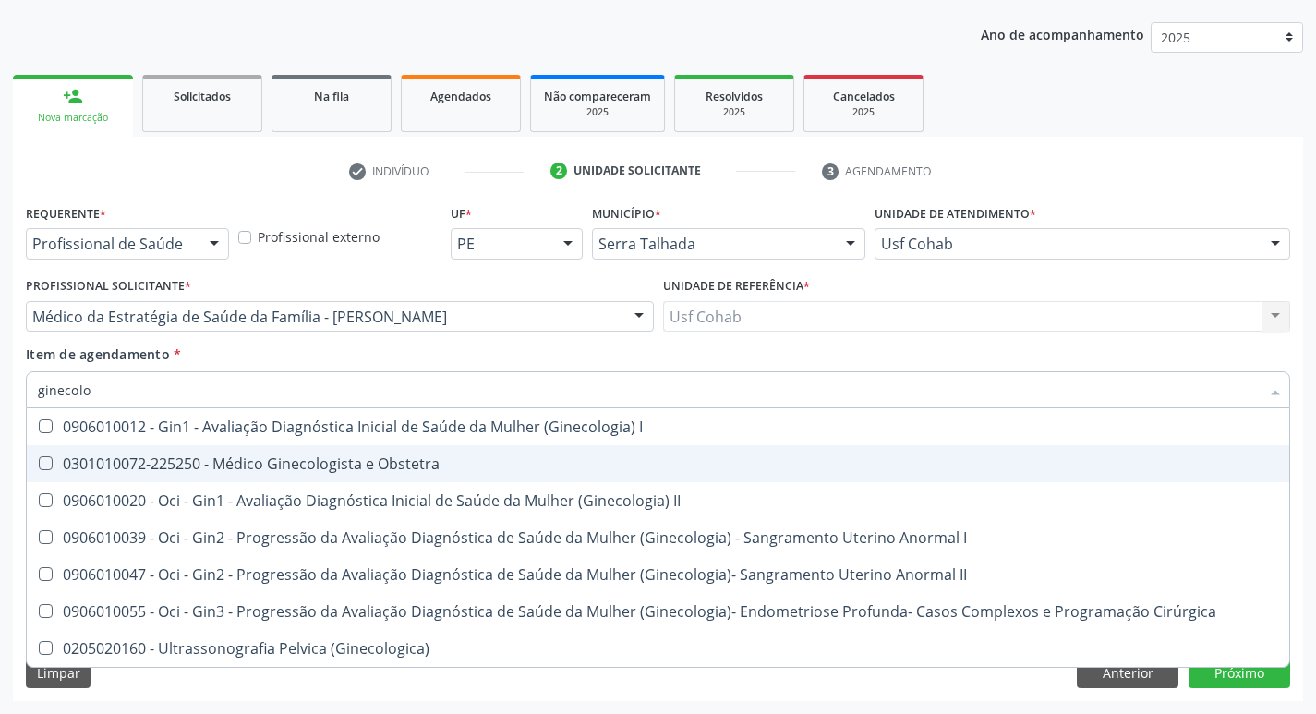
drag, startPoint x: 289, startPoint y: 463, endPoint x: 272, endPoint y: 460, distance: 17.8
click at [288, 463] on div "0301010072-225250 - Médico Ginecologista e Obstetra" at bounding box center [658, 463] width 1240 height 15
checkbox Obstetra "true"
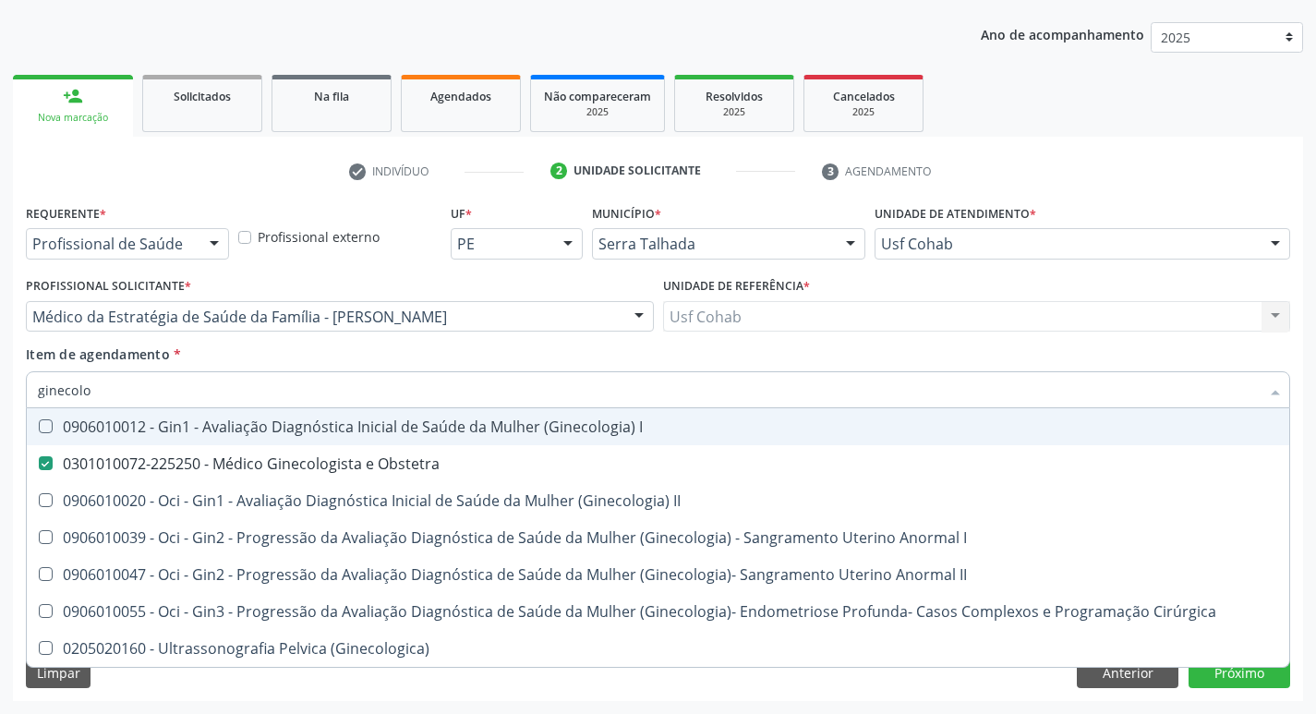
click at [0, 378] on div "Acompanhamento Acompanhe a situação das marcações correntes e finalizadas Relat…" at bounding box center [658, 307] width 1316 height 814
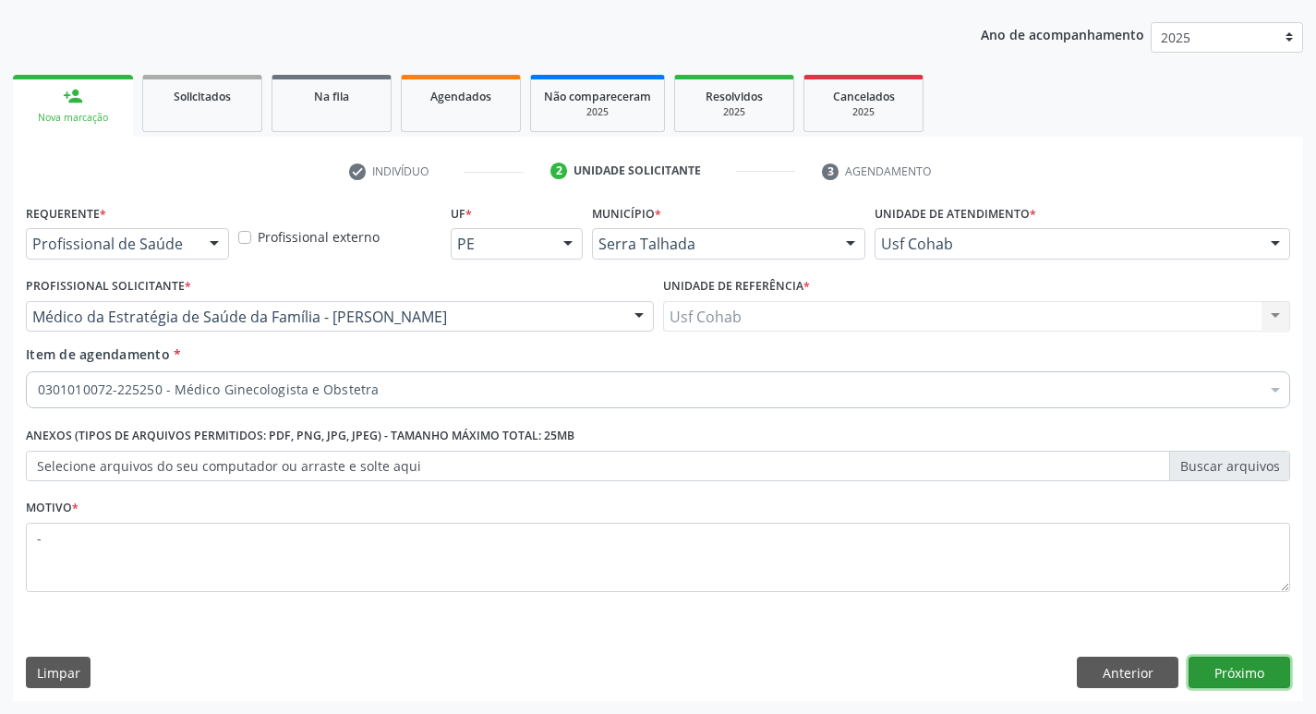
click at [1222, 657] on button "Próximo" at bounding box center [1240, 672] width 102 height 31
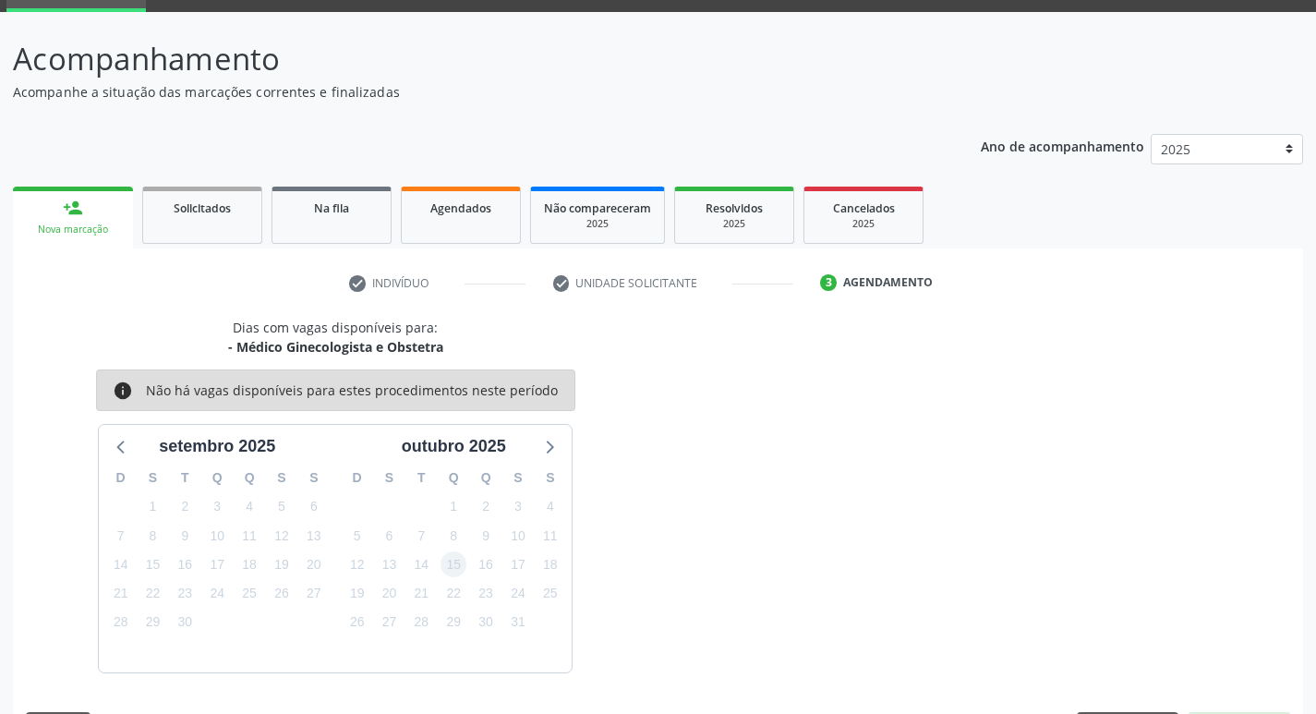
scroll to position [144, 0]
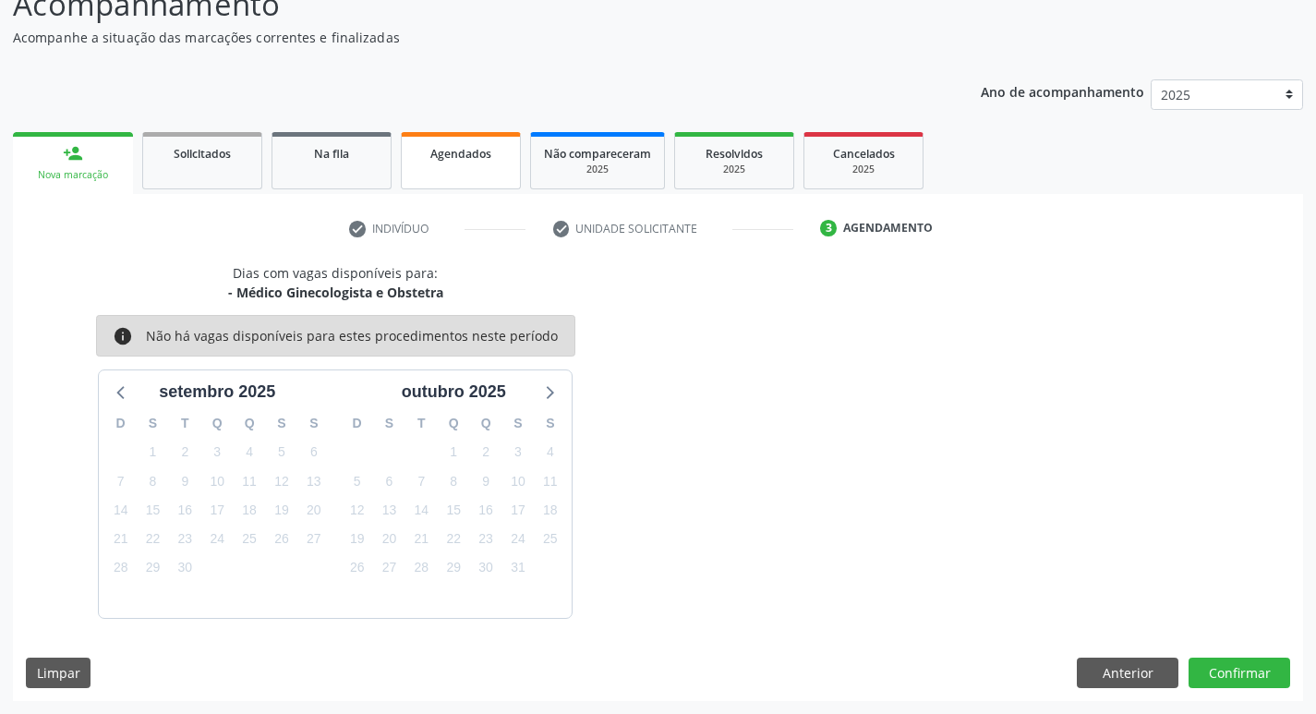
click at [428, 172] on link "Agendados" at bounding box center [461, 160] width 120 height 57
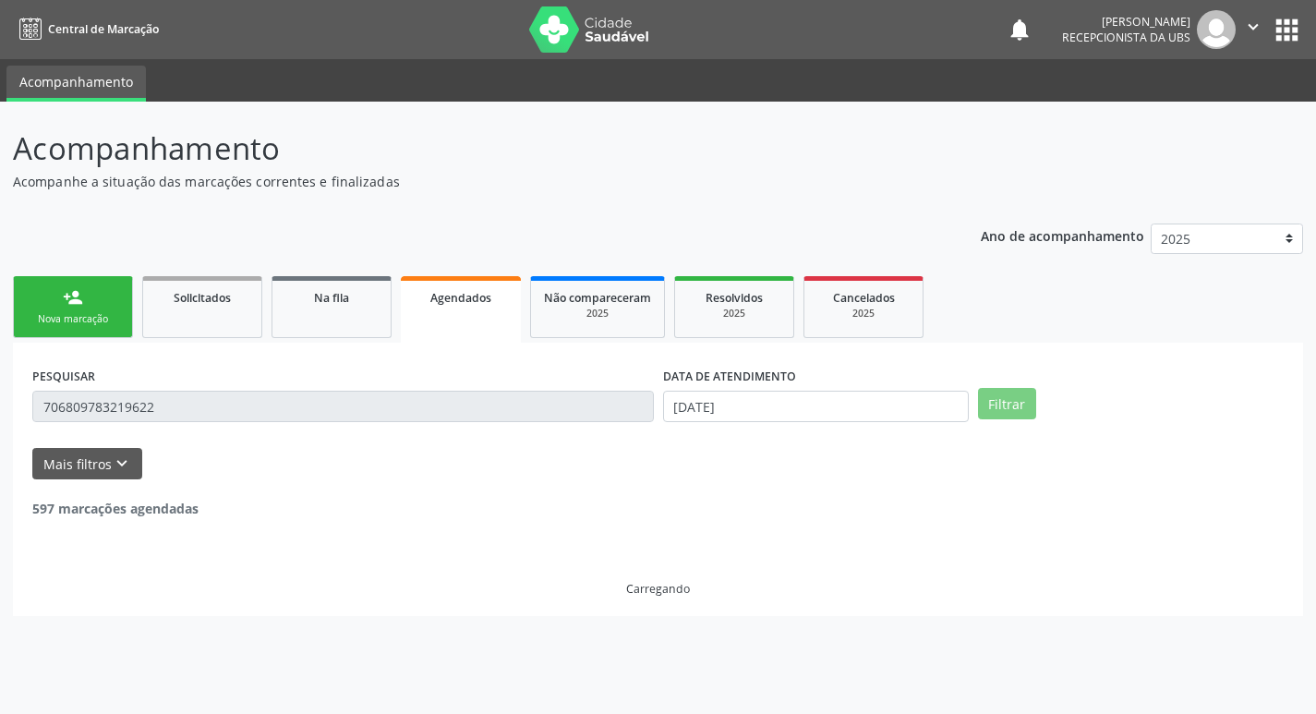
scroll to position [0, 0]
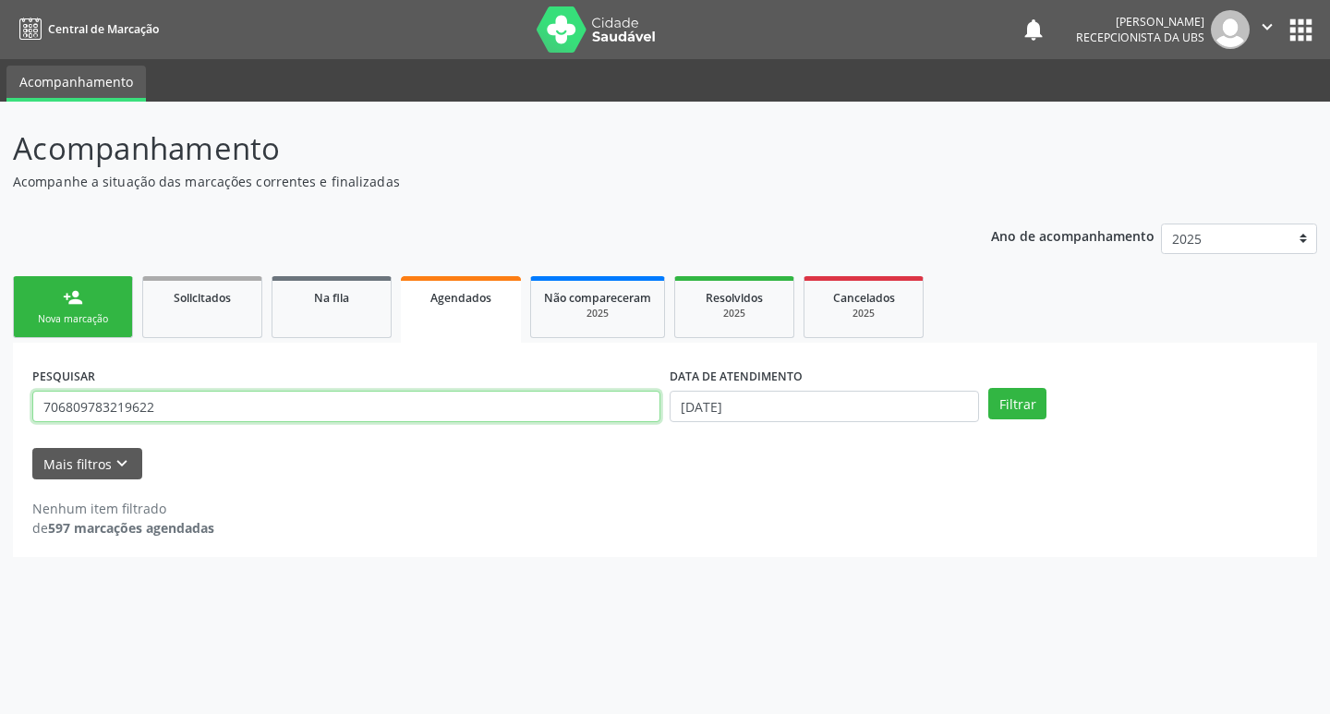
drag, startPoint x: 428, startPoint y: 408, endPoint x: 0, endPoint y: 377, distance: 428.8
click at [0, 386] on div "Acompanhamento Acompanhe a situação das marcações correntes e finalizadas Relat…" at bounding box center [665, 408] width 1330 height 612
click at [224, 398] on input "text" at bounding box center [346, 406] width 628 height 31
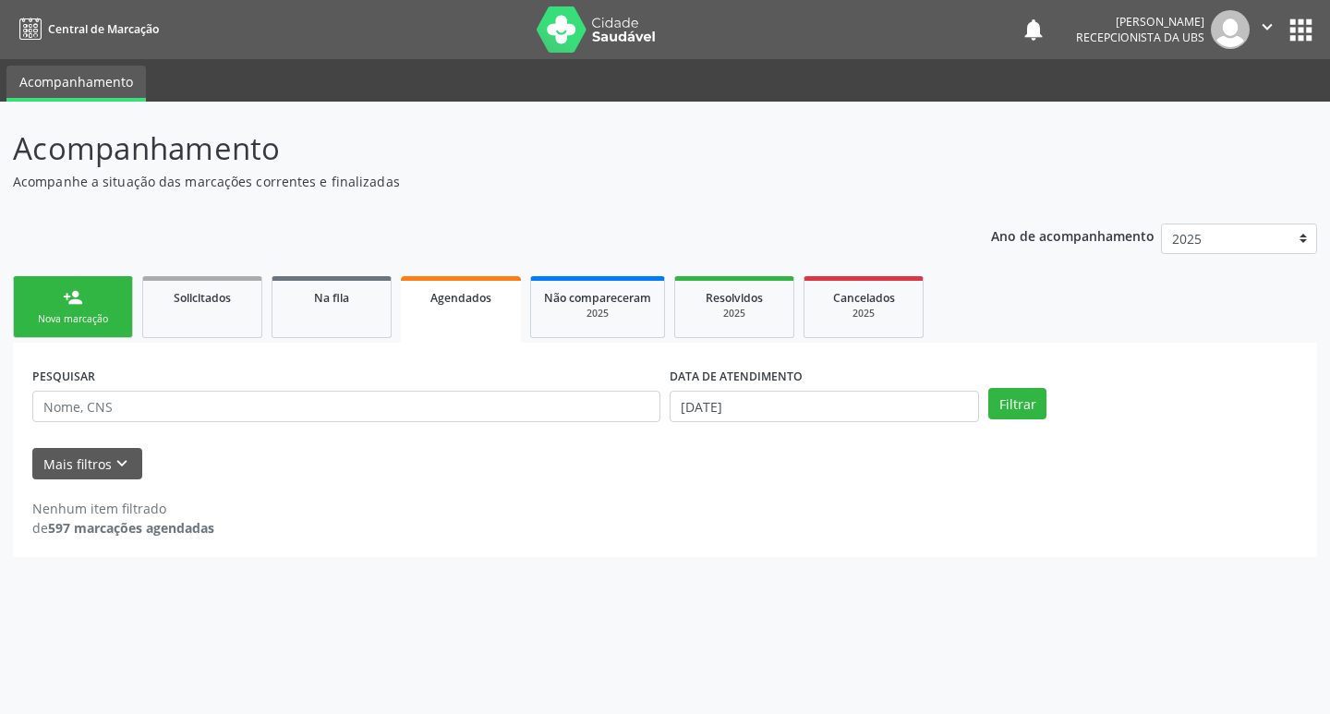
click at [54, 310] on link "person_add Nova marcação" at bounding box center [73, 307] width 120 height 62
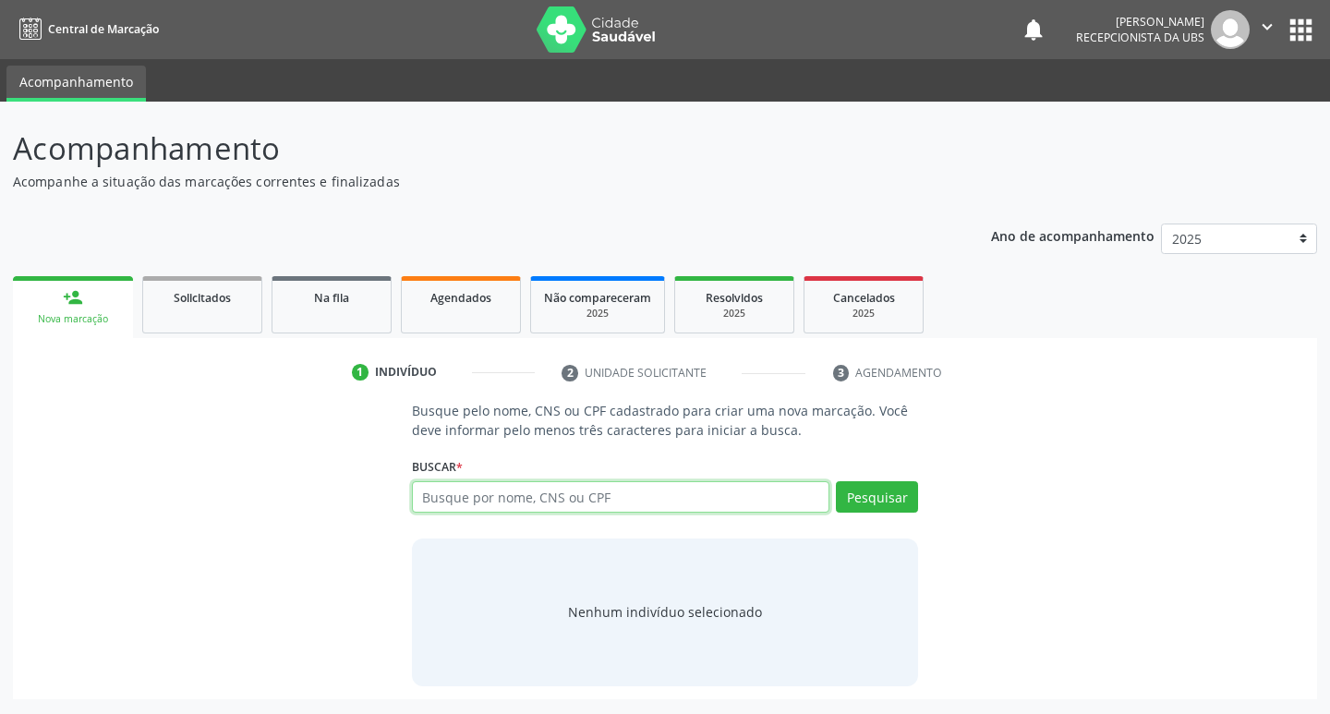
drag, startPoint x: 690, startPoint y: 496, endPoint x: 660, endPoint y: 463, distance: 44.5
click at [641, 478] on div "Buscar * Busque por nome, CNS ou CPF Nenhum resultado encontrado para: " " Digi…" at bounding box center [665, 489] width 507 height 72
click at [502, 491] on input "text" at bounding box center [621, 496] width 418 height 31
type input "89800373369302"
drag, startPoint x: 905, startPoint y: 504, endPoint x: 968, endPoint y: 483, distance: 66.3
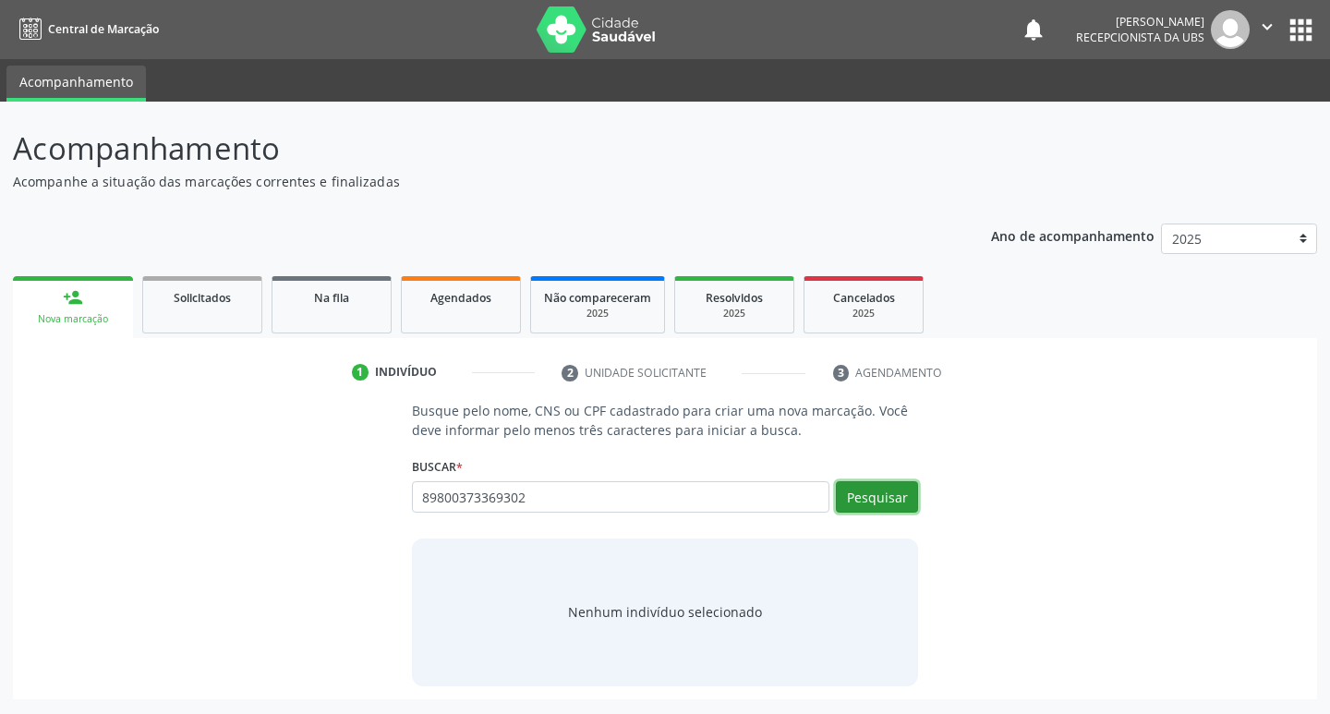
click at [920, 499] on div "Busque pelo nome, CNS ou CPF cadastrado para criar uma nova marcação. Você deve…" at bounding box center [665, 543] width 533 height 284
click at [868, 496] on button "Pesquisar" at bounding box center [877, 496] width 82 height 31
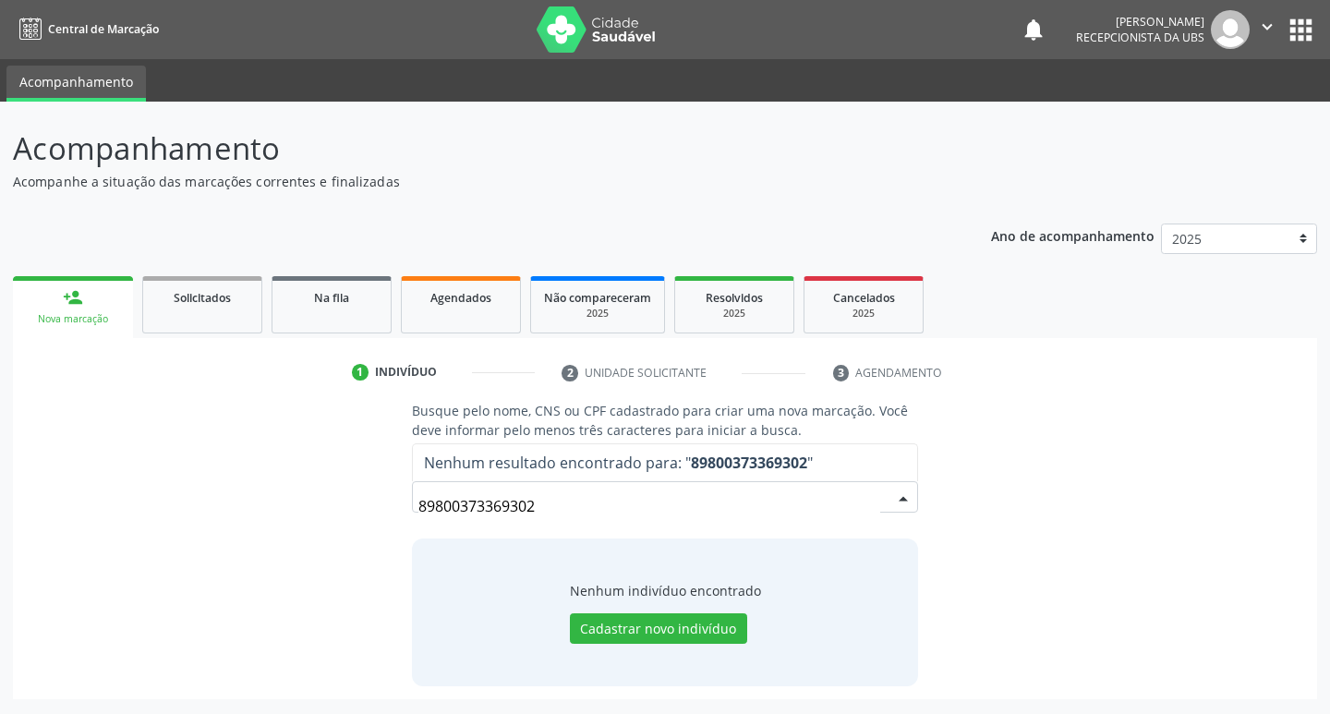
click at [596, 497] on input "89800373369302" at bounding box center [649, 506] width 463 height 37
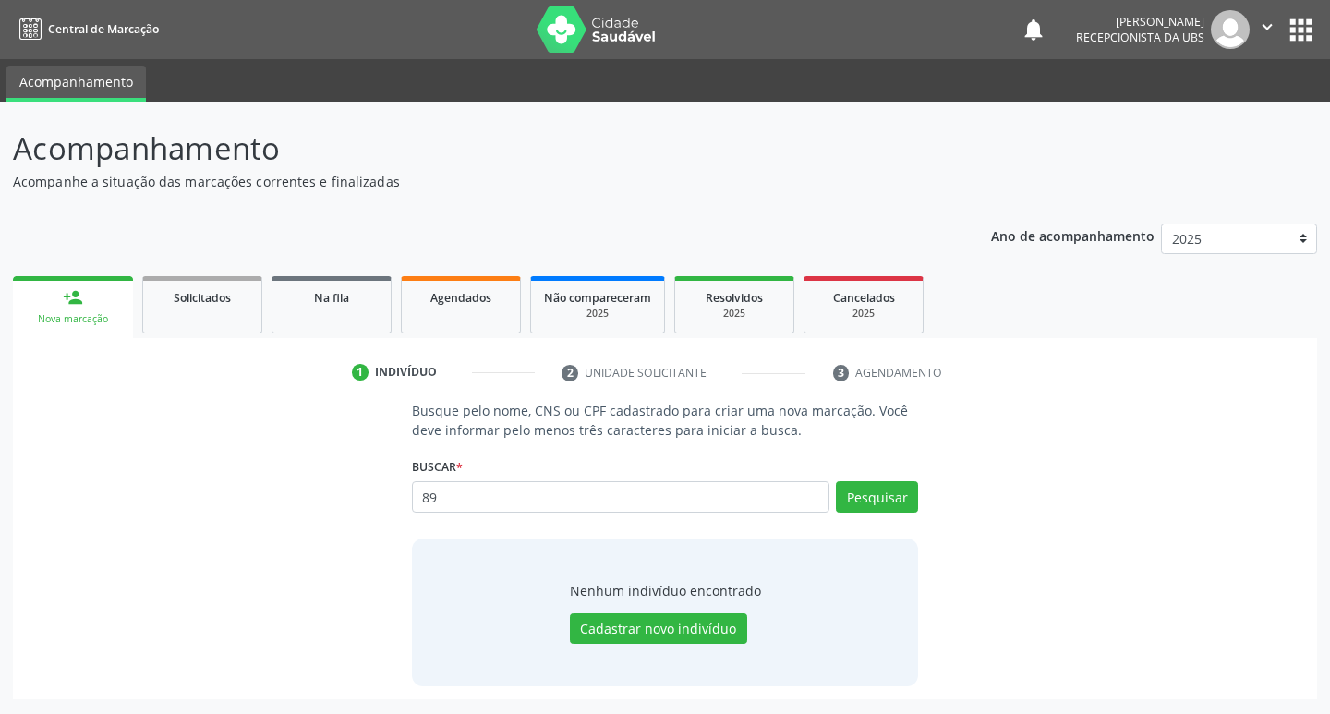
type input "8"
type input "708207116030040"
click at [865, 506] on button "Pesquisar" at bounding box center [877, 496] width 82 height 31
type input "708207116030040"
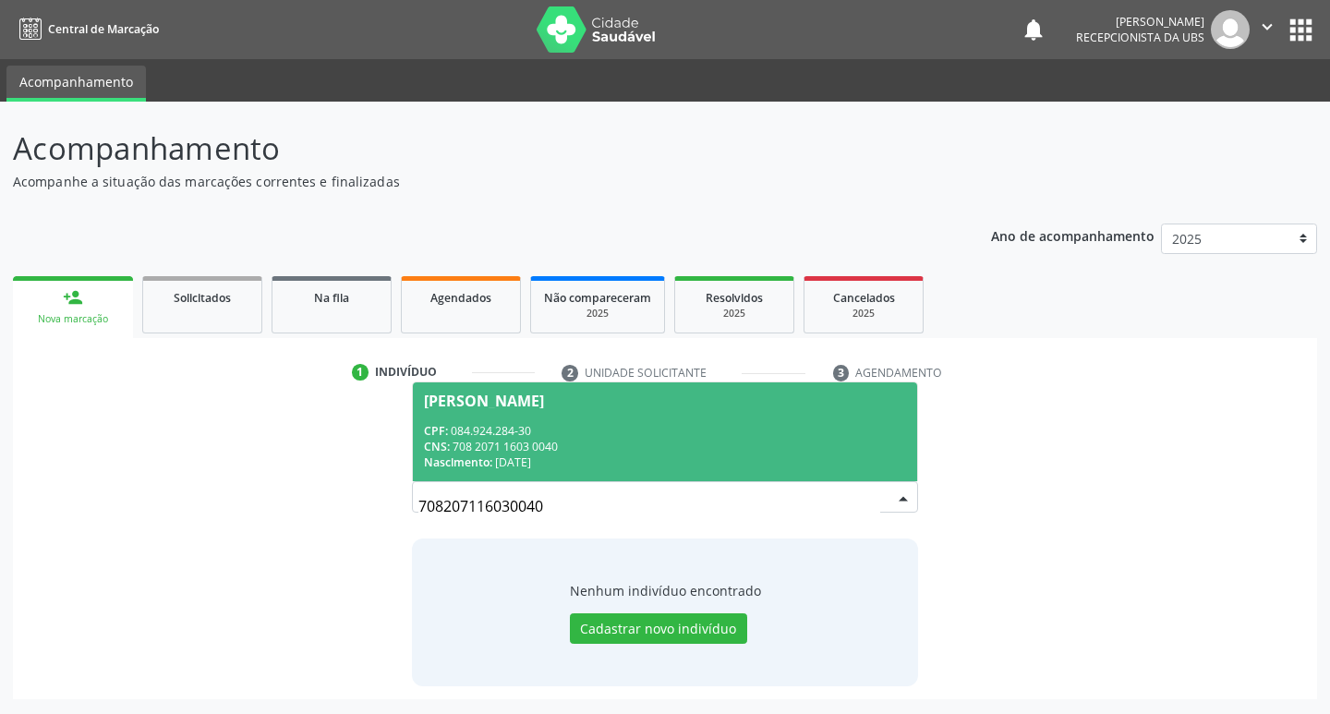
click at [642, 450] on div "CNS: 708 2071 1603 0040" at bounding box center [665, 447] width 483 height 16
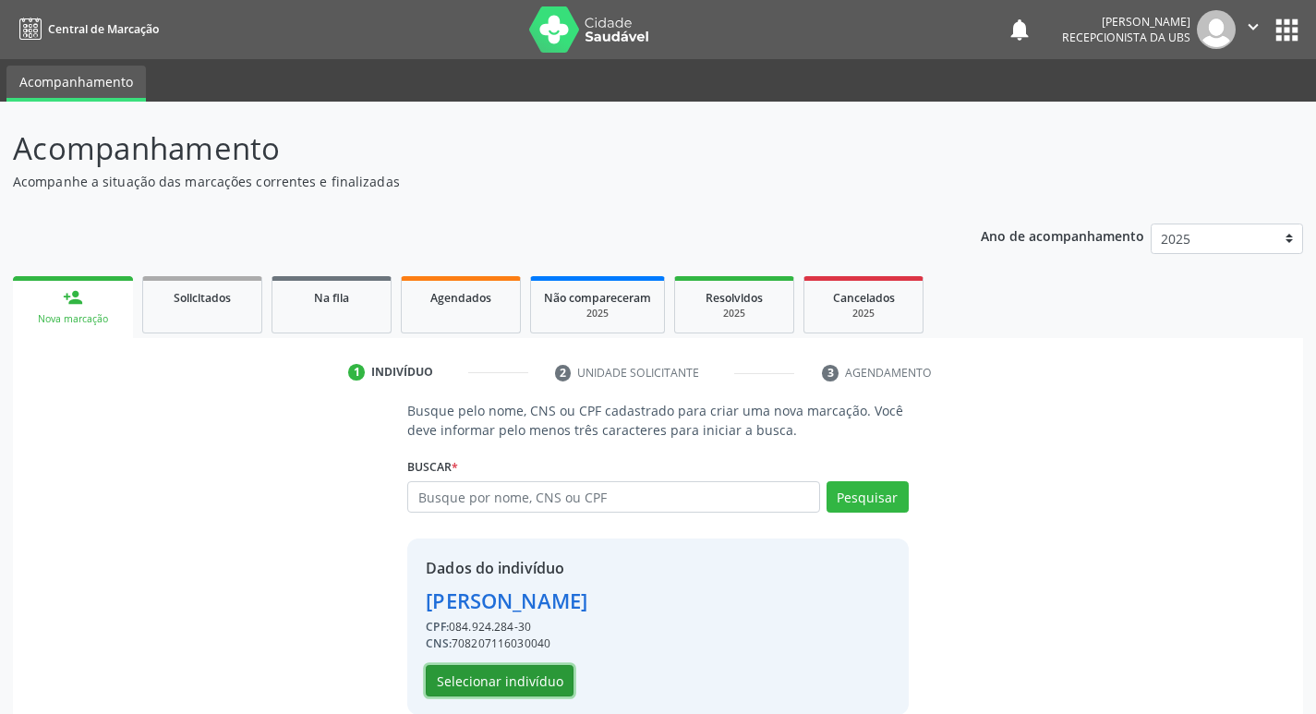
click at [518, 672] on button "Selecionar indivíduo" at bounding box center [500, 680] width 148 height 31
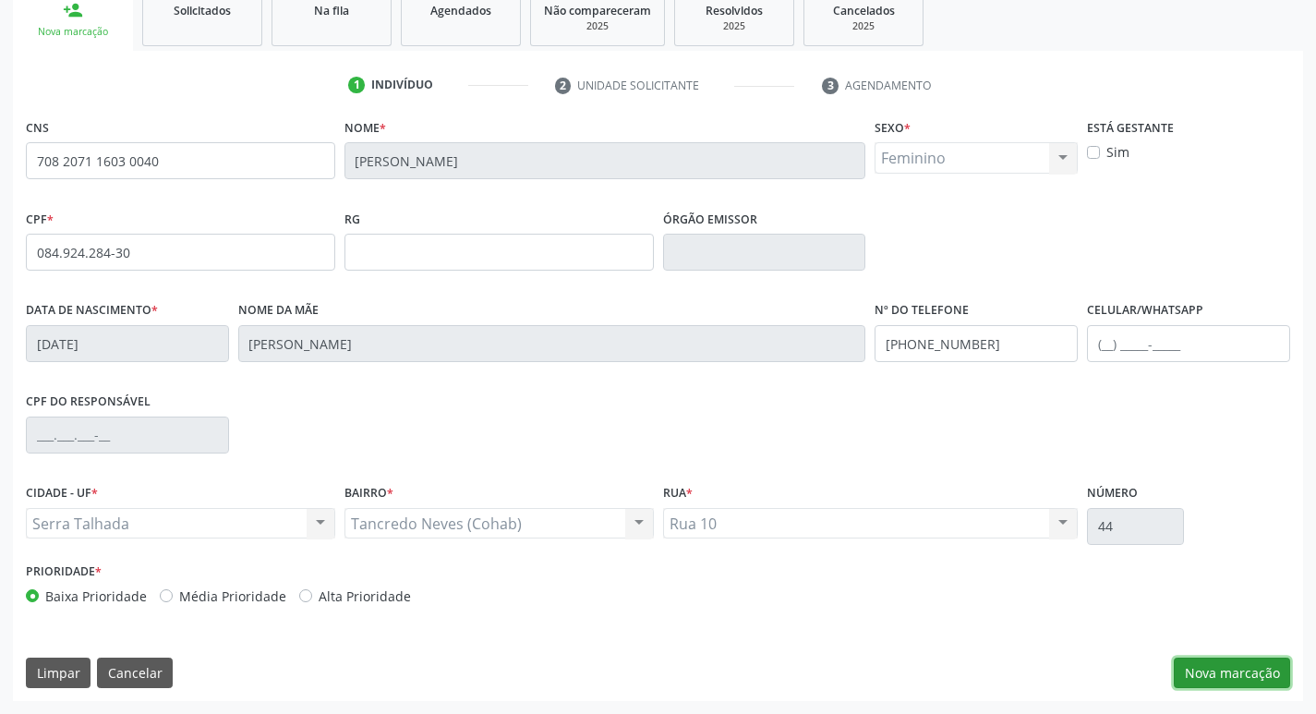
click at [1215, 671] on button "Nova marcação" at bounding box center [1232, 673] width 116 height 31
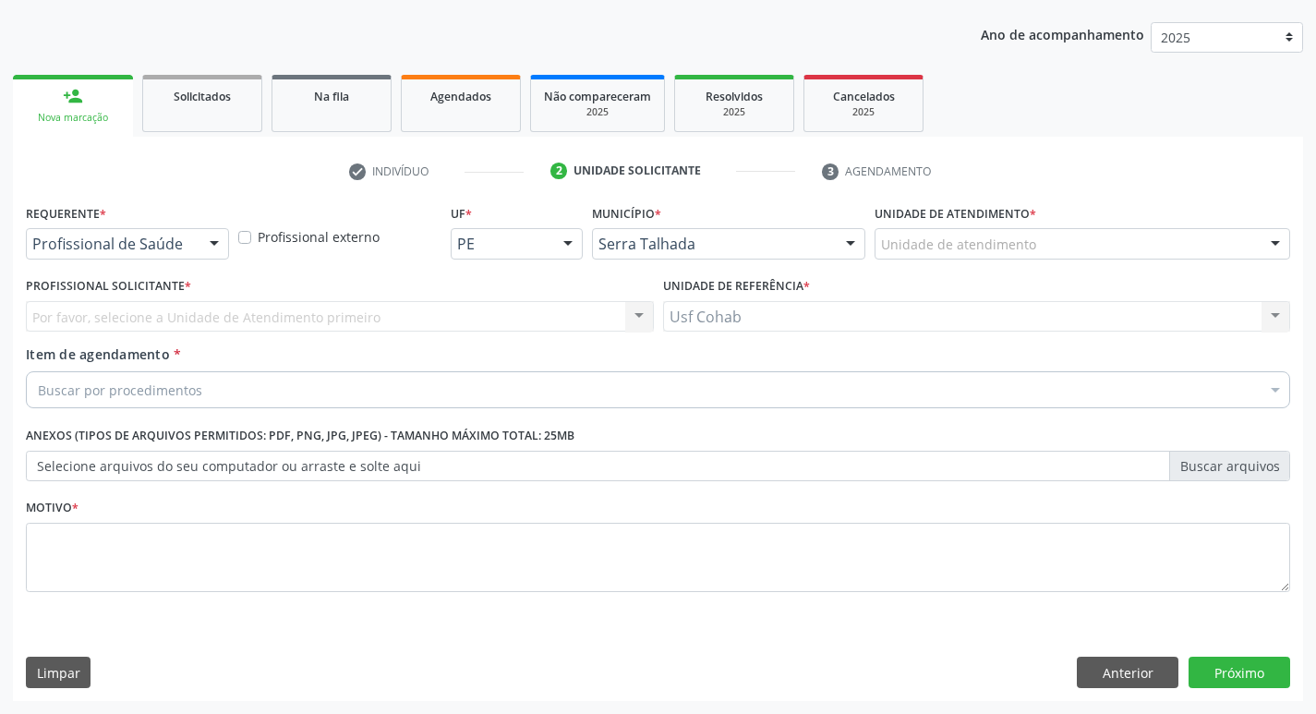
click at [1050, 231] on div "Unidade de atendimento" at bounding box center [1083, 243] width 416 height 31
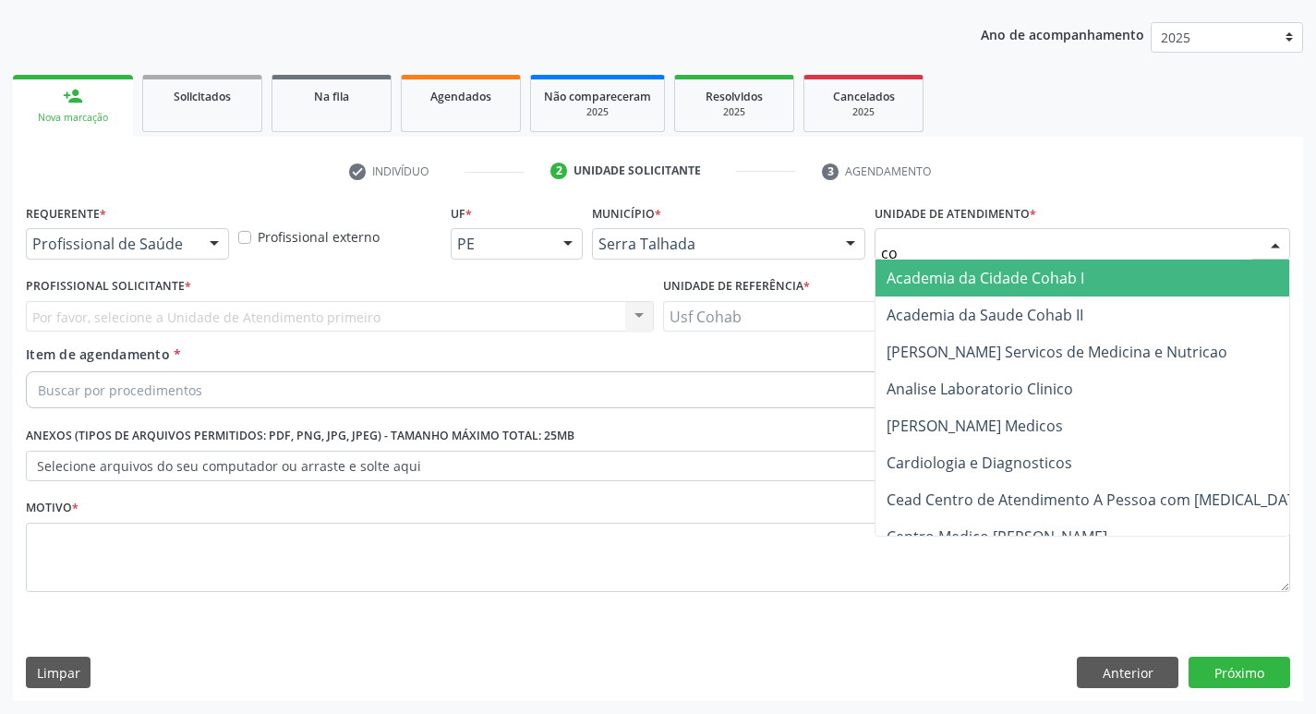
type input "coh"
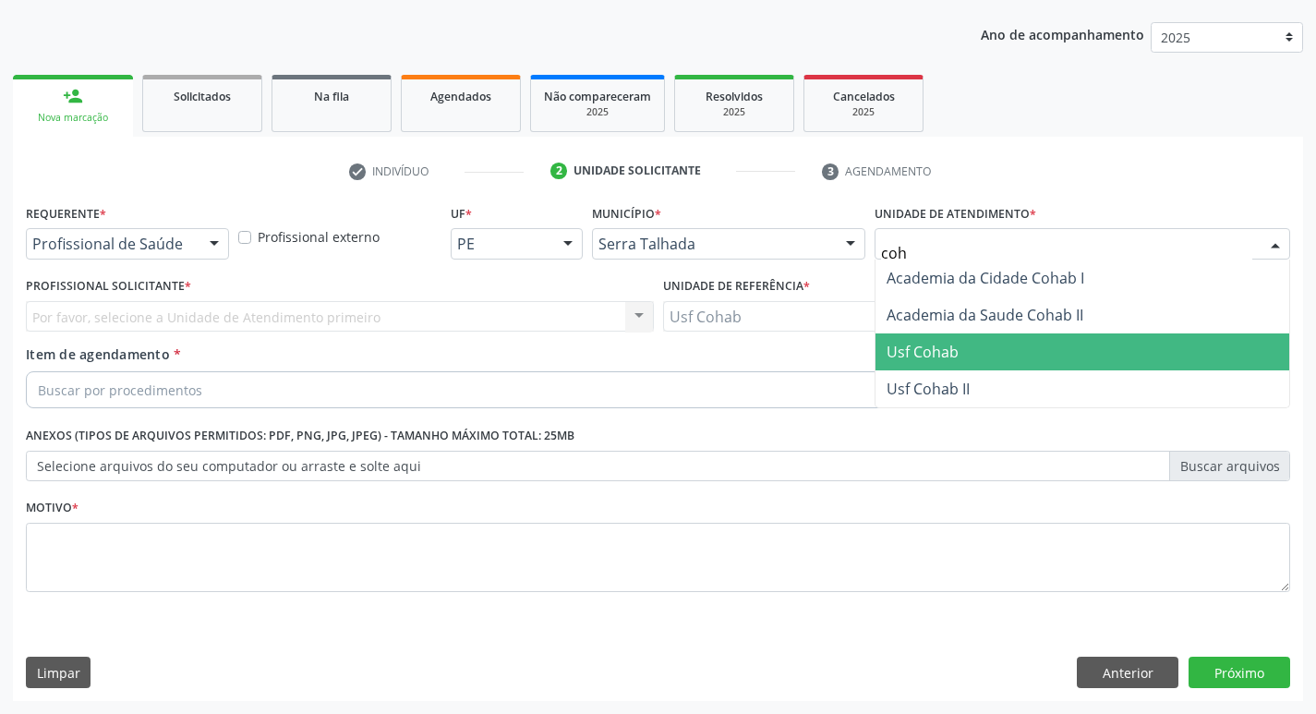
click at [937, 363] on span "Usf Cohab" at bounding box center [1083, 351] width 414 height 37
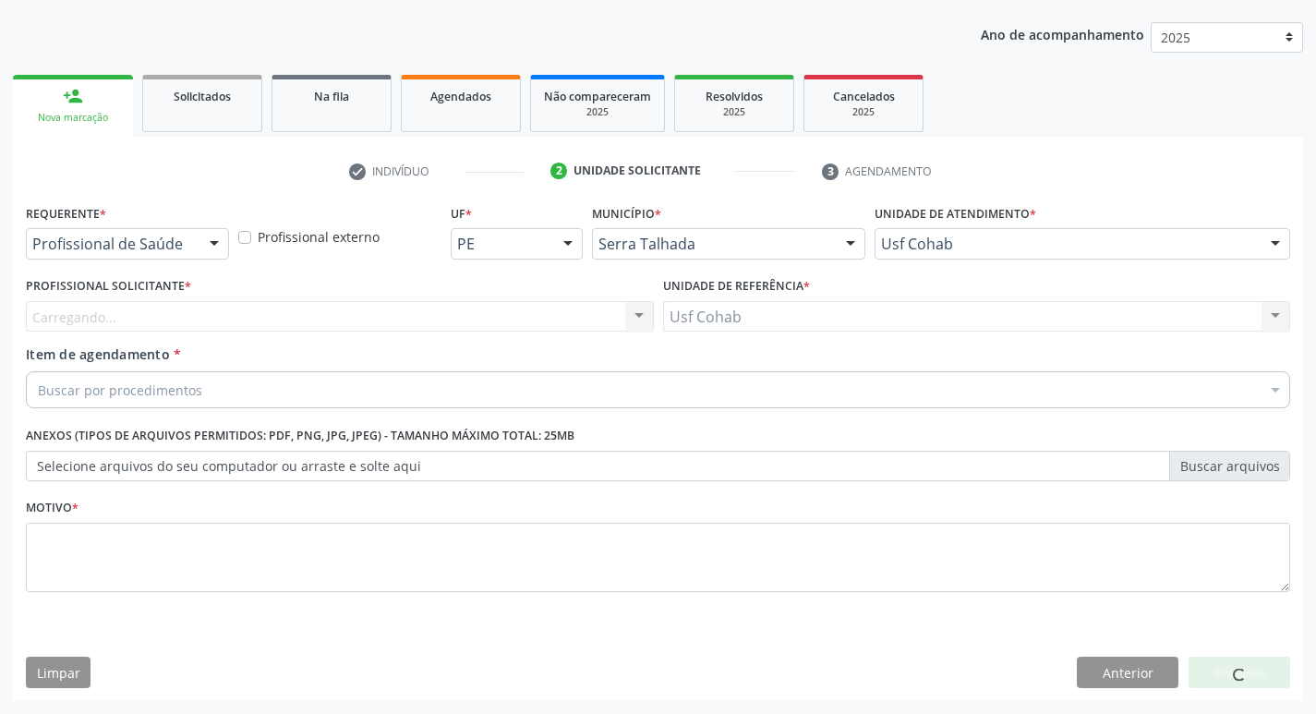
click at [575, 327] on div "Carregando... Nenhum resultado encontrado para: " " Não há nenhuma opção para s…" at bounding box center [340, 316] width 628 height 31
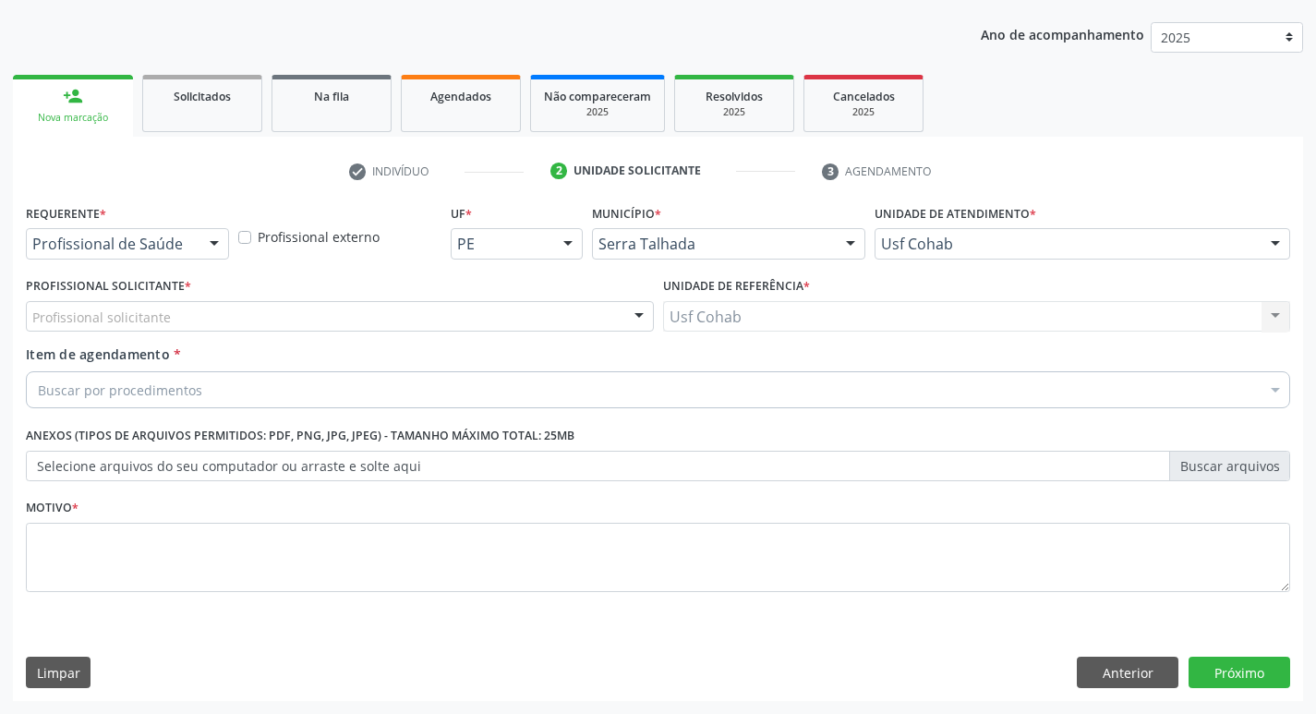
click at [437, 315] on div "Profissional solicitante" at bounding box center [340, 316] width 628 height 31
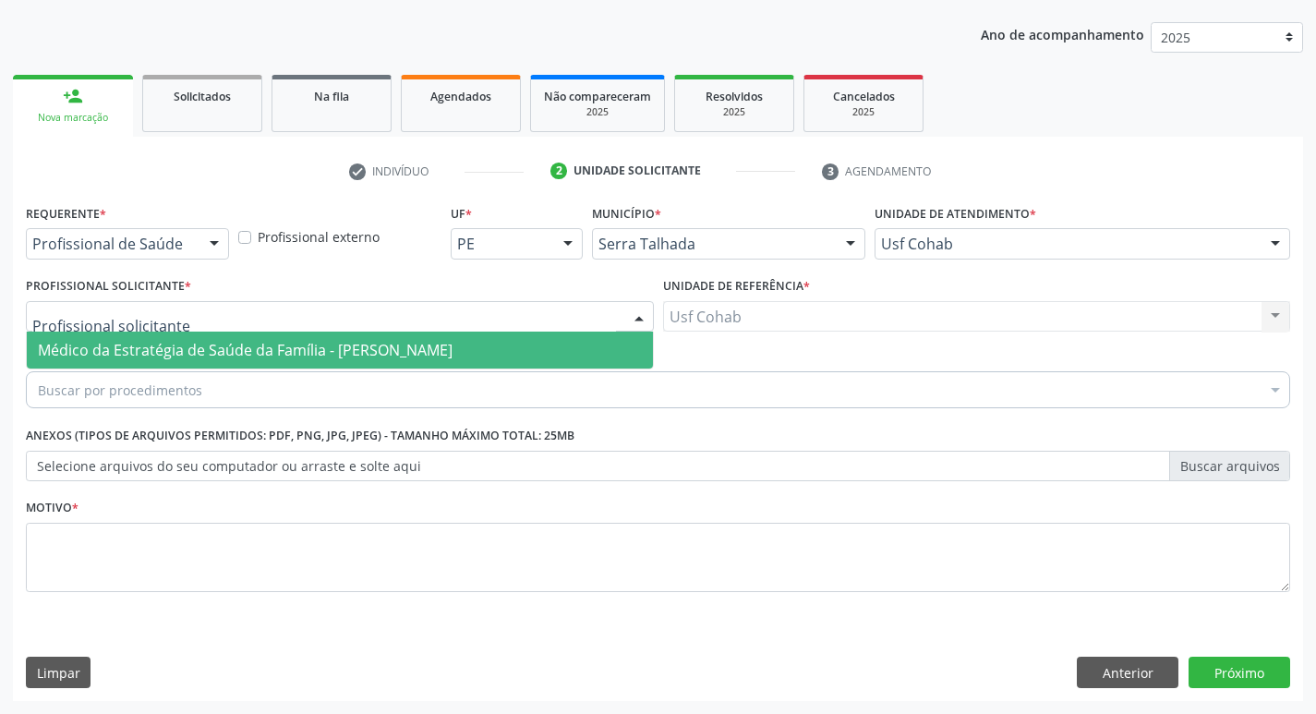
click at [428, 351] on span "Médico da Estratégia de Saúde da Família - Elizabete Faria Ramos" at bounding box center [245, 350] width 415 height 20
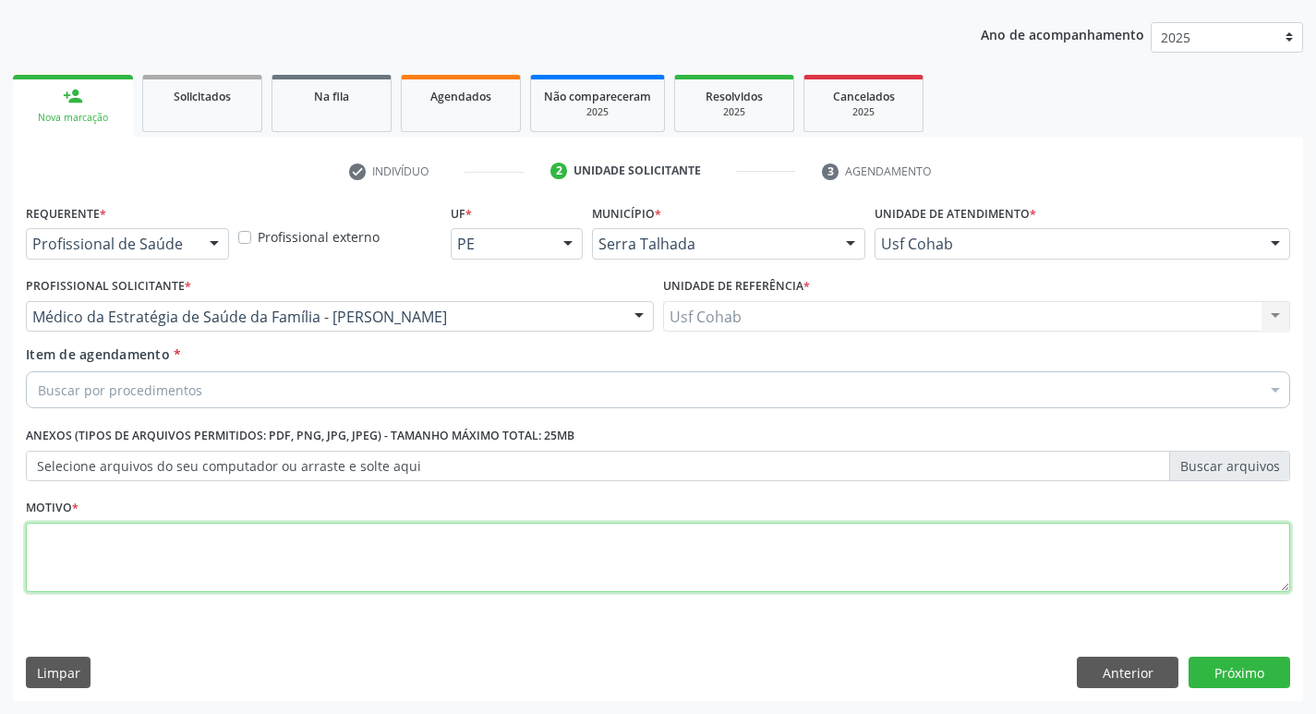
click at [402, 560] on textarea at bounding box center [658, 558] width 1264 height 70
type textarea "-"
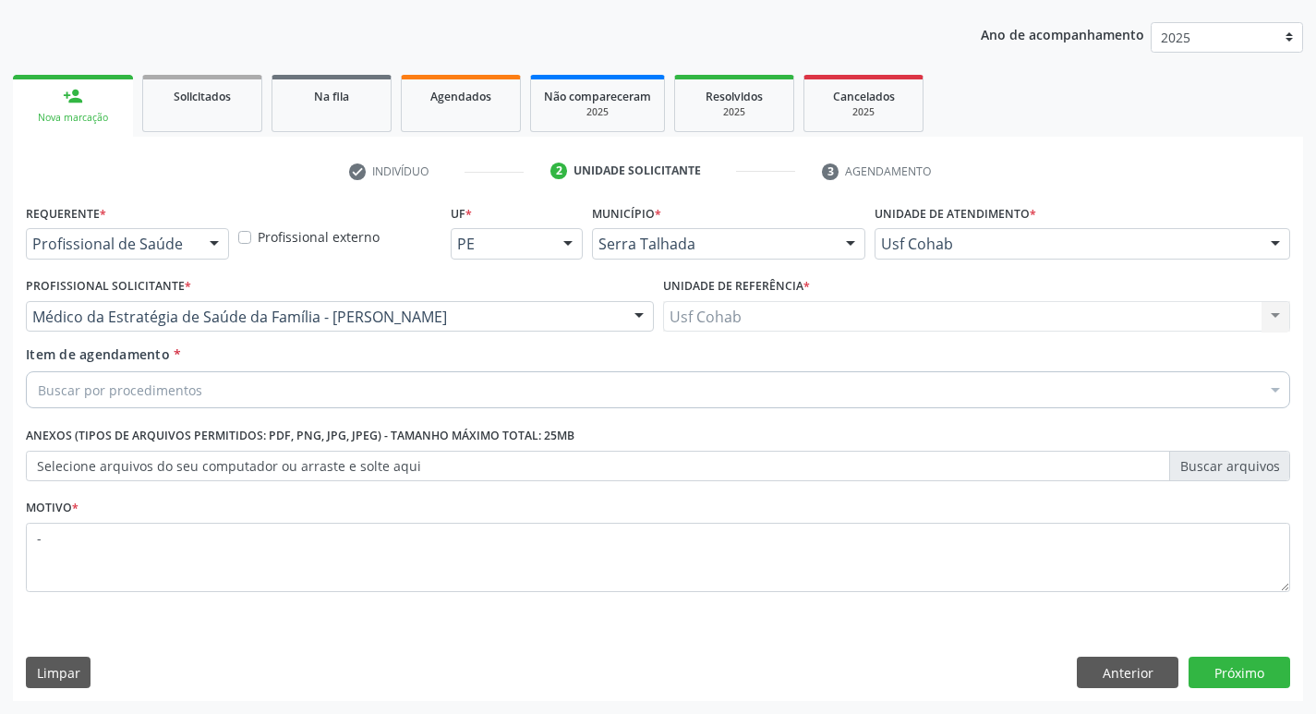
click at [454, 389] on div "Buscar por procedimentos" at bounding box center [658, 389] width 1264 height 37
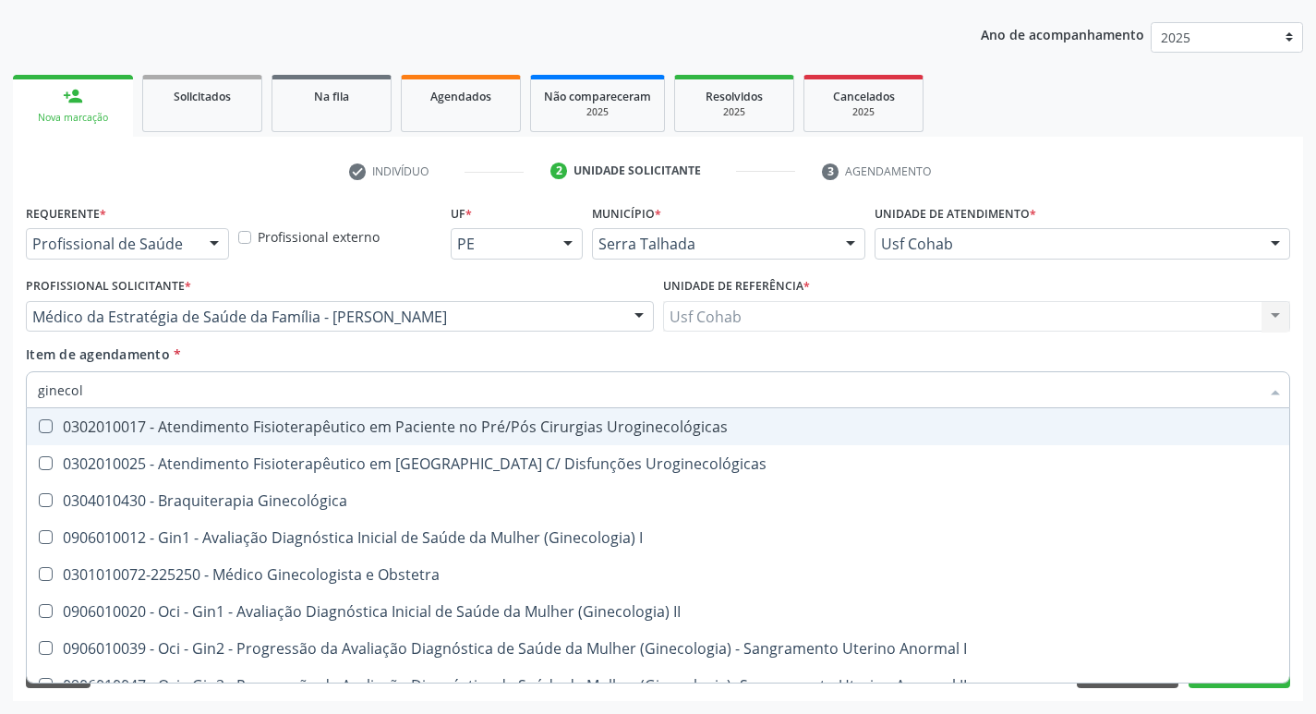
type input "ginecolo"
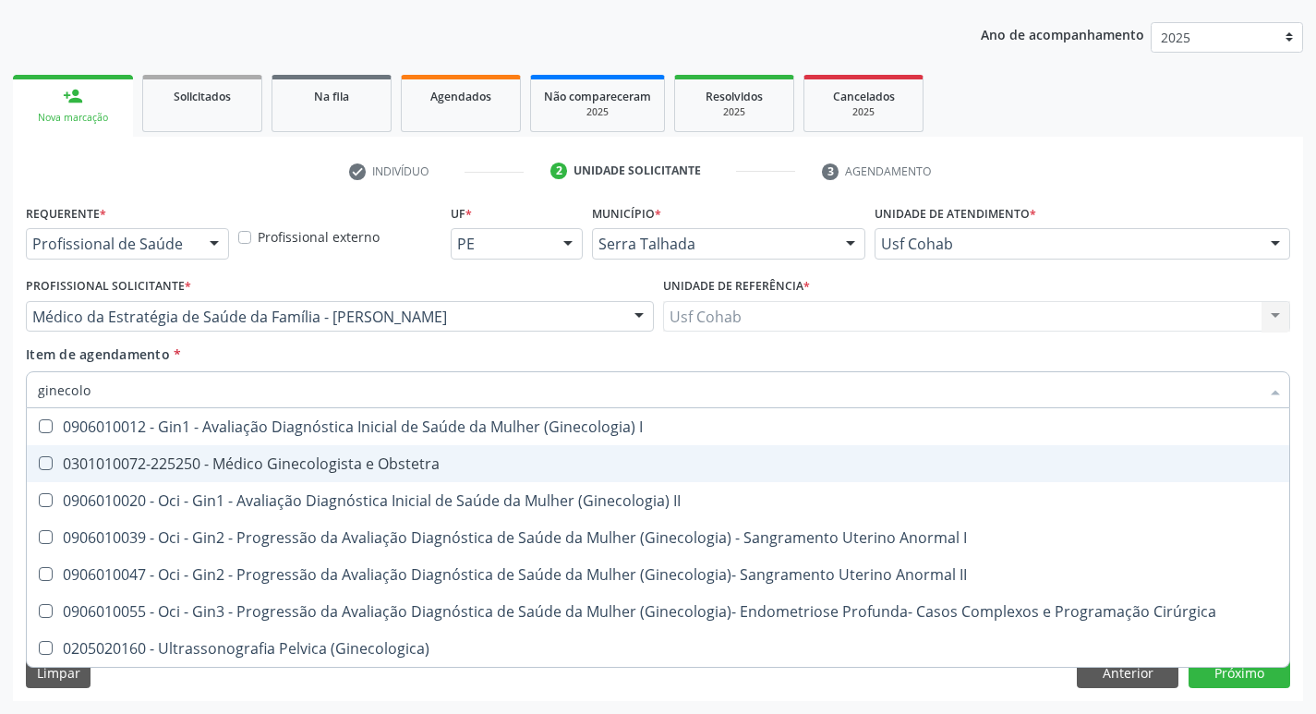
click at [403, 457] on div "0301010072-225250 - Médico Ginecologista e Obstetra" at bounding box center [658, 463] width 1240 height 15
checkbox Obstetra "true"
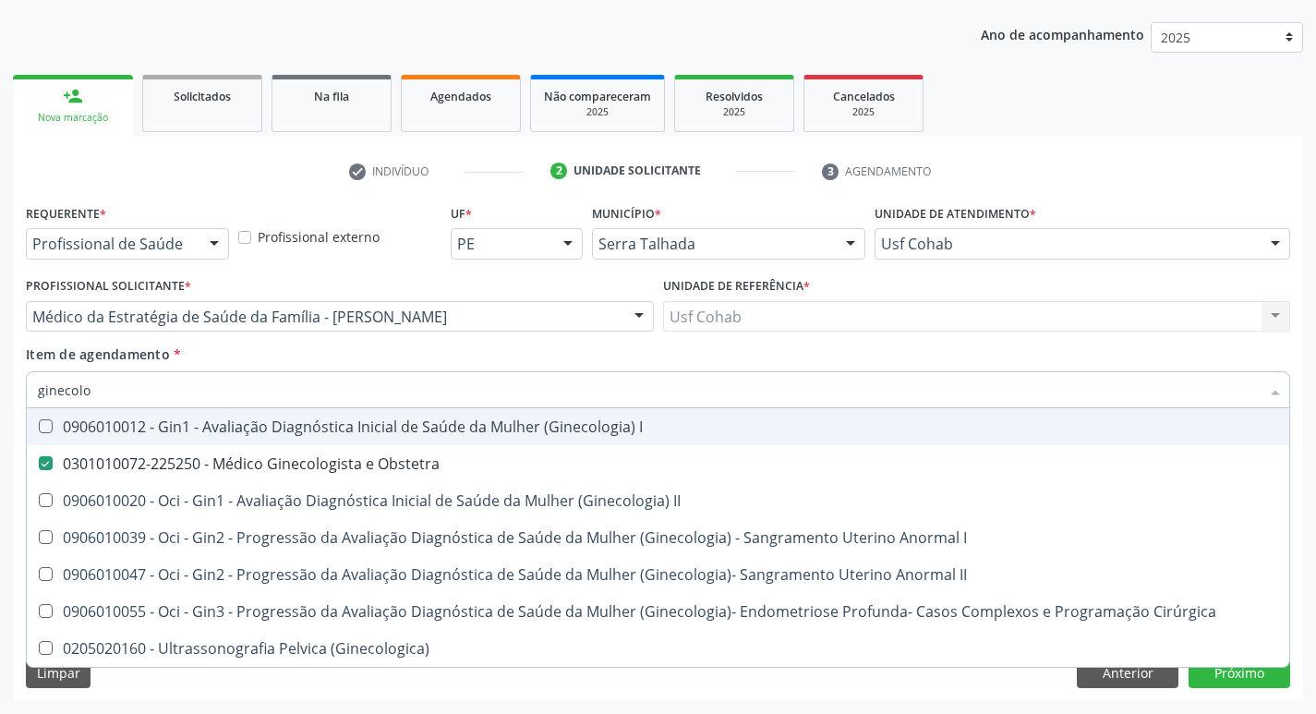
click at [772, 351] on div "Item de agendamento * ginecolo Desfazer seleção 0906010012 - Gin1 - Avaliação D…" at bounding box center [658, 374] width 1264 height 58
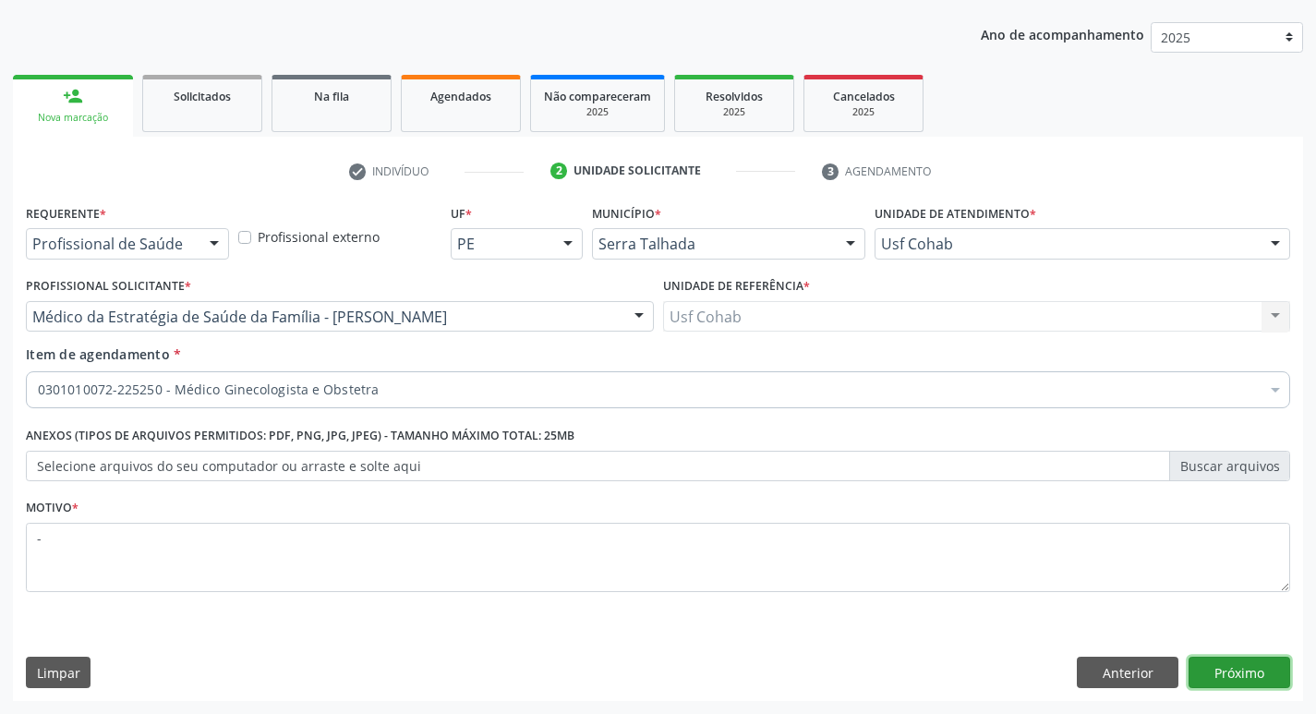
click at [1253, 667] on button "Próximo" at bounding box center [1240, 672] width 102 height 31
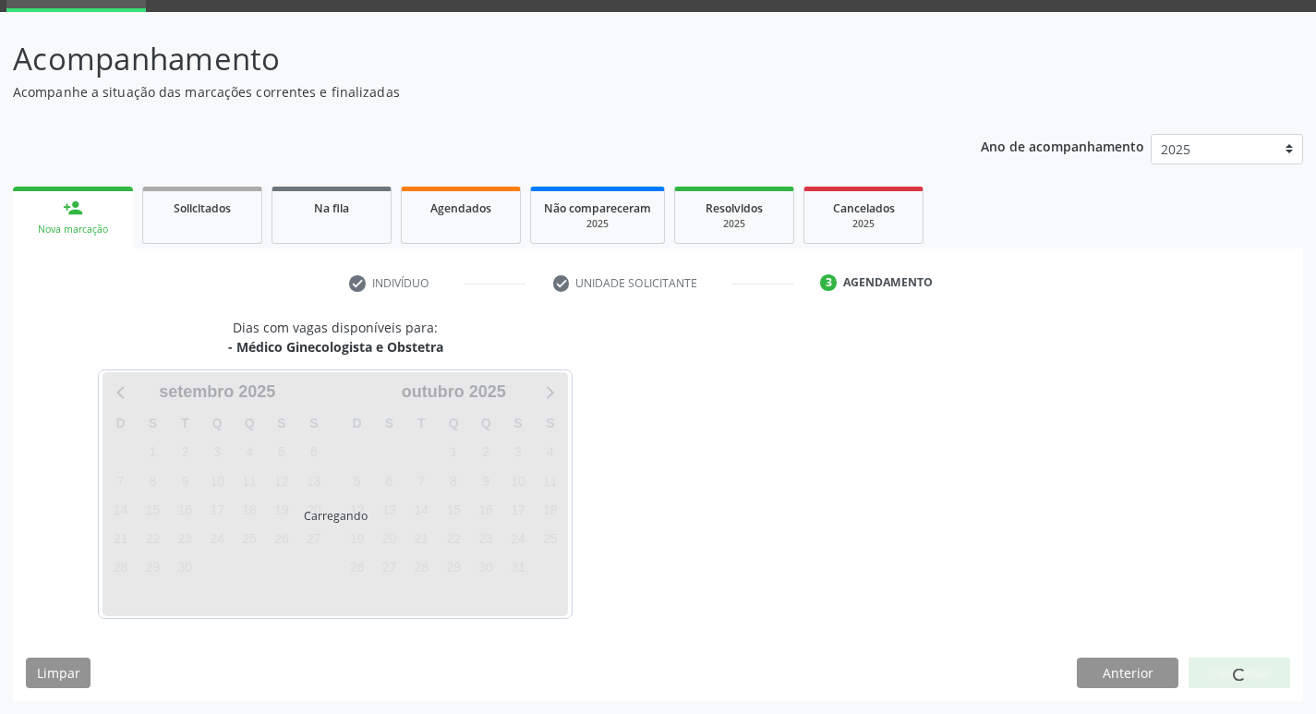
scroll to position [144, 0]
